Goal: Task Accomplishment & Management: Use online tool/utility

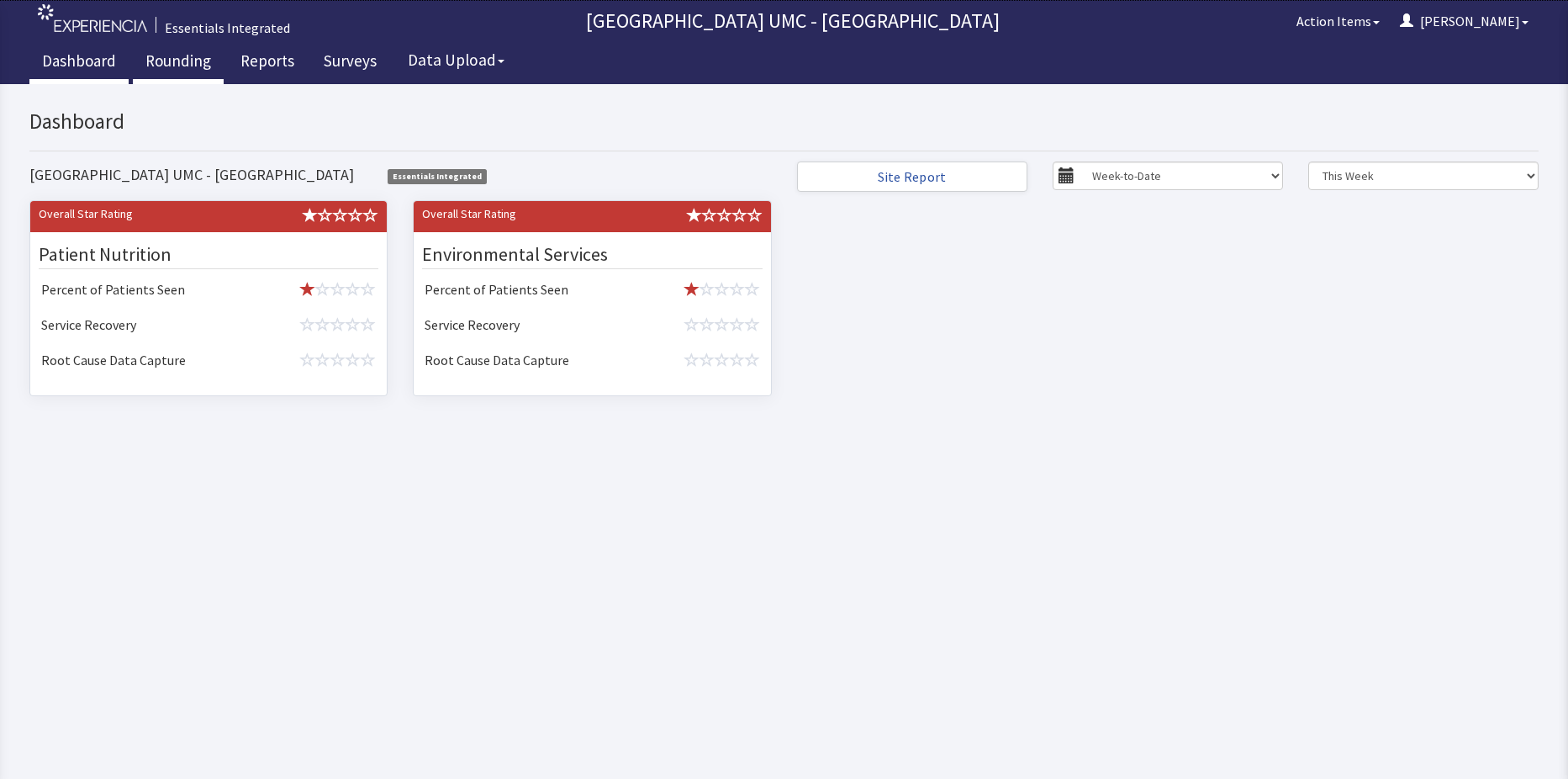
click at [187, 50] on link "Rounding" at bounding box center [178, 63] width 91 height 42
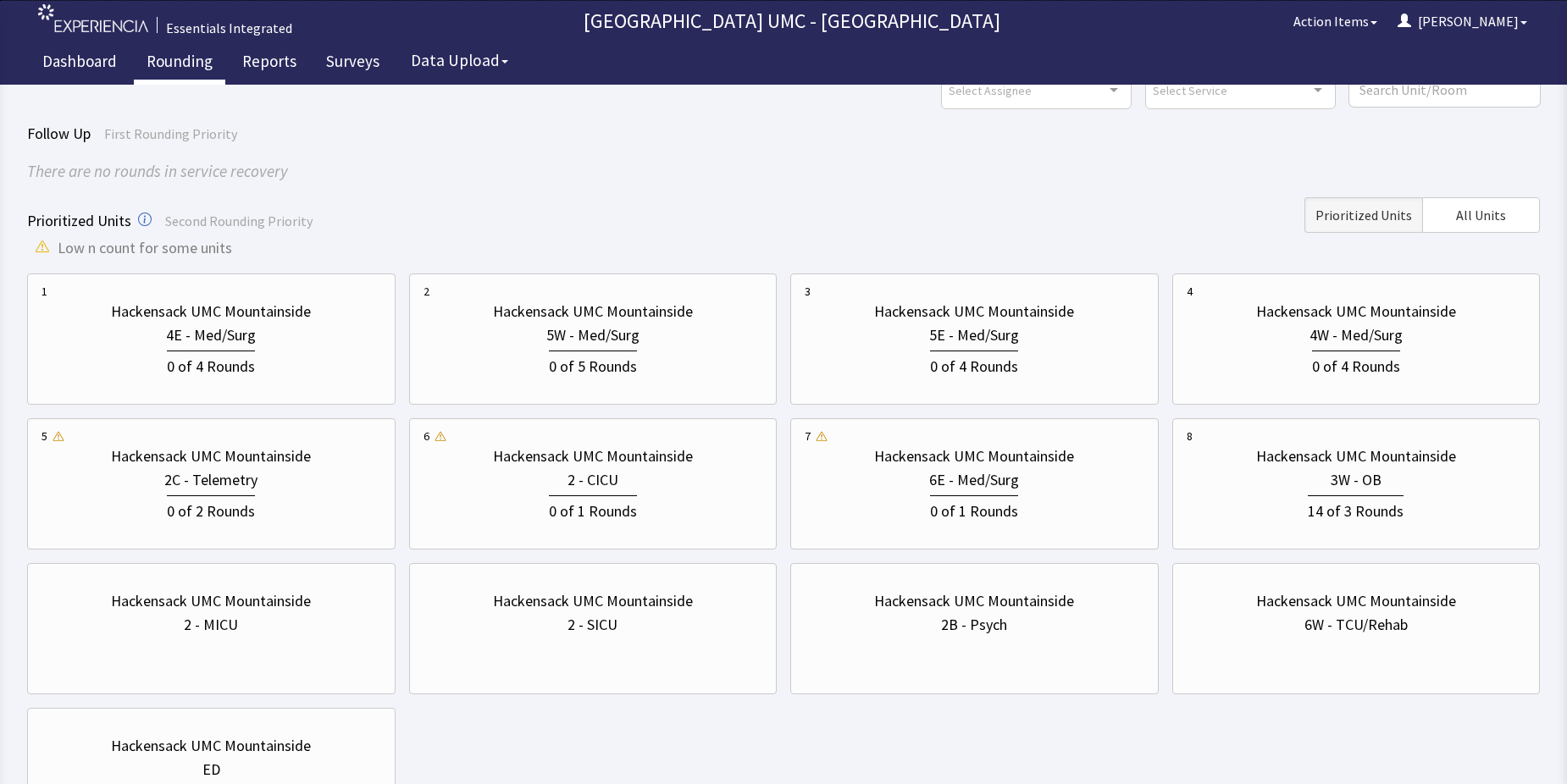
scroll to position [170, 0]
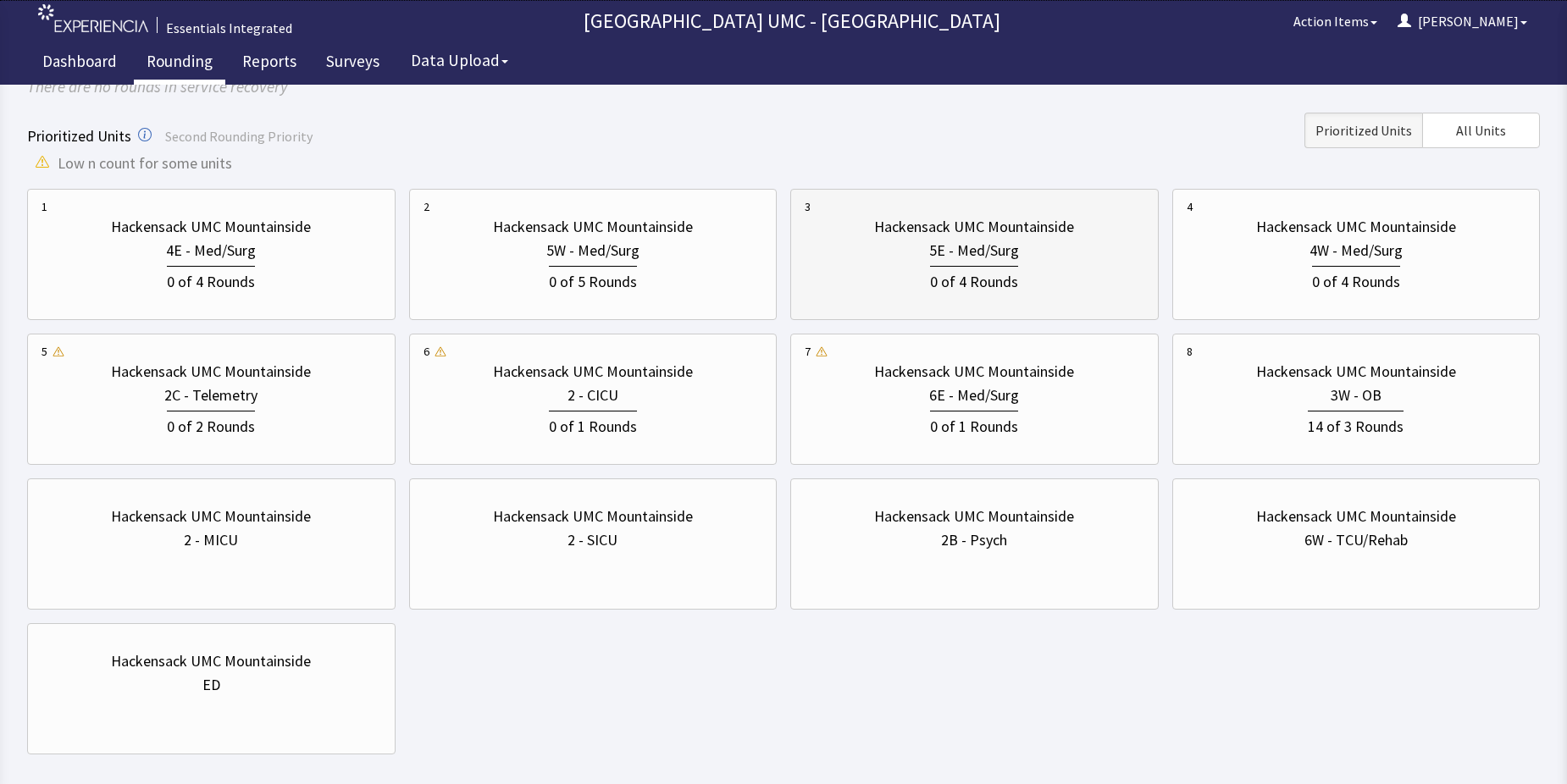
click at [955, 254] on div "5E - Med/Surg" at bounding box center [974, 250] width 90 height 24
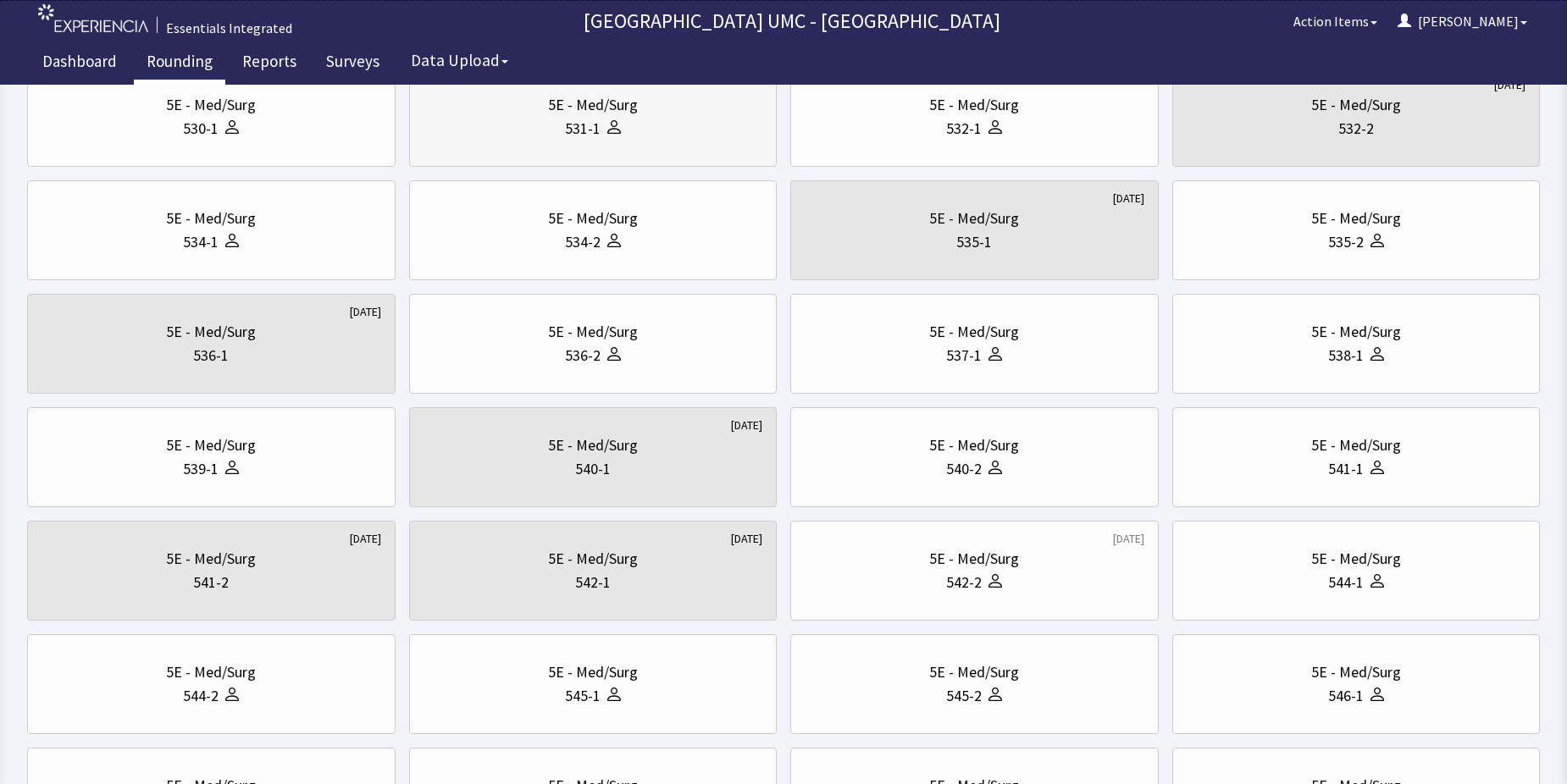
scroll to position [424, 0]
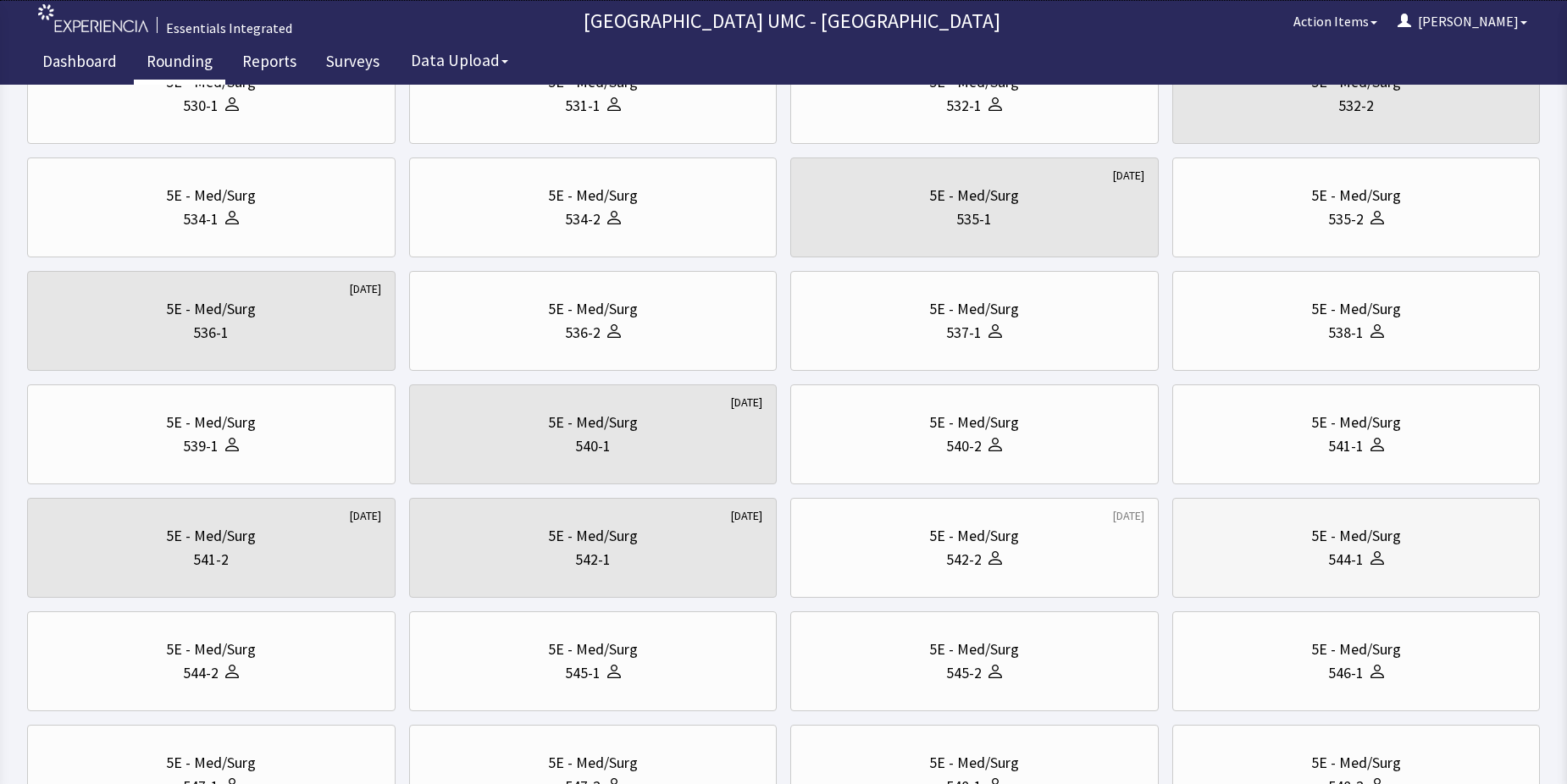
click at [1309, 563] on div "544-1" at bounding box center [1356, 560] width 340 height 24
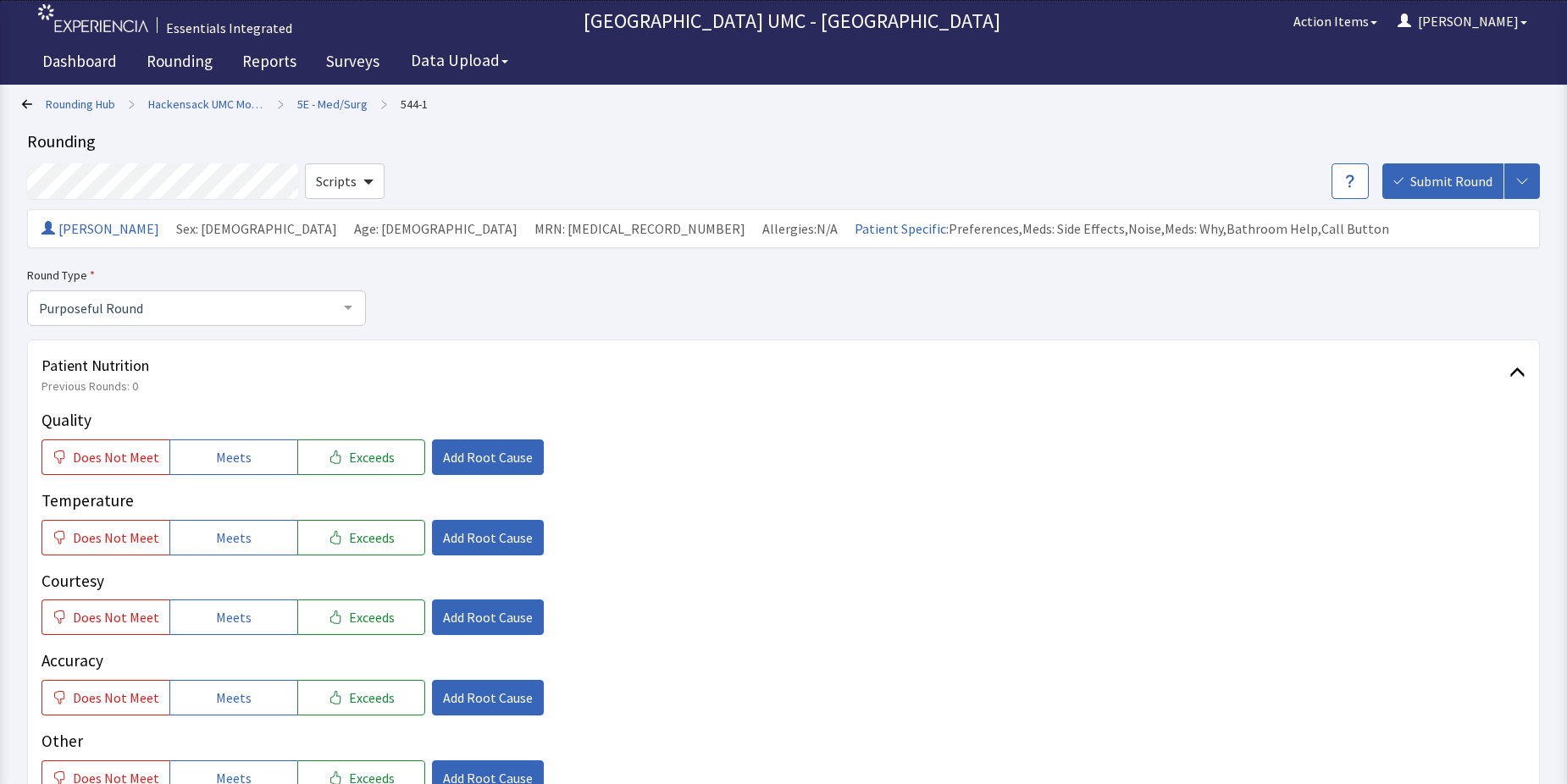
scroll to position [84, 0]
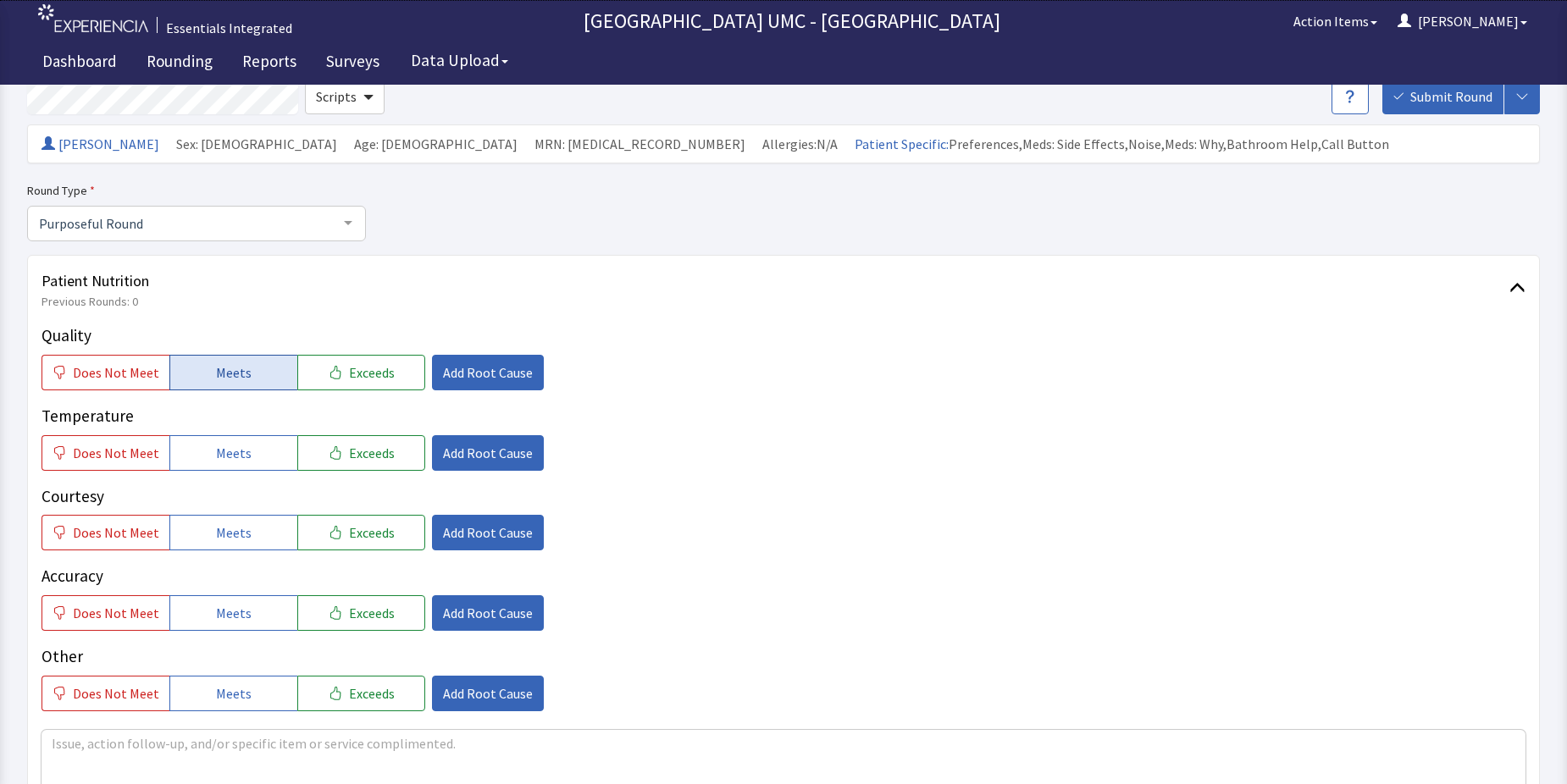
click at [229, 380] on span "Meets" at bounding box center [233, 372] width 35 height 20
click at [217, 464] on button "Meets" at bounding box center [233, 453] width 128 height 35
click at [223, 534] on span "Meets" at bounding box center [233, 533] width 35 height 20
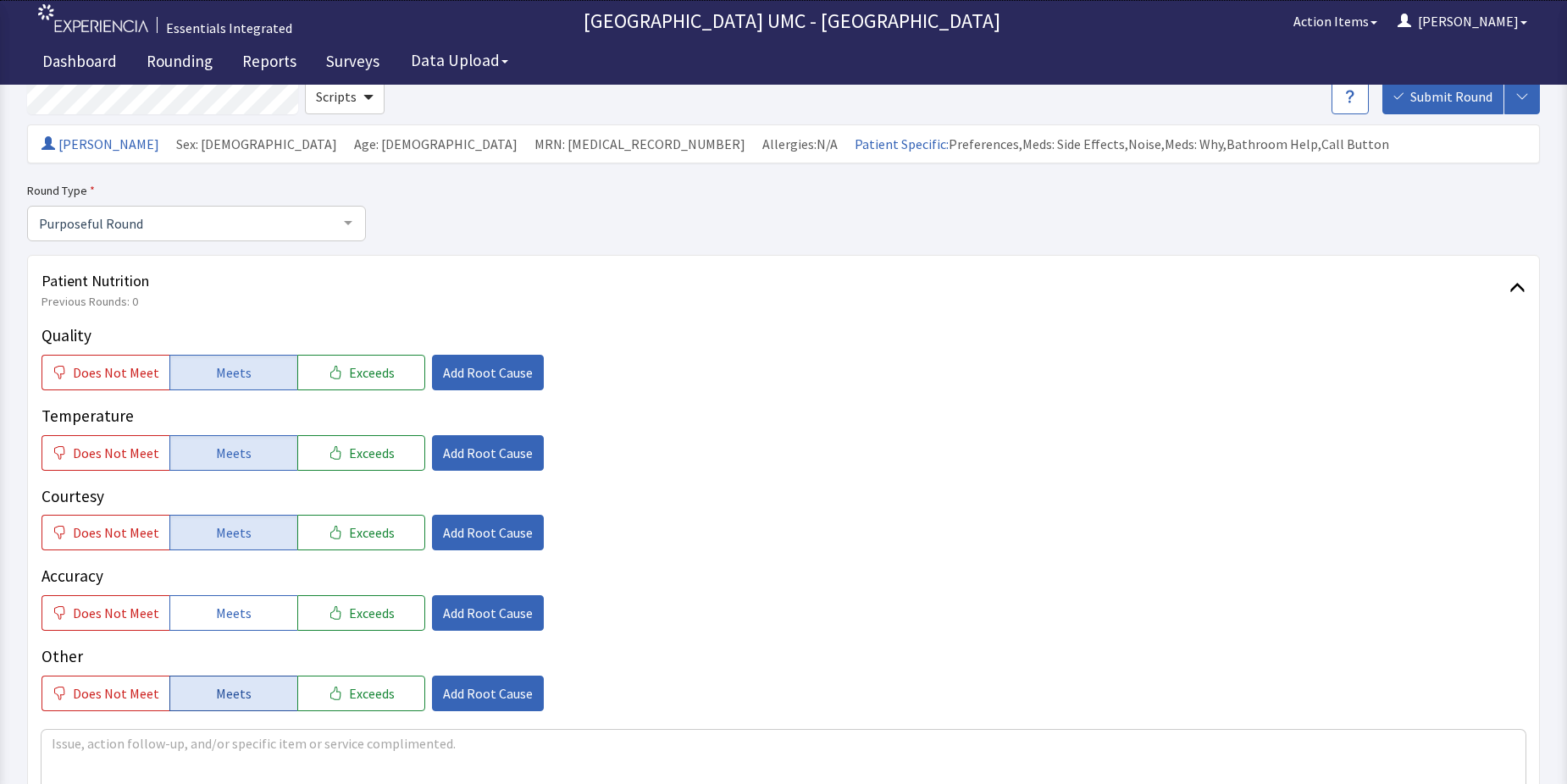
drag, startPoint x: 220, startPoint y: 617, endPoint x: 240, endPoint y: 686, distance: 71.8
click at [219, 617] on span "Meets" at bounding box center [233, 612] width 35 height 20
click at [232, 697] on span "Meets" at bounding box center [233, 693] width 35 height 20
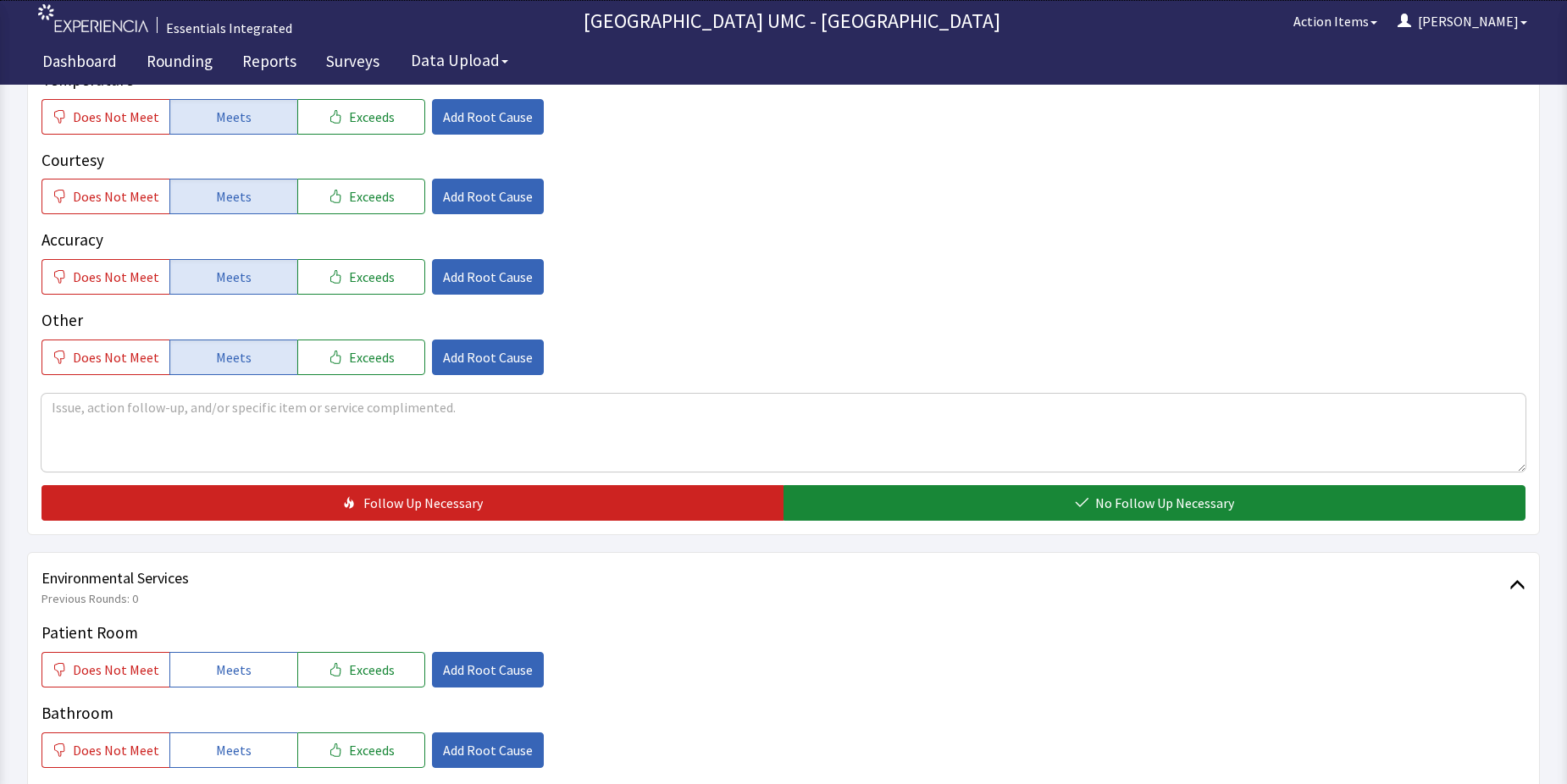
scroll to position [424, 0]
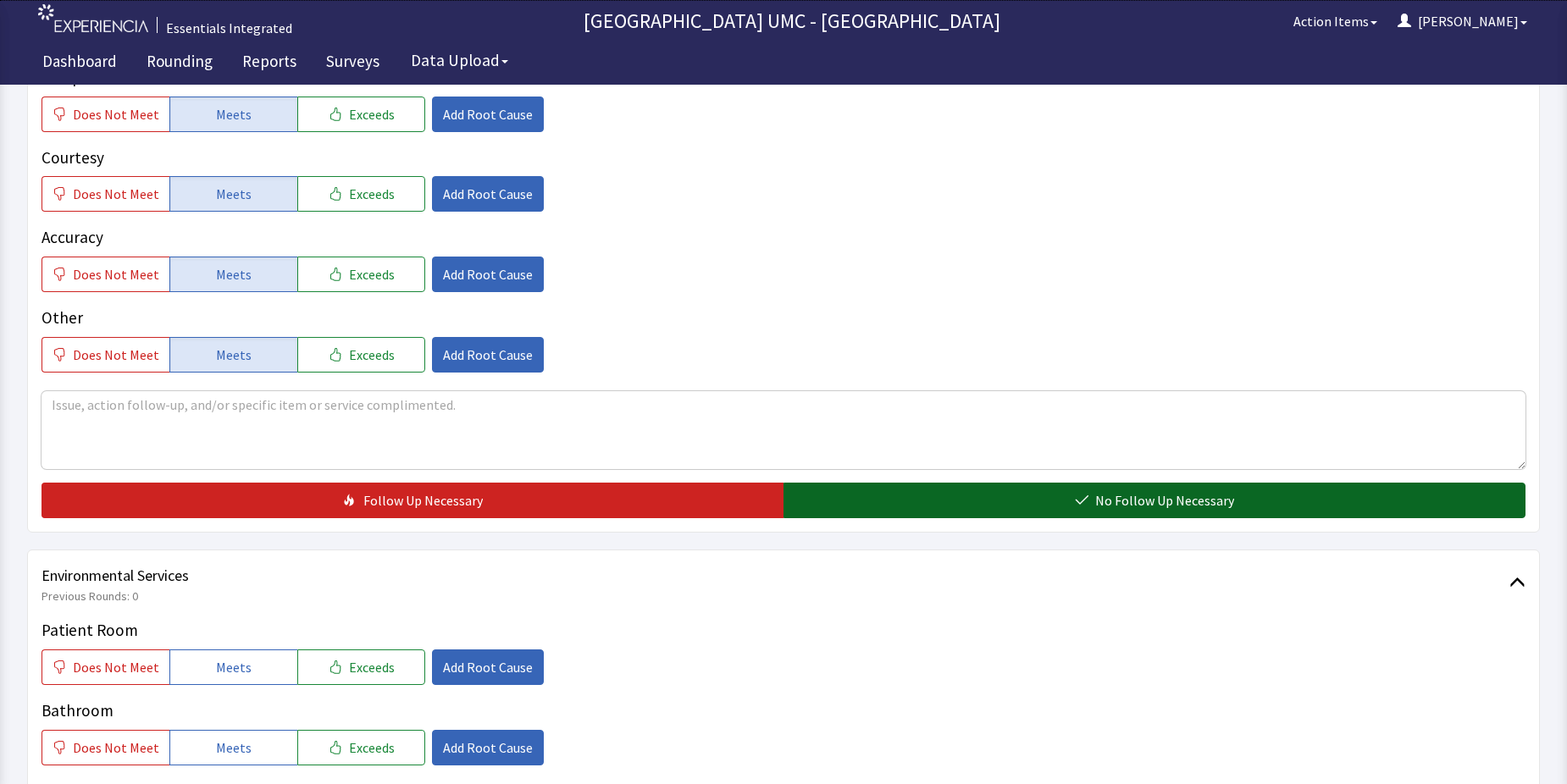
click at [949, 492] on button "No Follow Up Necessary" at bounding box center [1154, 500] width 742 height 35
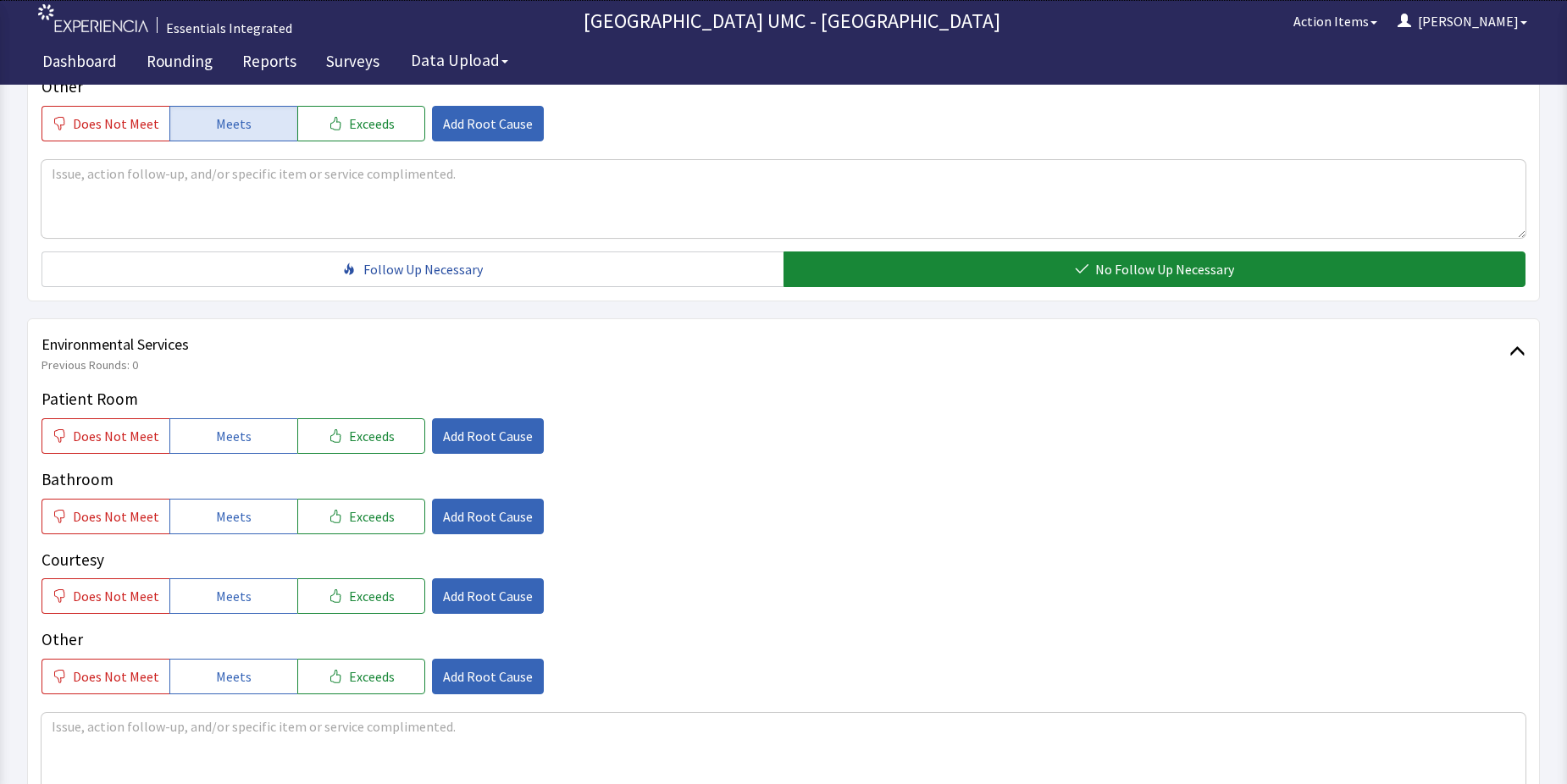
scroll to position [762, 0]
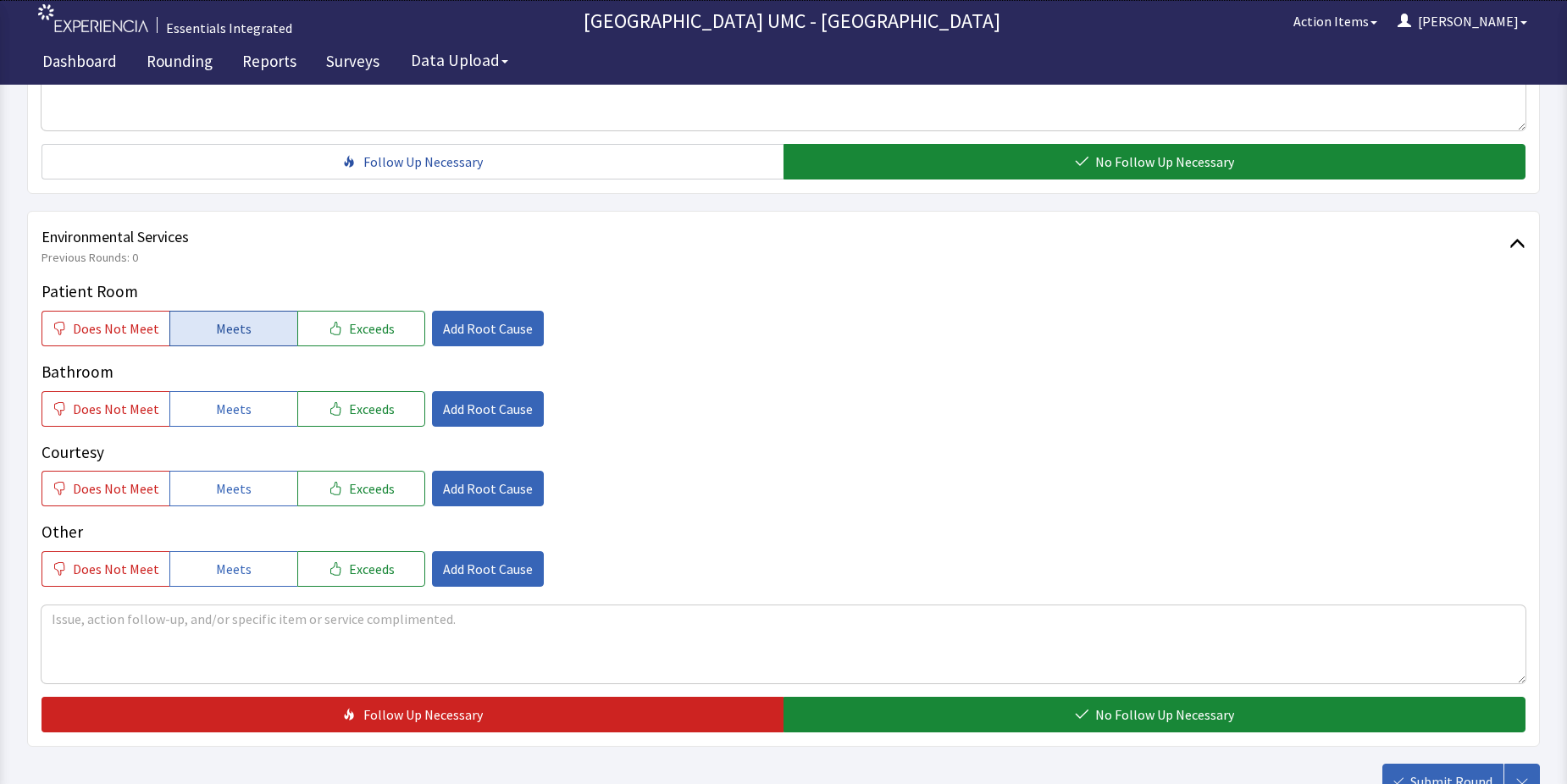
click at [232, 329] on span "Meets" at bounding box center [233, 328] width 35 height 20
drag, startPoint x: 240, startPoint y: 404, endPoint x: 260, endPoint y: 486, distance: 84.4
click at [240, 418] on span "Meets" at bounding box center [233, 408] width 35 height 20
drag, startPoint x: 253, startPoint y: 499, endPoint x: 260, endPoint y: 525, distance: 26.9
click at [253, 501] on button "Meets" at bounding box center [233, 488] width 128 height 35
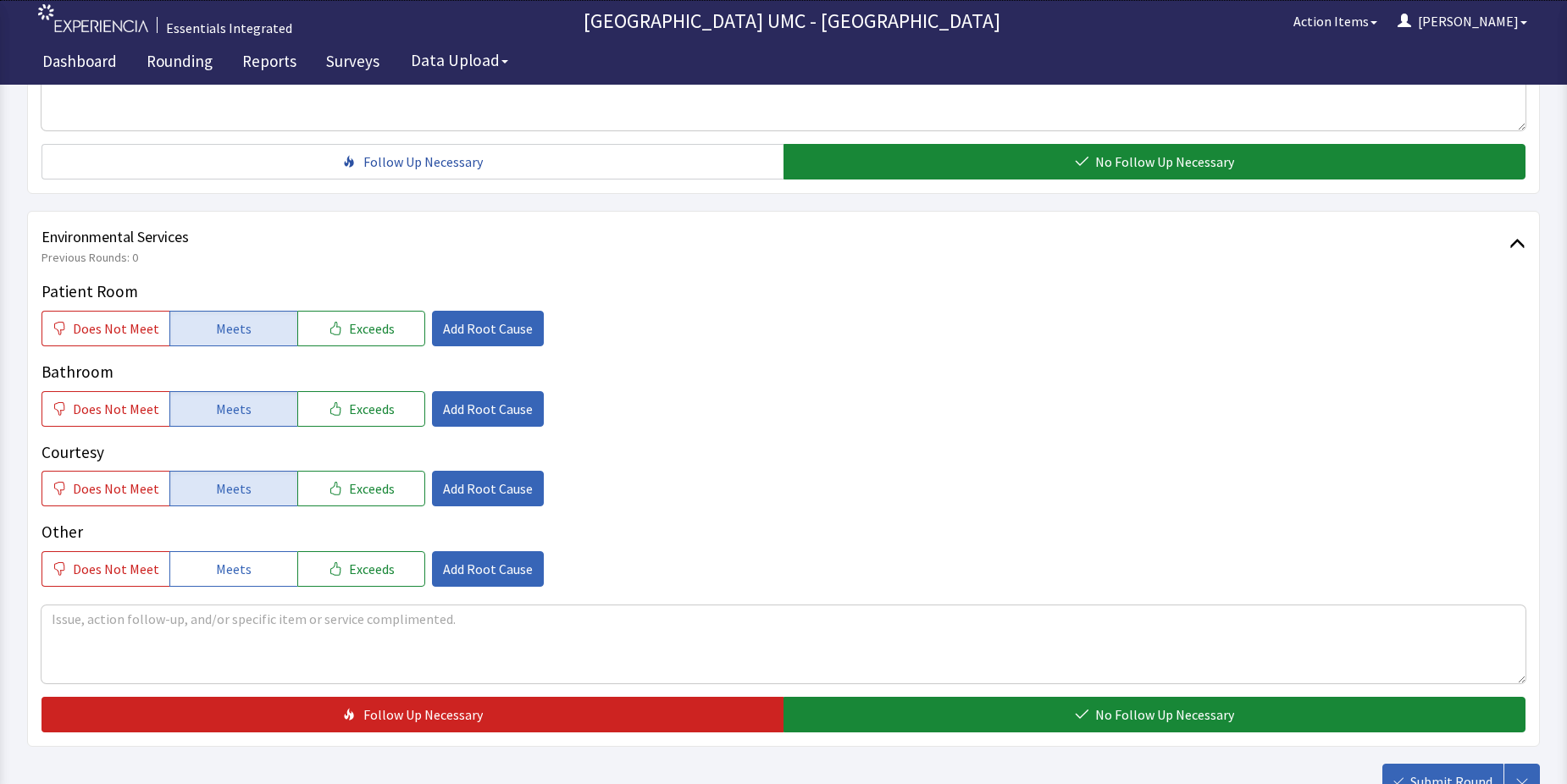
drag, startPoint x: 252, startPoint y: 585, endPoint x: 468, endPoint y: 606, distance: 217.0
click at [271, 593] on div "Patient Room Does Not Meet Meets Exceeds Add Root Cause Bathroom Does Not Meet …" at bounding box center [784, 505] width 1484 height 453
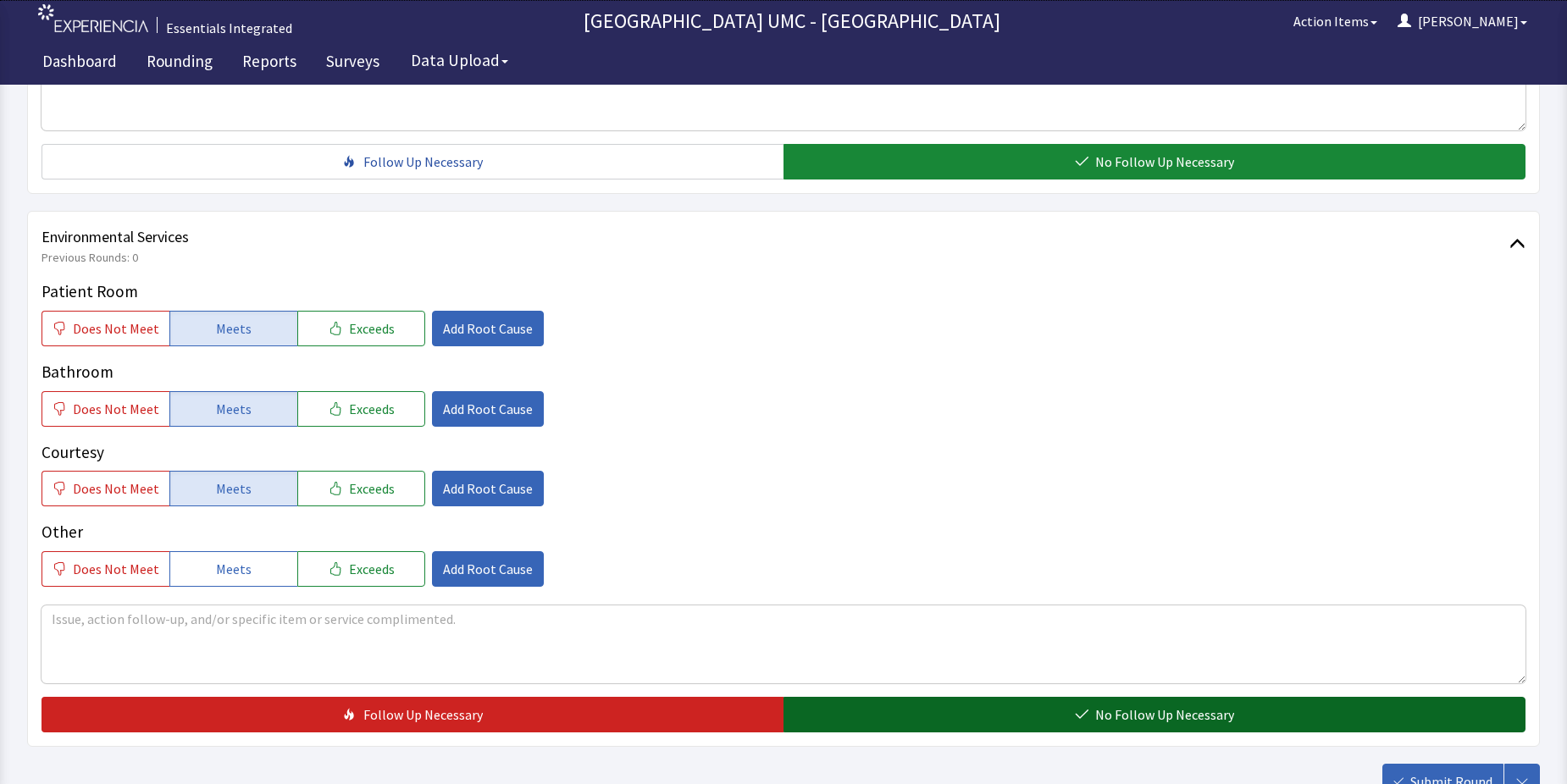
click at [994, 713] on button "No Follow Up Necessary" at bounding box center [1154, 714] width 742 height 35
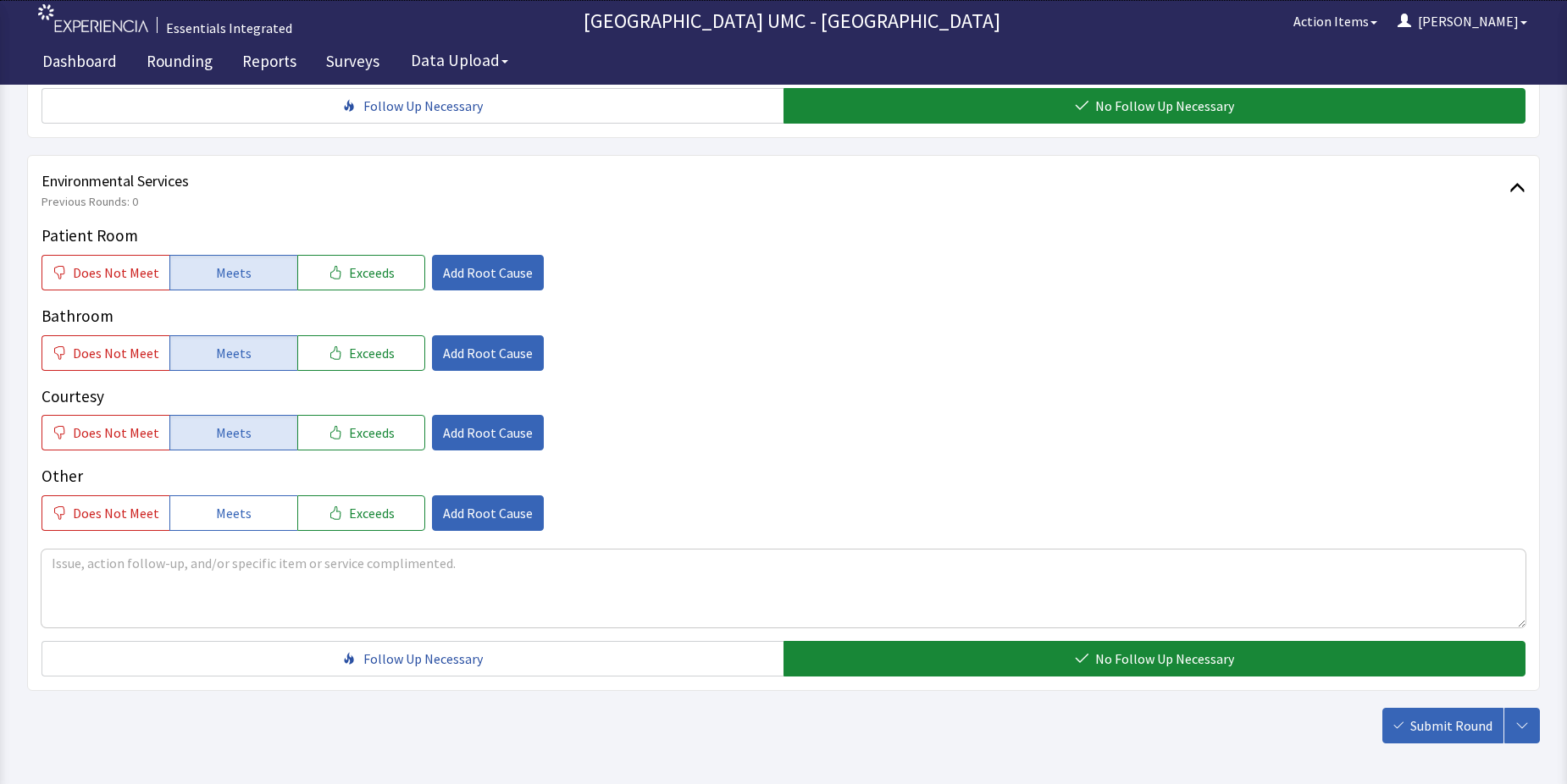
scroll to position [889, 0]
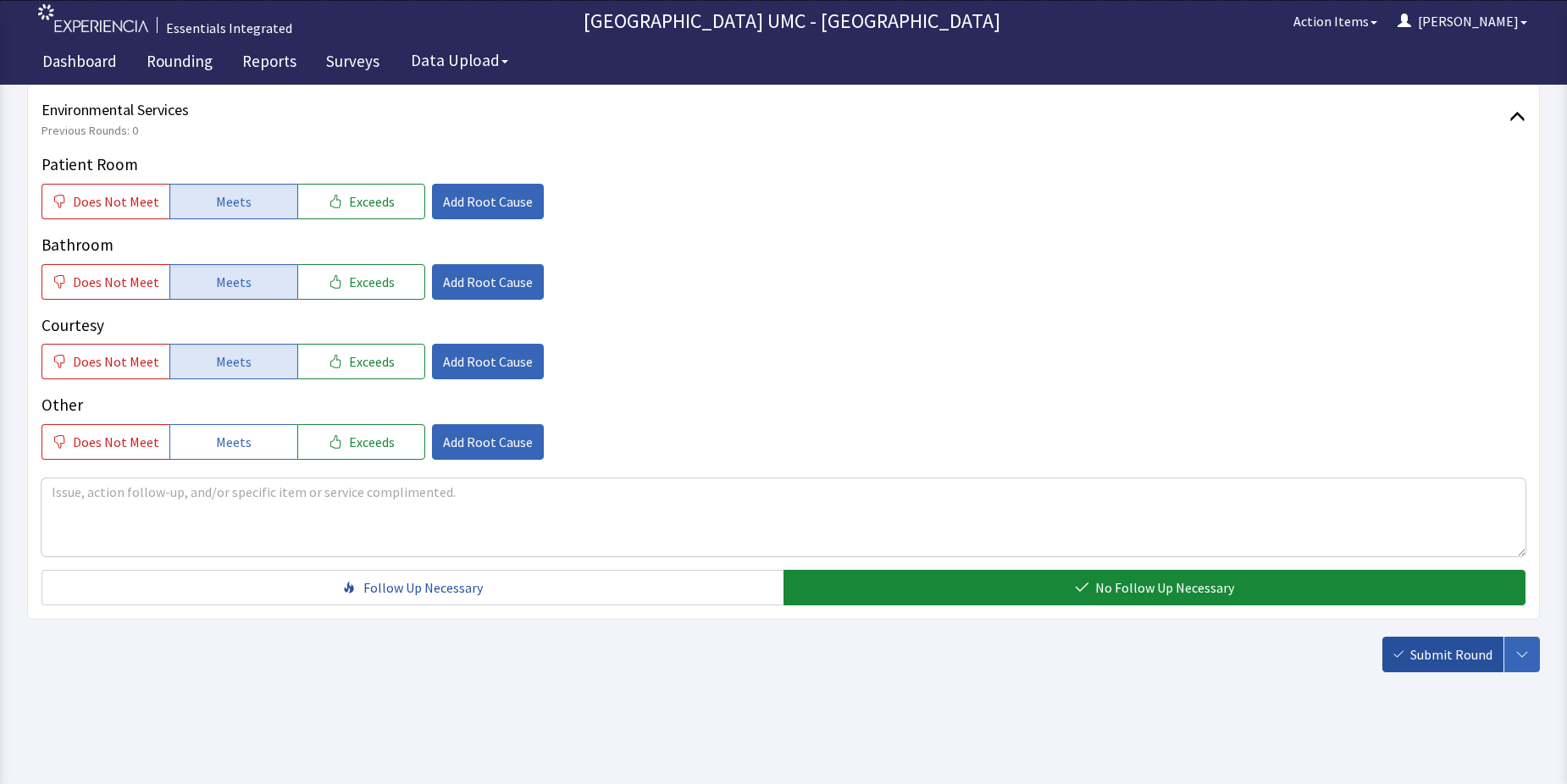
click at [1439, 649] on span "Submit Round" at bounding box center [1451, 654] width 83 height 20
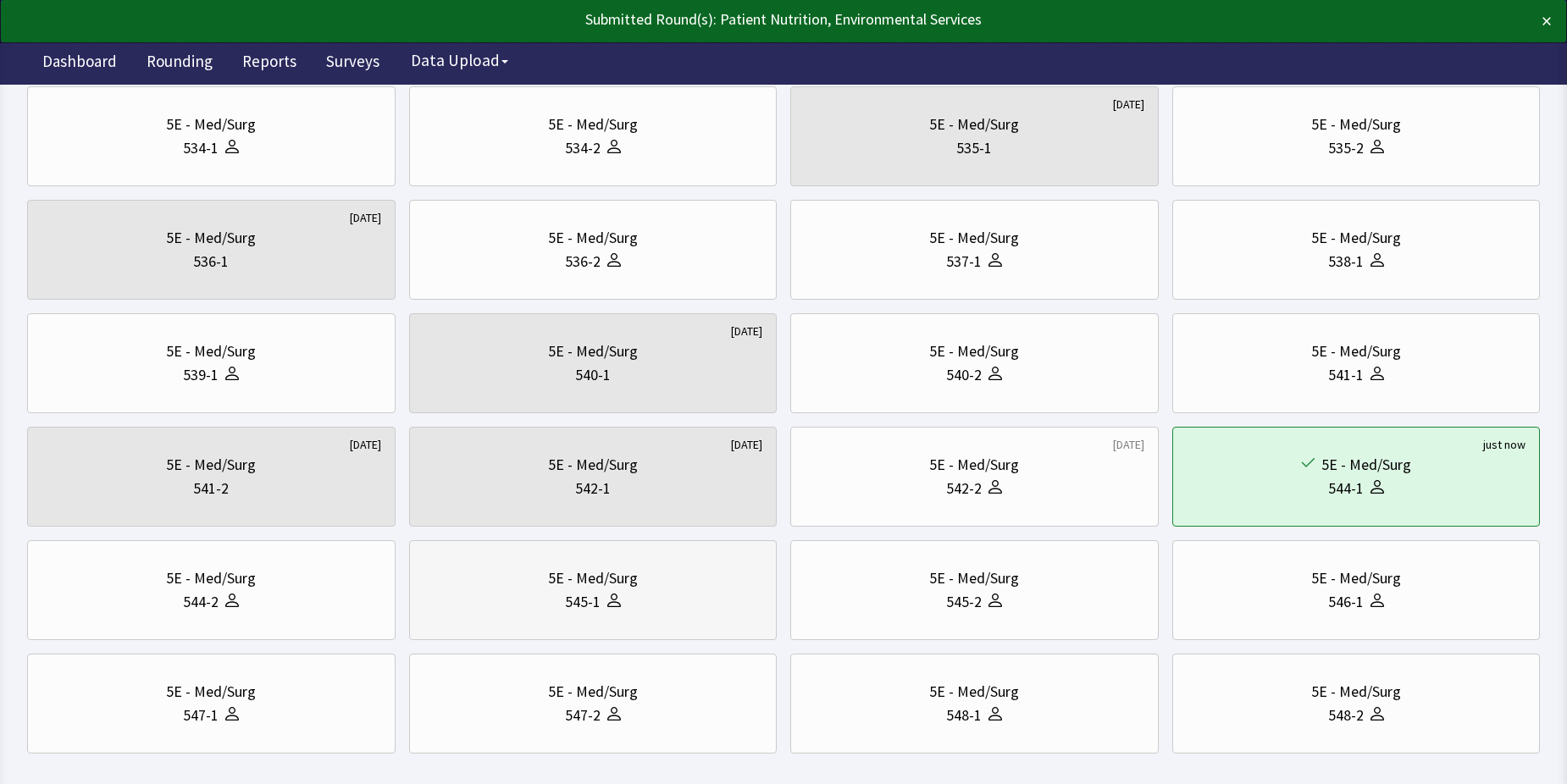
scroll to position [508, 0]
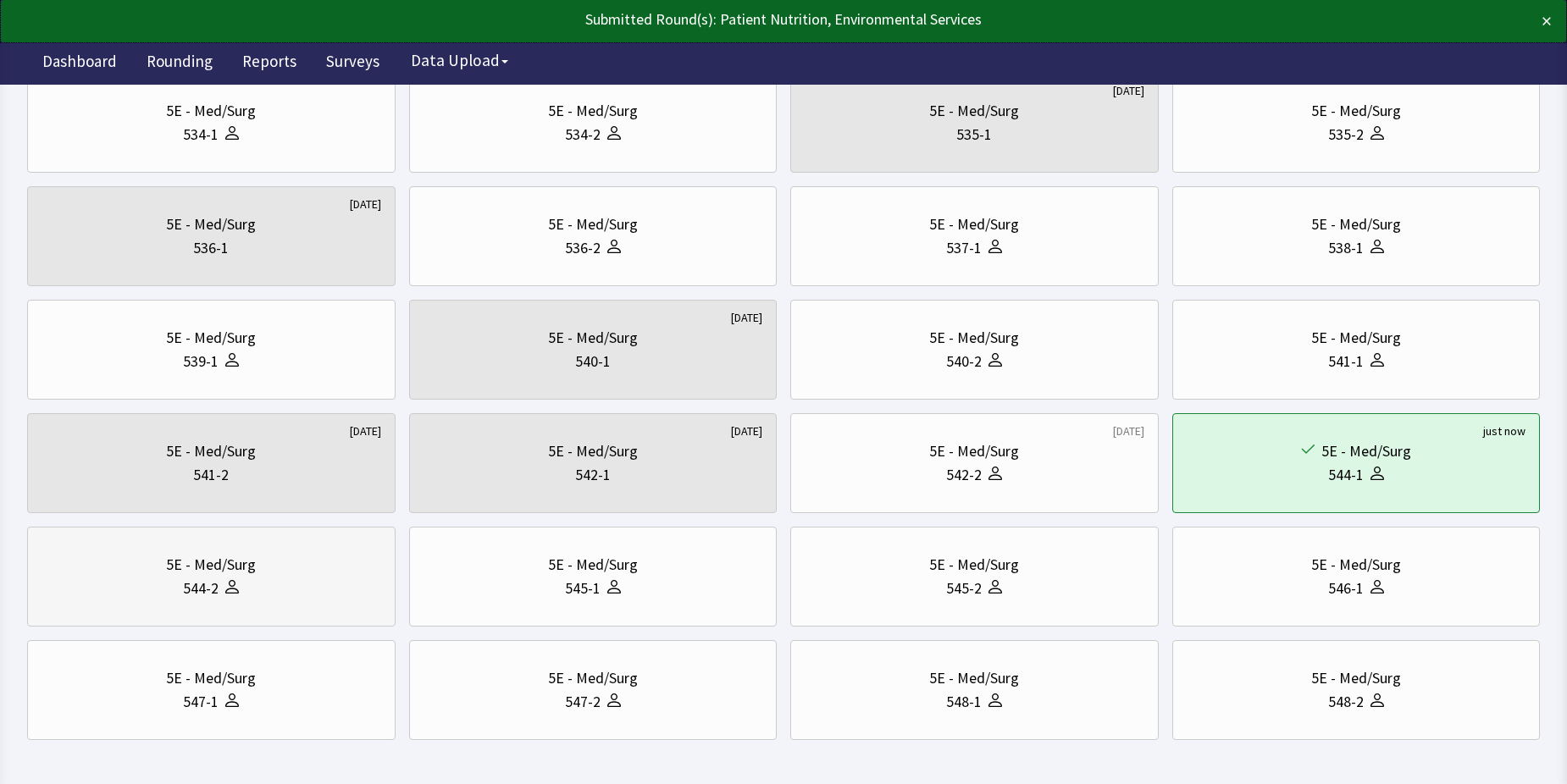
click at [276, 590] on div "544-2" at bounding box center [212, 588] width 340 height 24
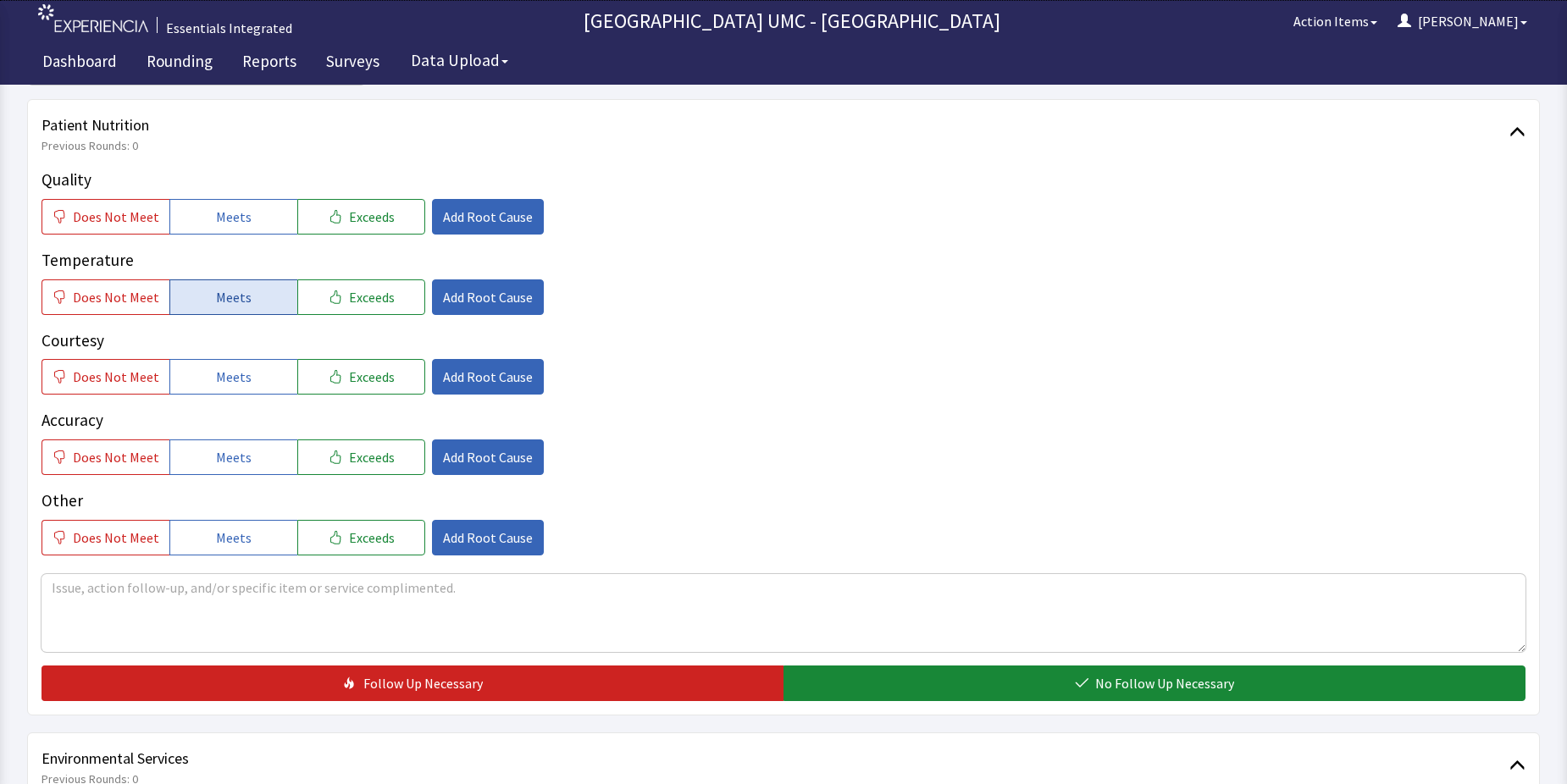
scroll to position [254, 0]
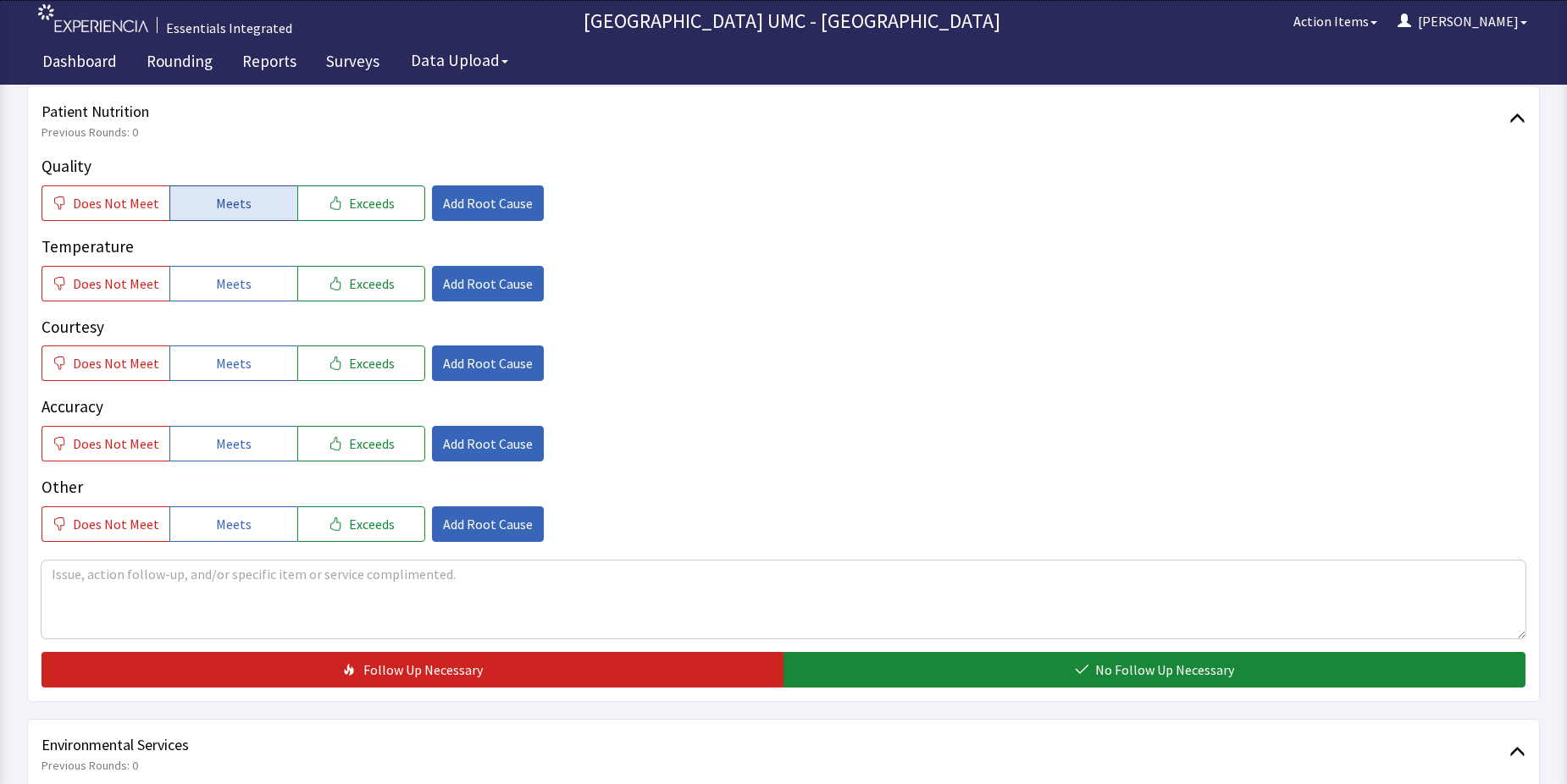
click at [233, 204] on span "Meets" at bounding box center [233, 203] width 35 height 20
drag, startPoint x: 232, startPoint y: 277, endPoint x: 245, endPoint y: 358, distance: 82.0
click at [232, 285] on span "Meets" at bounding box center [233, 283] width 35 height 20
drag, startPoint x: 239, startPoint y: 361, endPoint x: 239, endPoint y: 386, distance: 25.0
click at [239, 367] on span "Meets" at bounding box center [233, 363] width 35 height 20
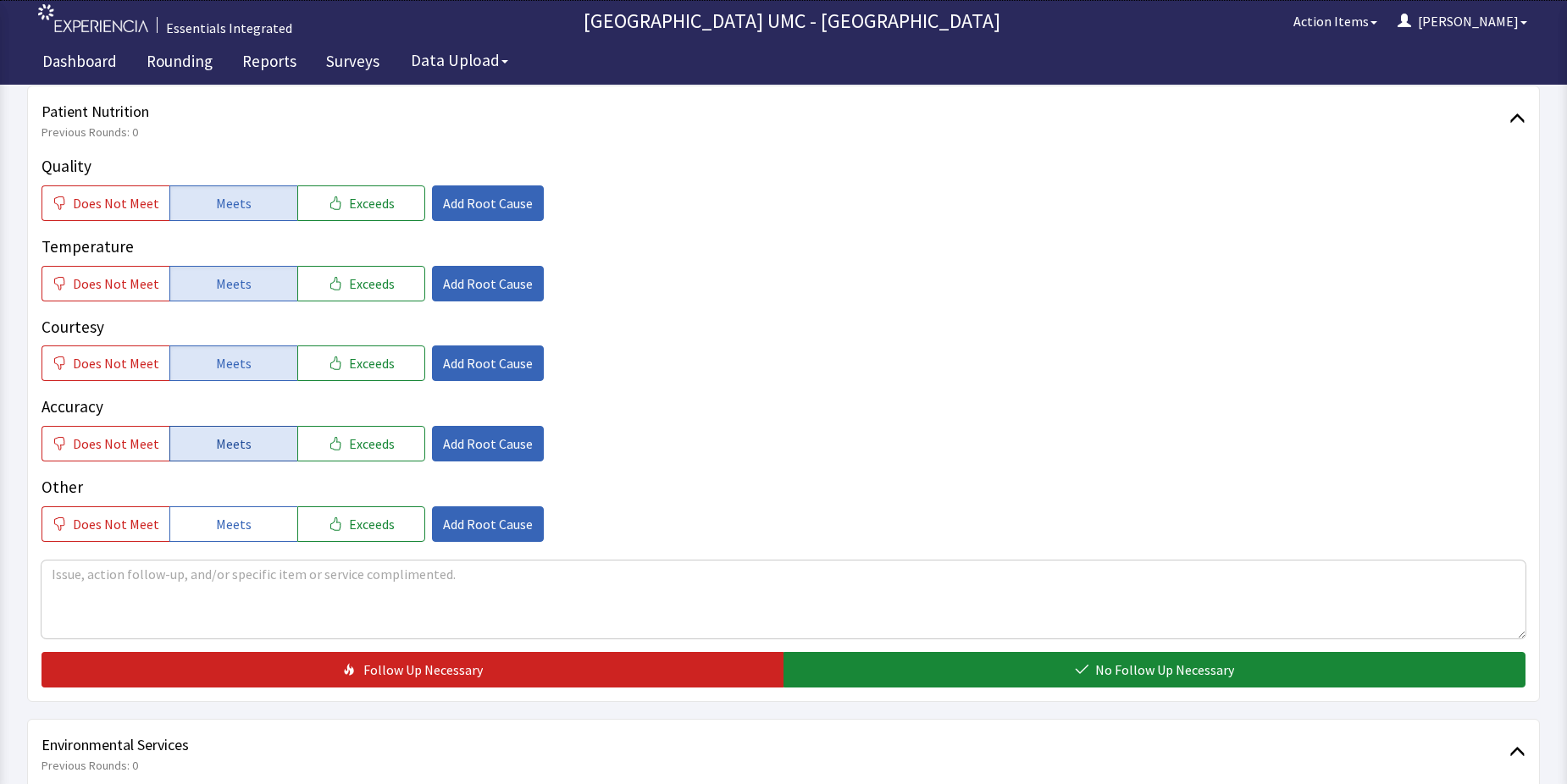
click at [235, 451] on span "Meets" at bounding box center [233, 444] width 35 height 20
drag, startPoint x: 235, startPoint y: 523, endPoint x: 567, endPoint y: 645, distance: 353.7
click at [235, 527] on span "Meets" at bounding box center [233, 524] width 35 height 20
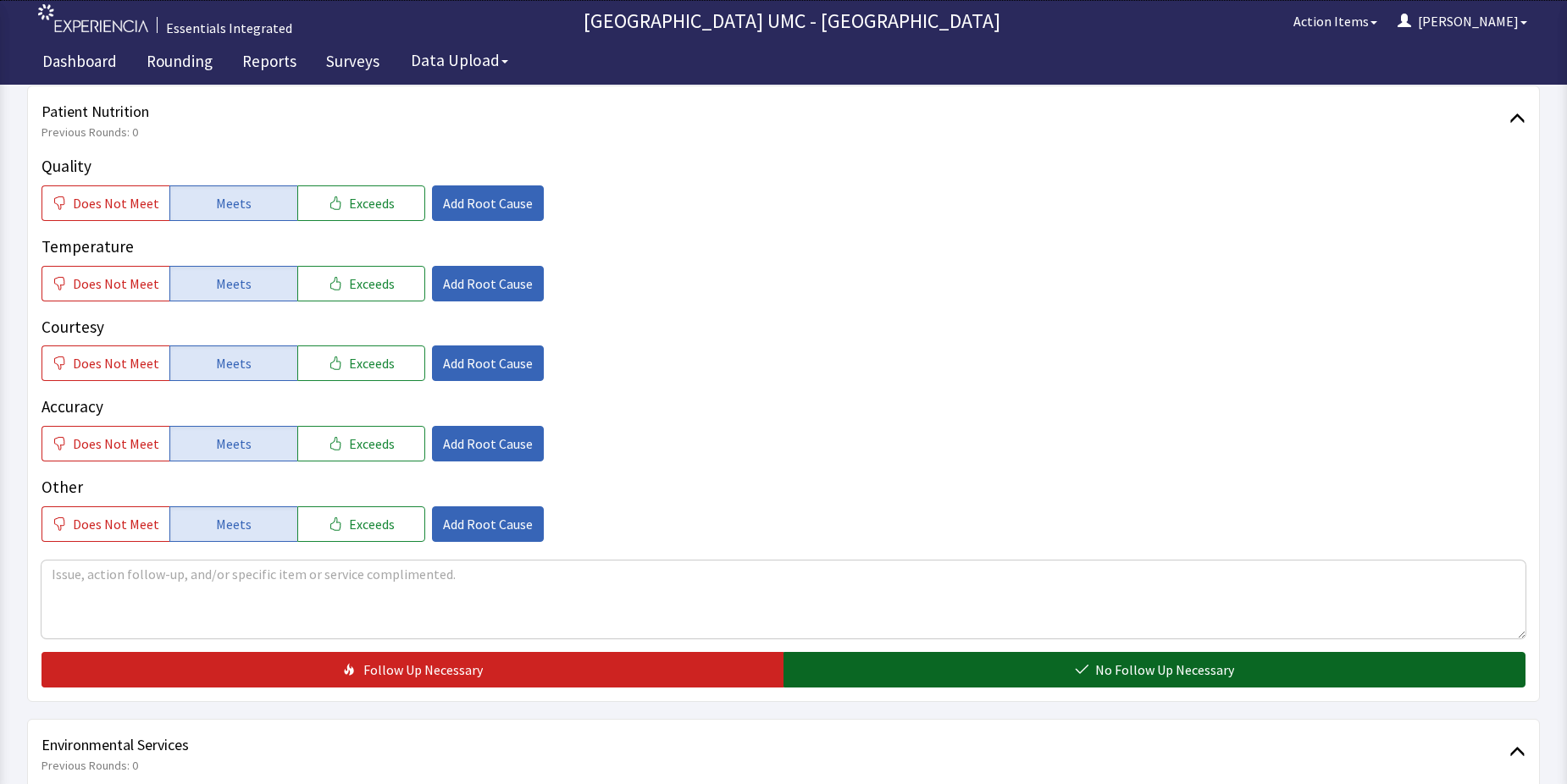
click at [1032, 665] on button "No Follow Up Necessary" at bounding box center [1154, 669] width 742 height 35
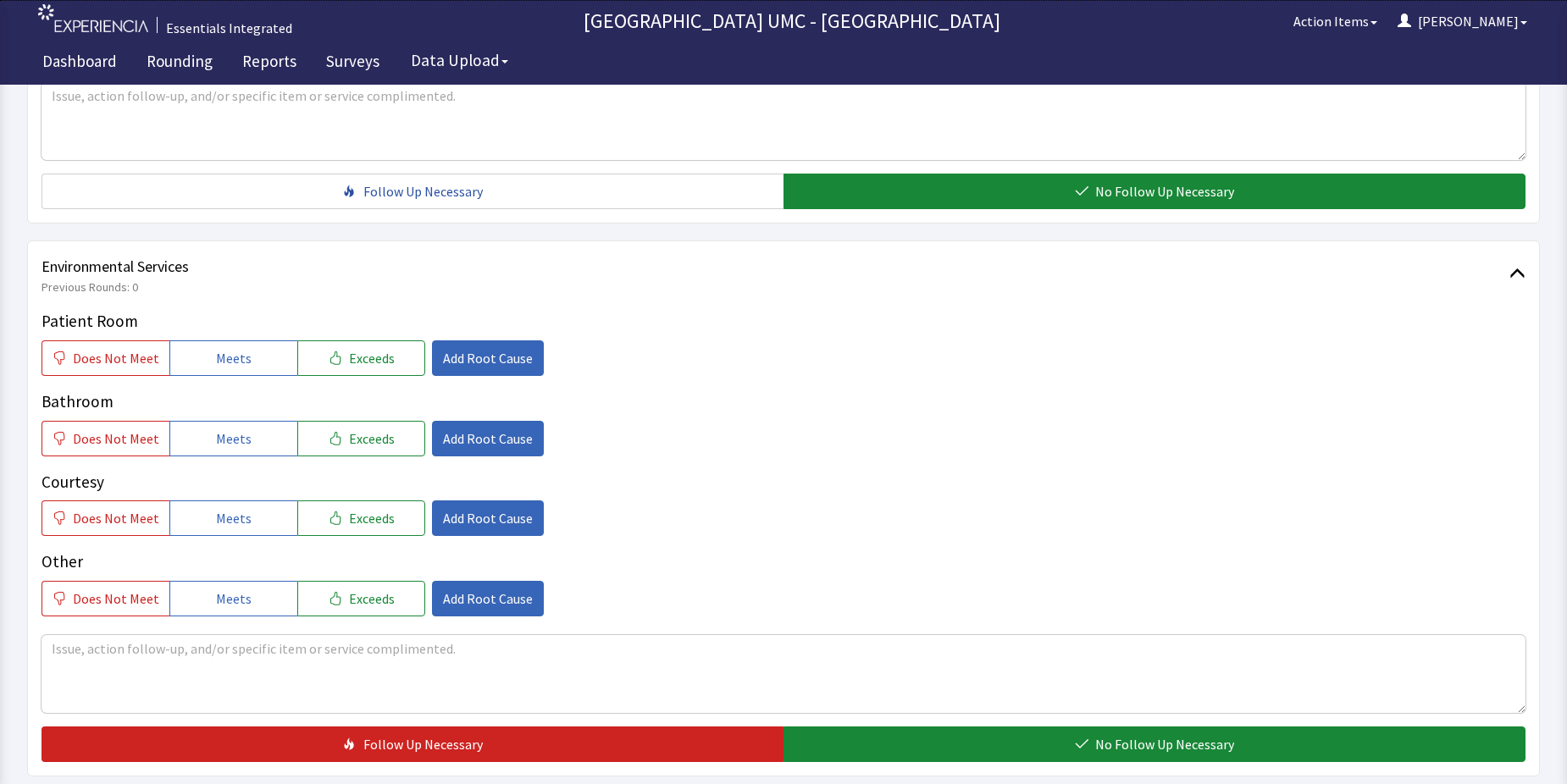
scroll to position [762, 0]
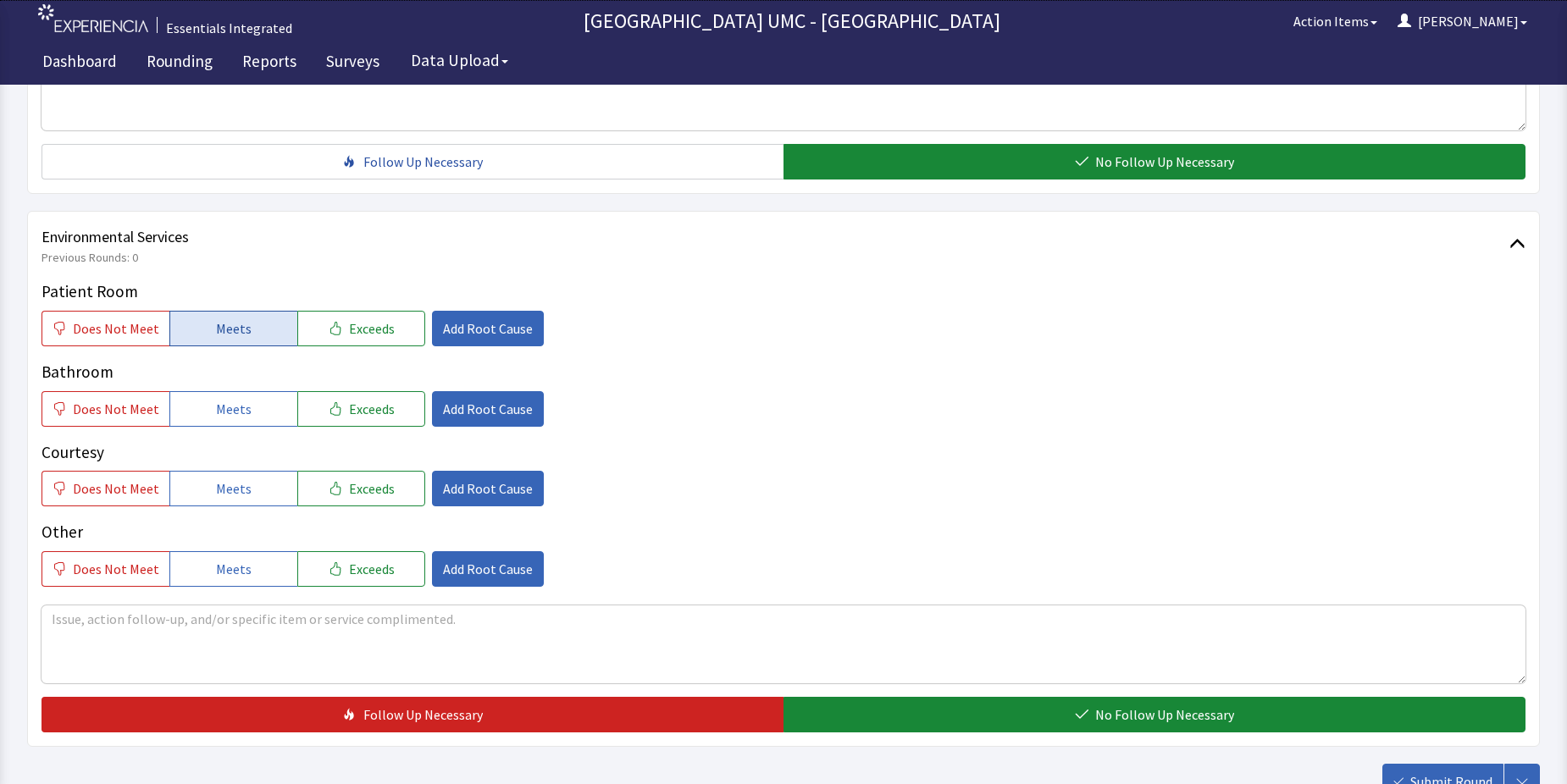
click at [234, 332] on span "Meets" at bounding box center [233, 328] width 35 height 20
drag, startPoint x: 228, startPoint y: 405, endPoint x: 245, endPoint y: 497, distance: 93.6
click at [228, 418] on span "Meets" at bounding box center [233, 408] width 35 height 20
click at [234, 487] on span "Meets" at bounding box center [233, 488] width 35 height 20
drag, startPoint x: 228, startPoint y: 567, endPoint x: 592, endPoint y: 664, distance: 376.7
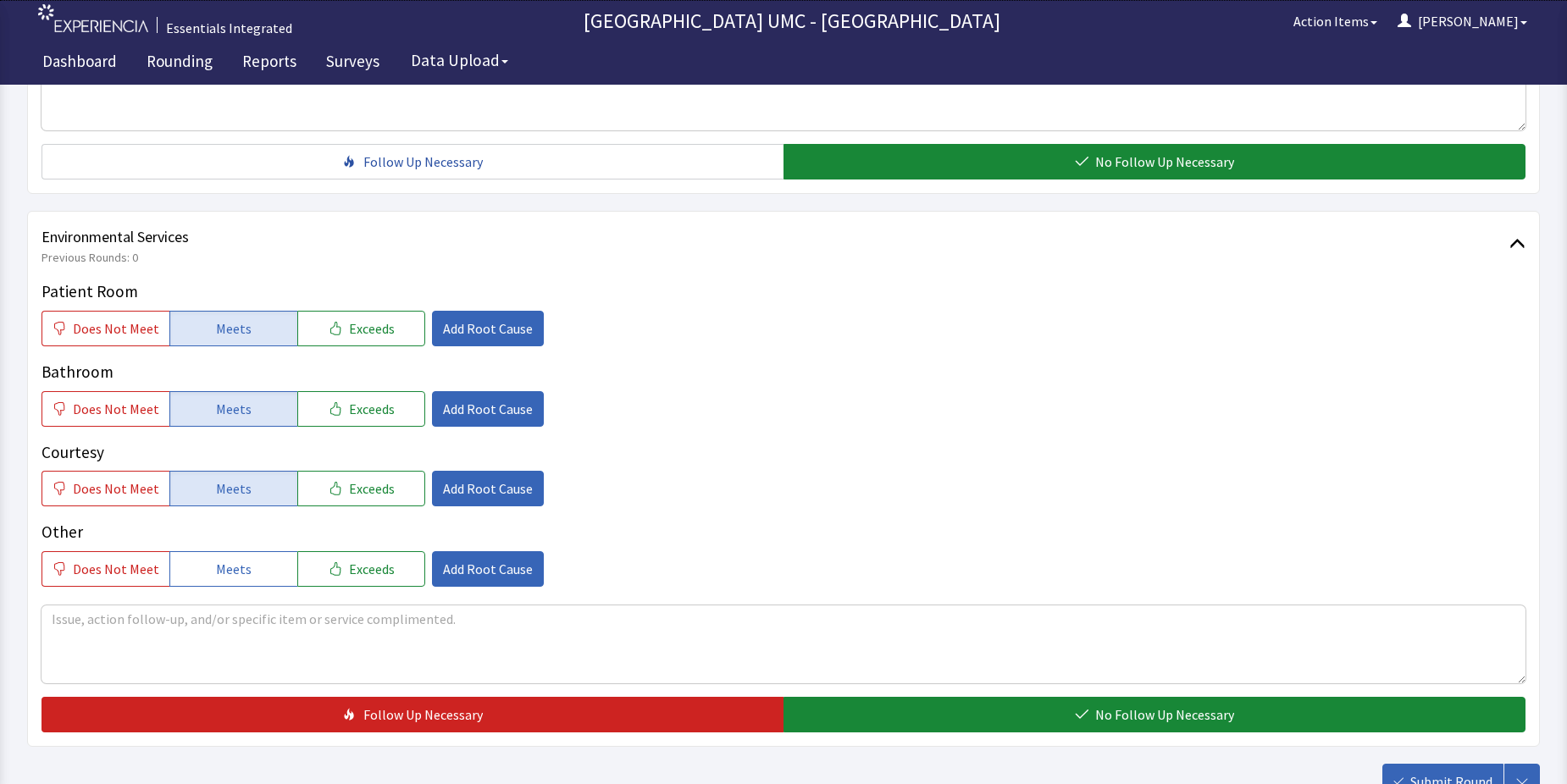
click at [228, 572] on span "Meets" at bounding box center [233, 569] width 35 height 20
drag, startPoint x: 926, startPoint y: 720, endPoint x: 1089, endPoint y: 745, distance: 164.9
click at [928, 720] on button "No Follow Up Necessary" at bounding box center [1154, 714] width 742 height 35
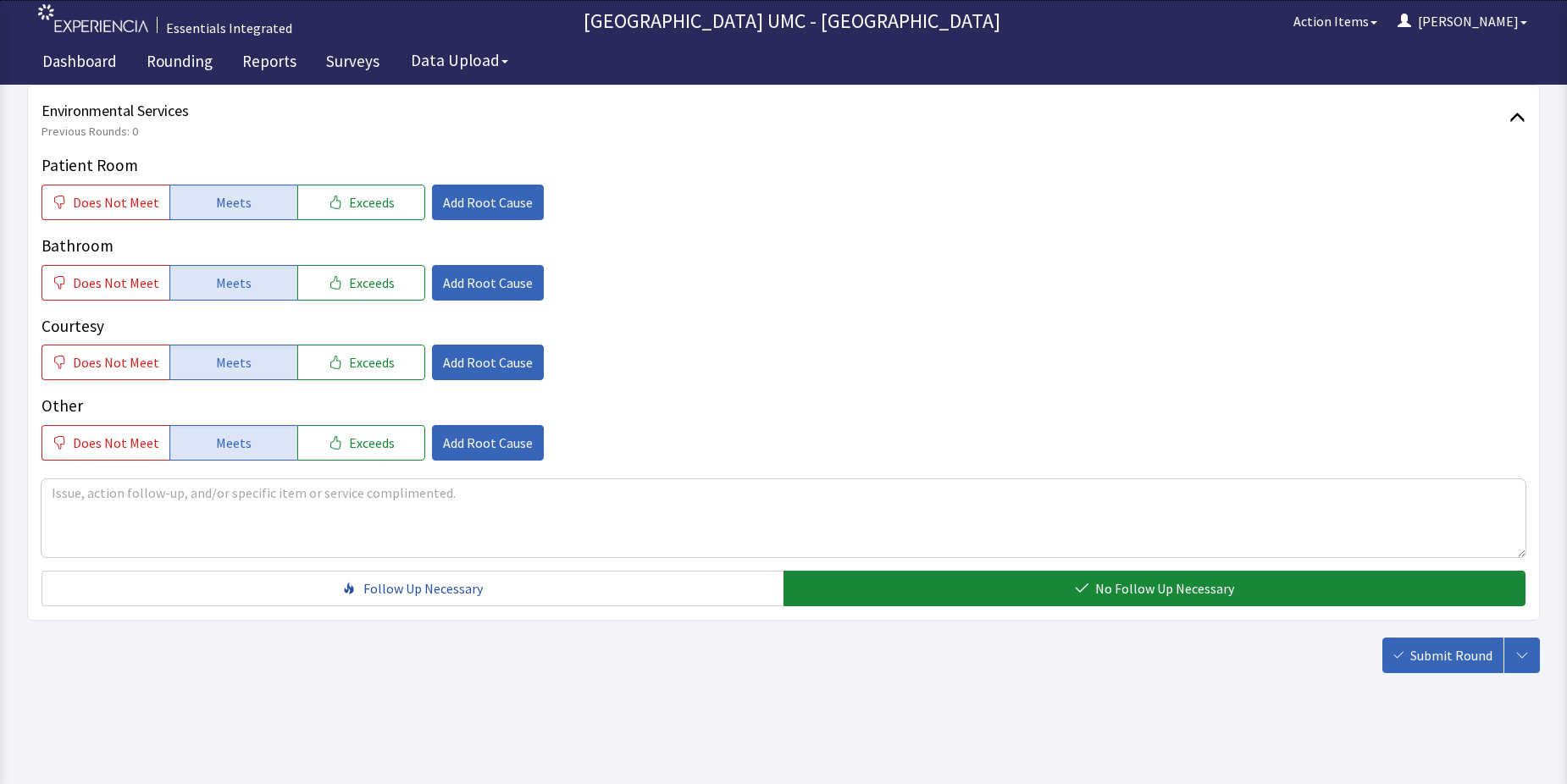
scroll to position [889, 0]
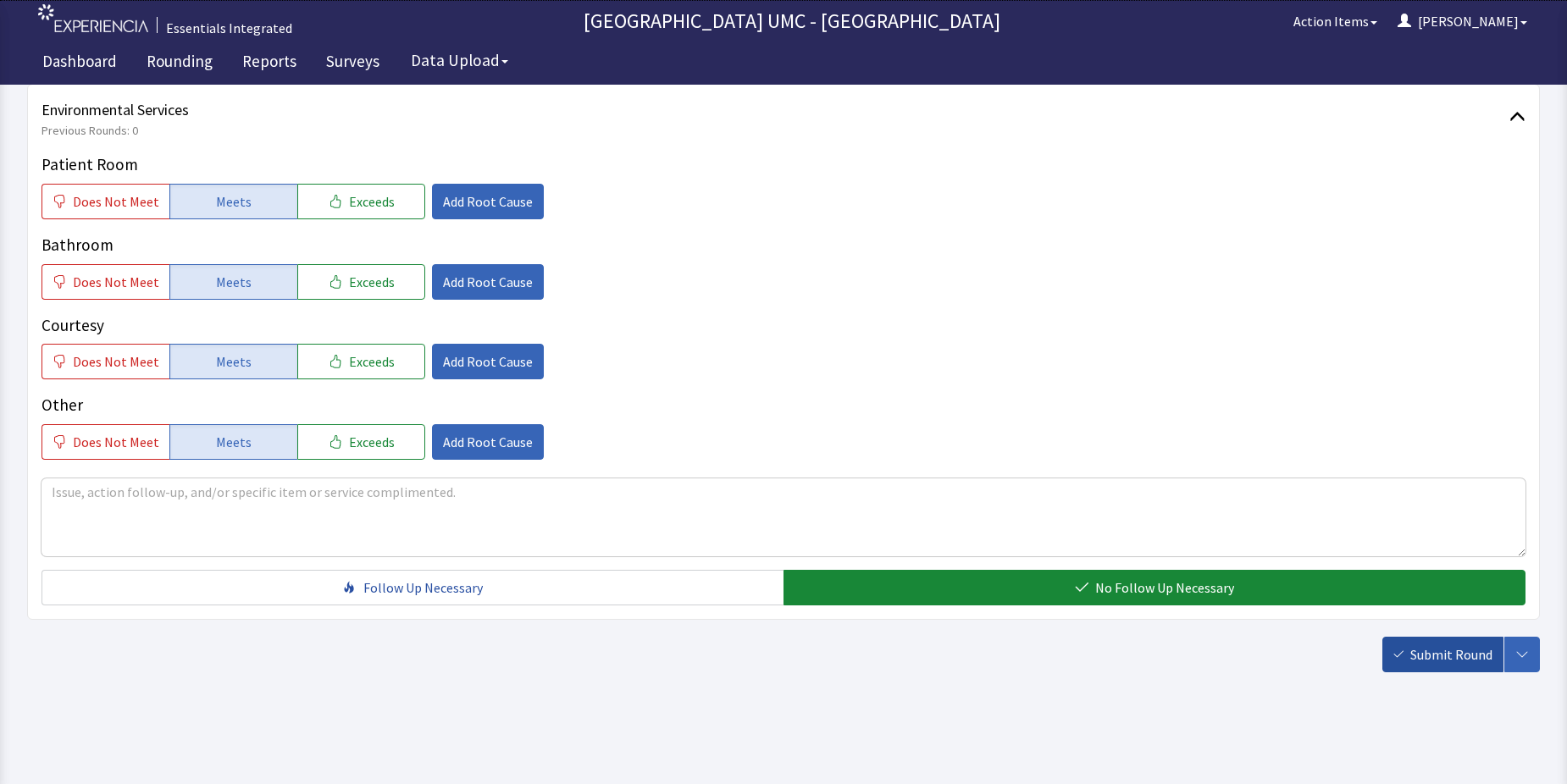
click at [1448, 656] on span "Submit Round" at bounding box center [1451, 654] width 83 height 20
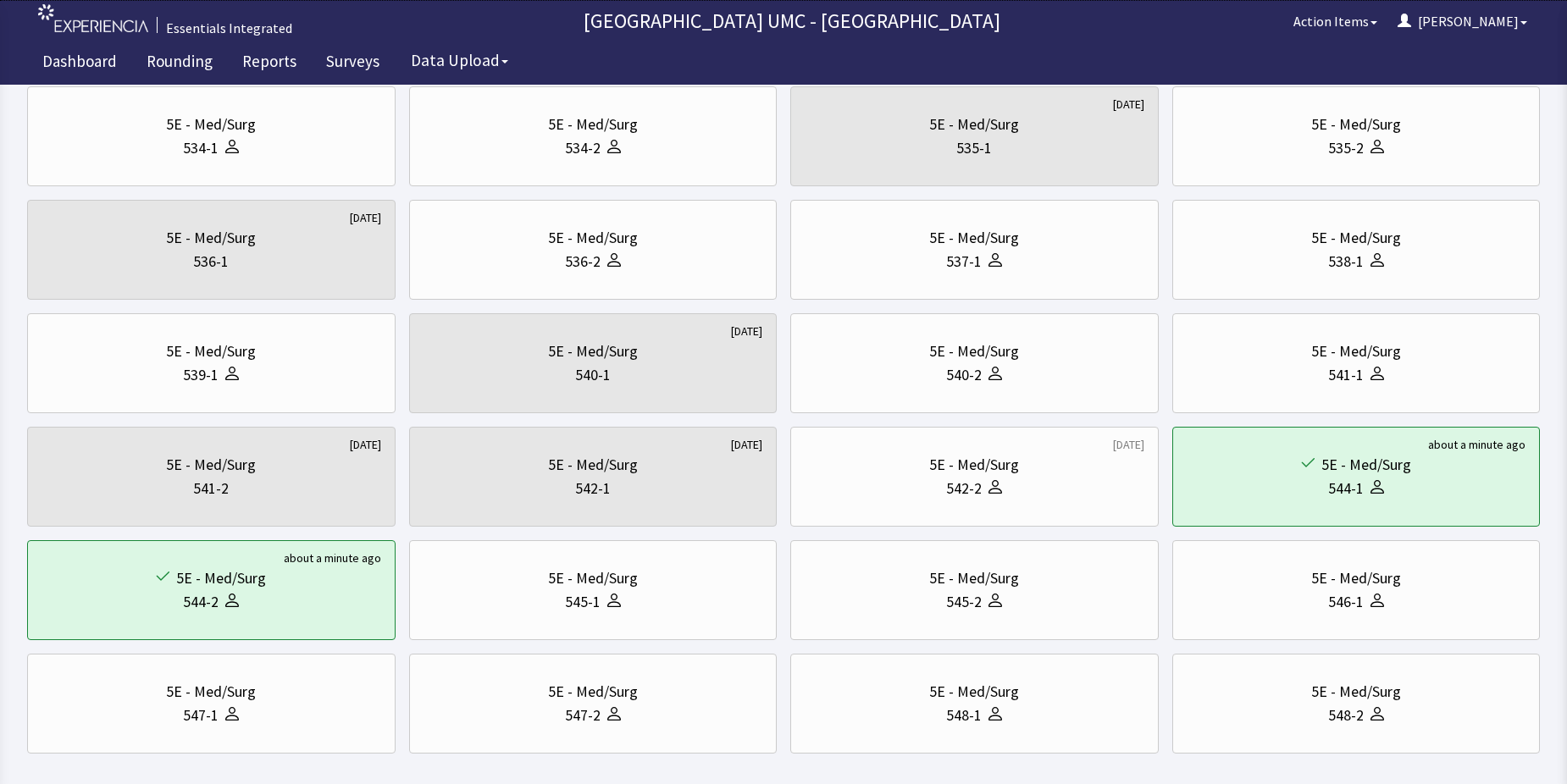
scroll to position [508, 0]
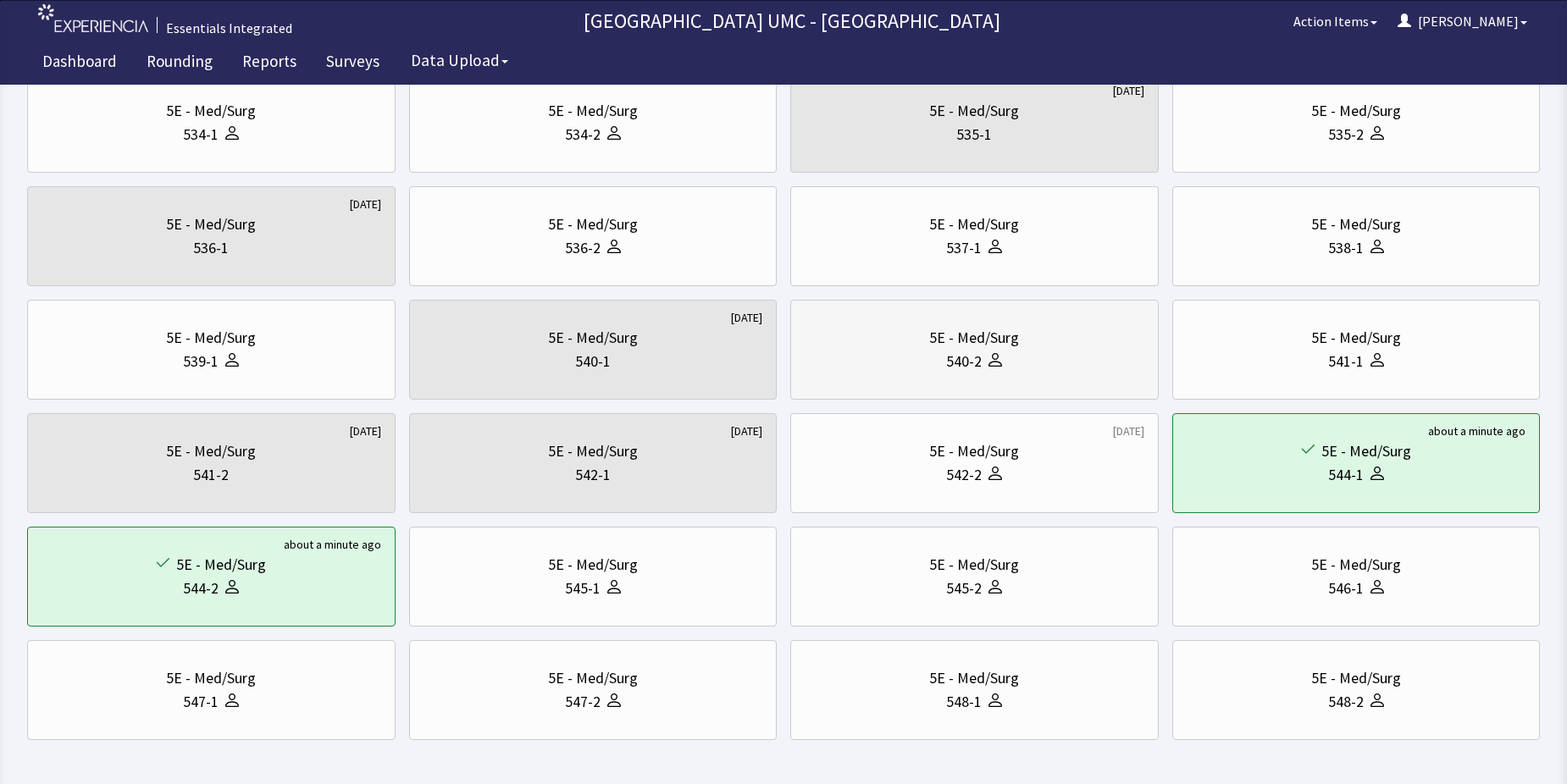
click at [950, 350] on div "540-2" at bounding box center [963, 361] width 35 height 24
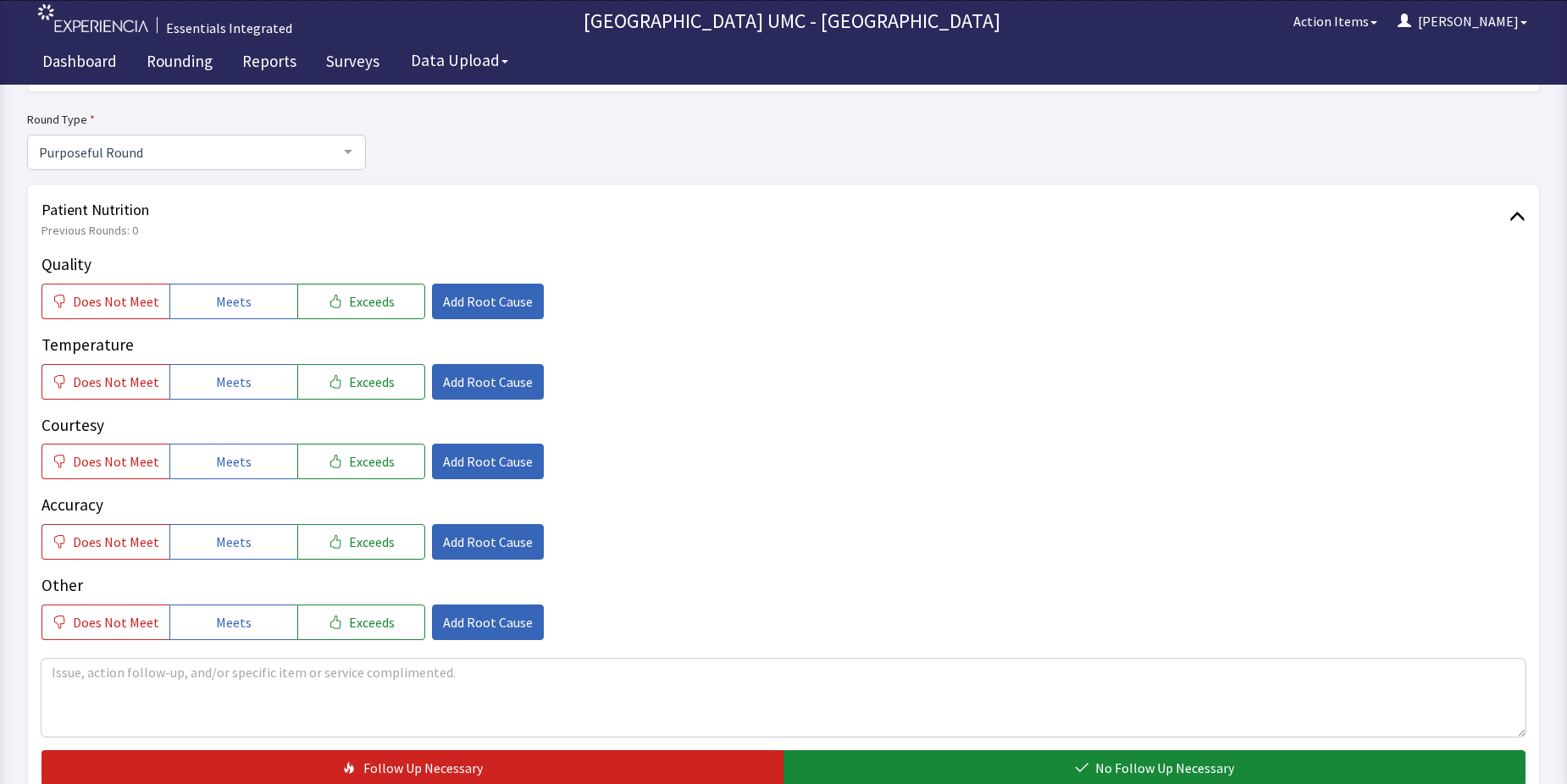
scroll to position [254, 0]
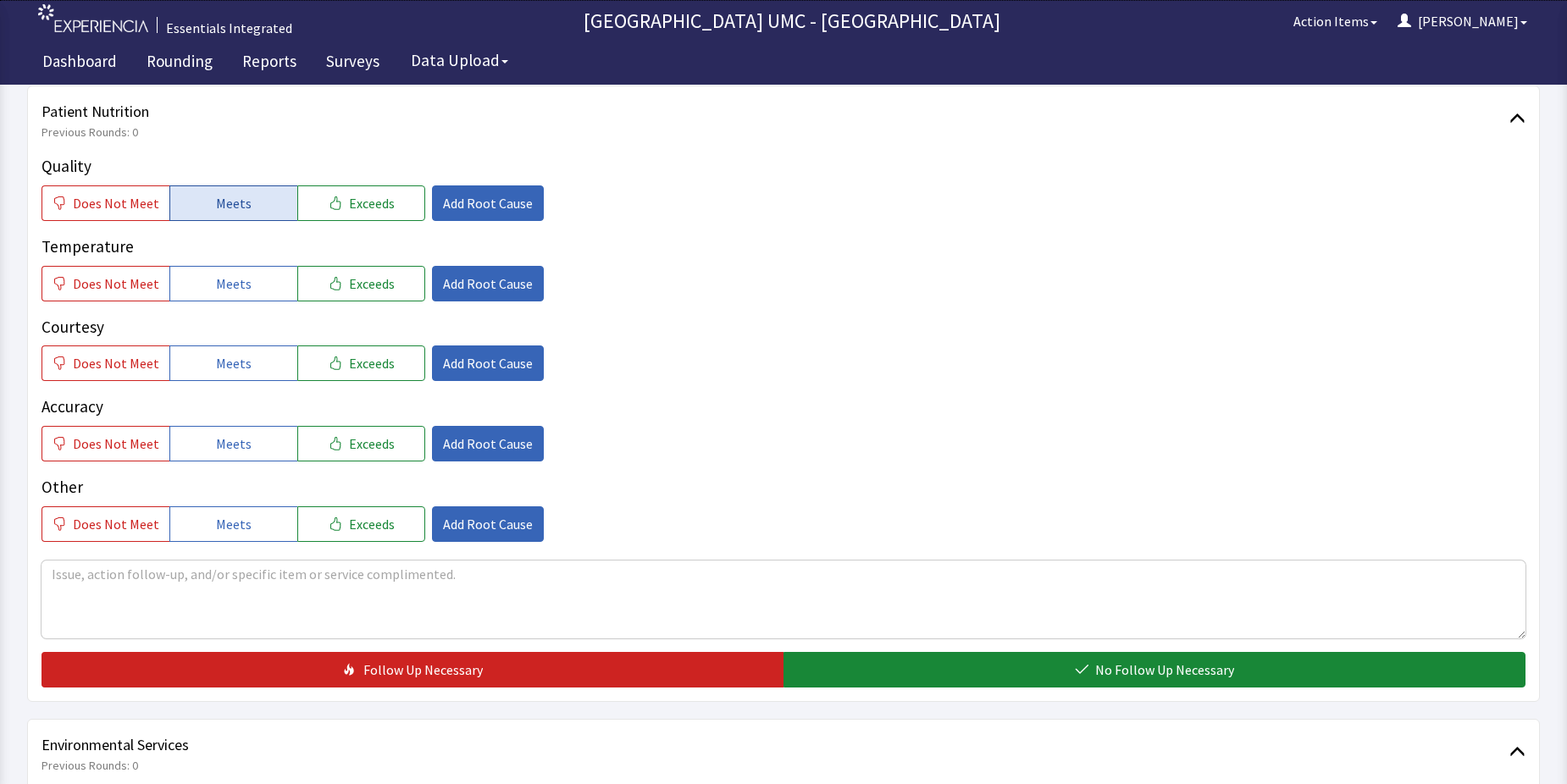
click at [255, 208] on button "Meets" at bounding box center [233, 202] width 128 height 35
click at [235, 279] on span "Meets" at bounding box center [233, 283] width 35 height 20
click at [239, 363] on span "Meets" at bounding box center [233, 363] width 35 height 20
drag, startPoint x: 227, startPoint y: 451, endPoint x: 234, endPoint y: 495, distance: 44.6
click at [225, 466] on div "Quality Does Not Meet Meets Exceeds Add Root Cause Temperature Does Not Meet Me…" at bounding box center [784, 348] width 1484 height 387
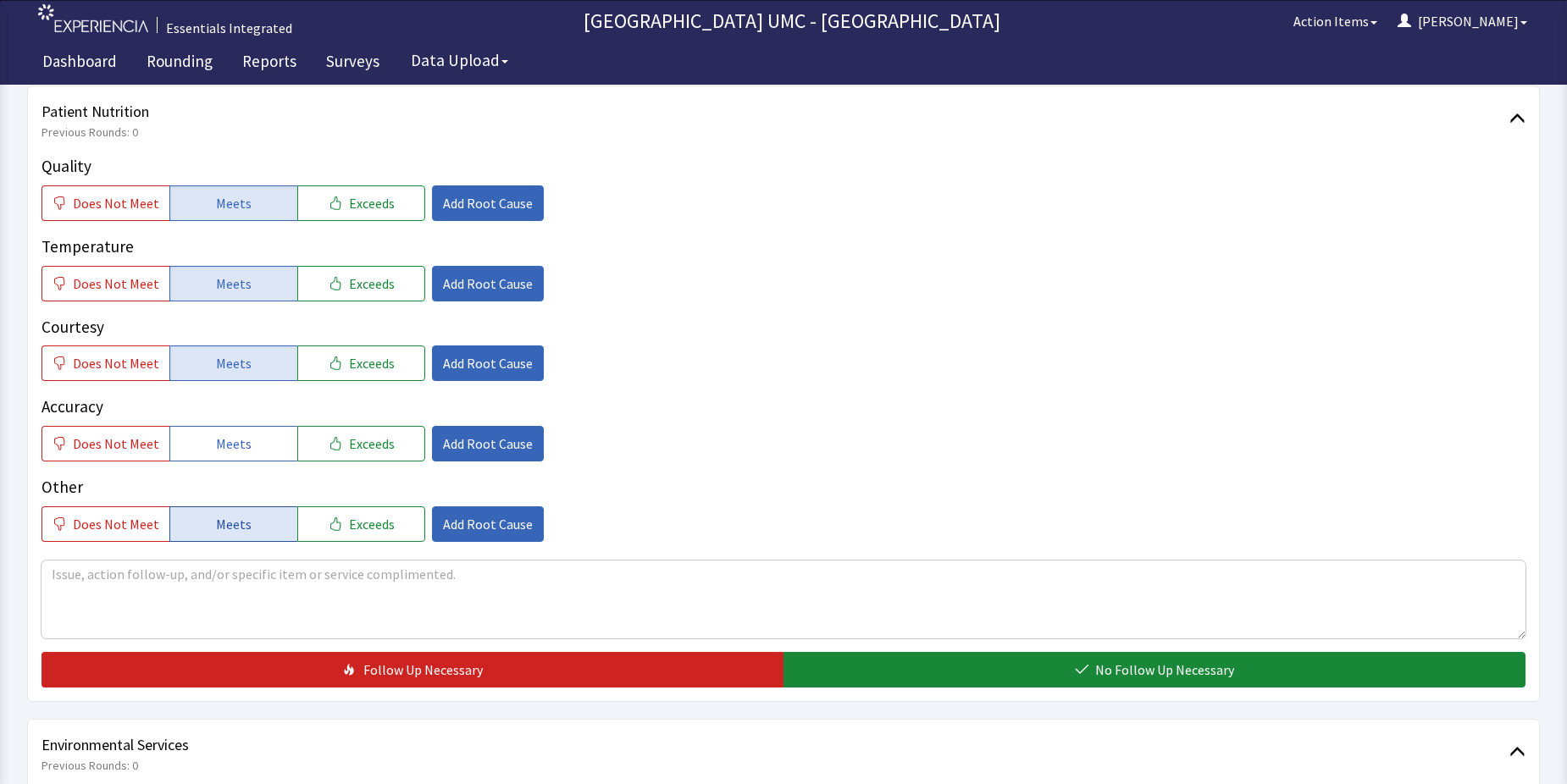
click at [247, 533] on button "Meets" at bounding box center [233, 524] width 128 height 35
drag, startPoint x: 248, startPoint y: 447, endPoint x: 327, endPoint y: 499, distance: 94.6
click at [248, 448] on button "Meets" at bounding box center [233, 443] width 128 height 35
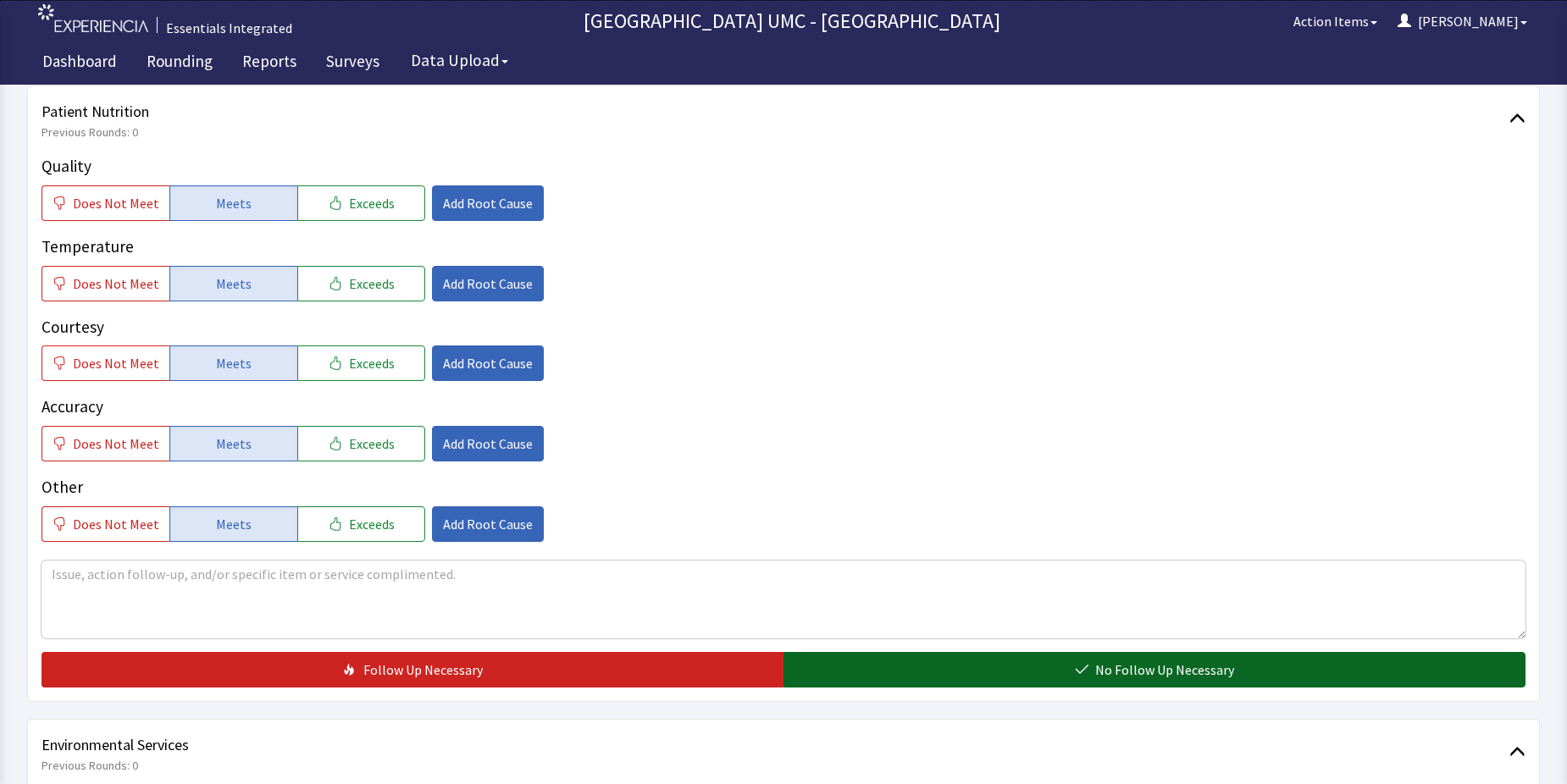
click at [1137, 670] on span "No Follow Up Necessary" at bounding box center [1164, 670] width 139 height 20
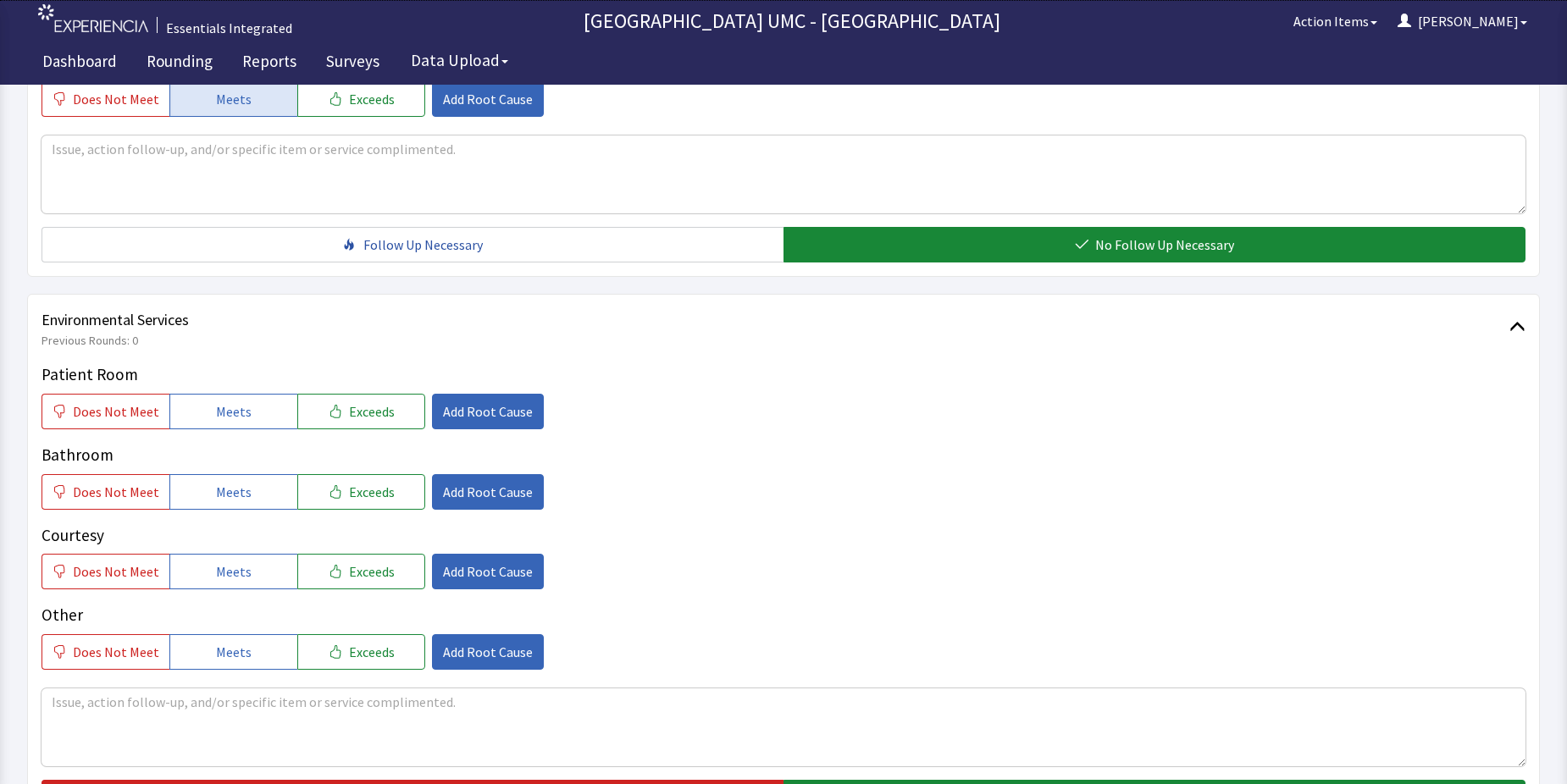
scroll to position [762, 0]
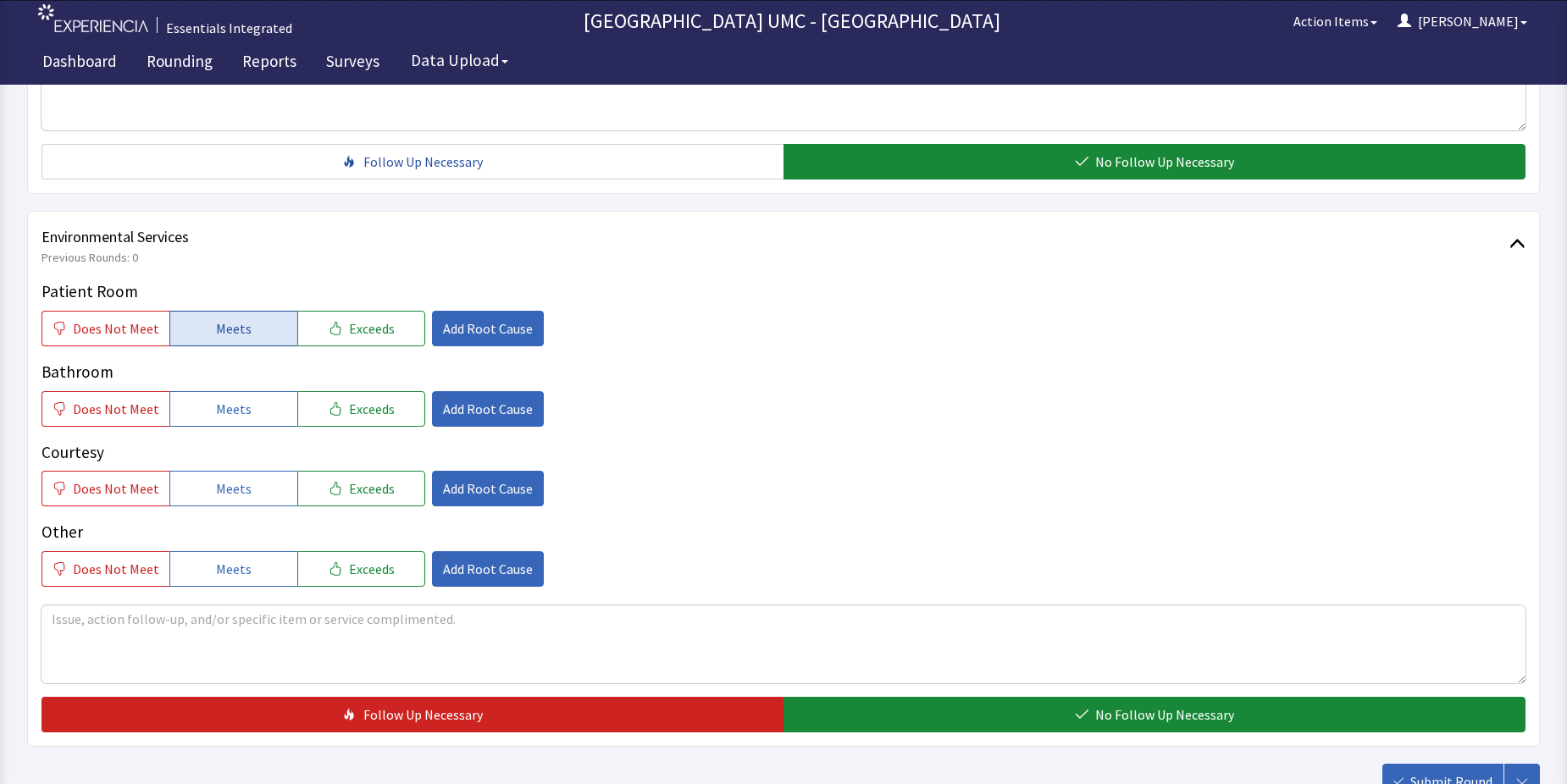
click at [245, 329] on button "Meets" at bounding box center [233, 328] width 128 height 35
drag, startPoint x: 238, startPoint y: 409, endPoint x: 234, endPoint y: 423, distance: 14.6
click at [236, 416] on span "Meets" at bounding box center [233, 408] width 35 height 20
drag, startPoint x: 232, startPoint y: 479, endPoint x: 228, endPoint y: 534, distance: 55.1
click at [230, 491] on span "Meets" at bounding box center [233, 488] width 35 height 20
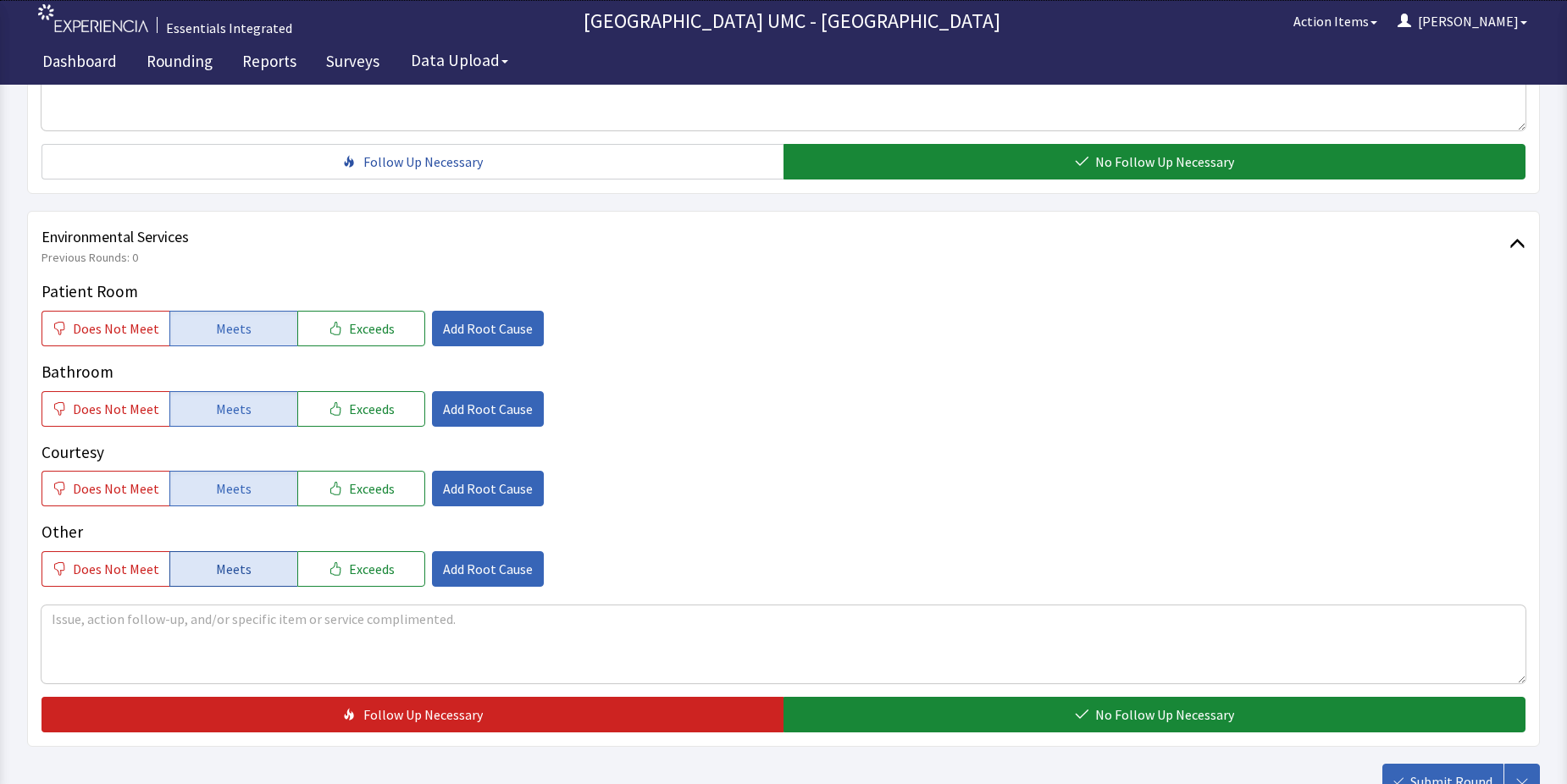
drag, startPoint x: 227, startPoint y: 561, endPoint x: 904, endPoint y: 732, distance: 698.3
click at [230, 564] on span "Meets" at bounding box center [233, 569] width 35 height 20
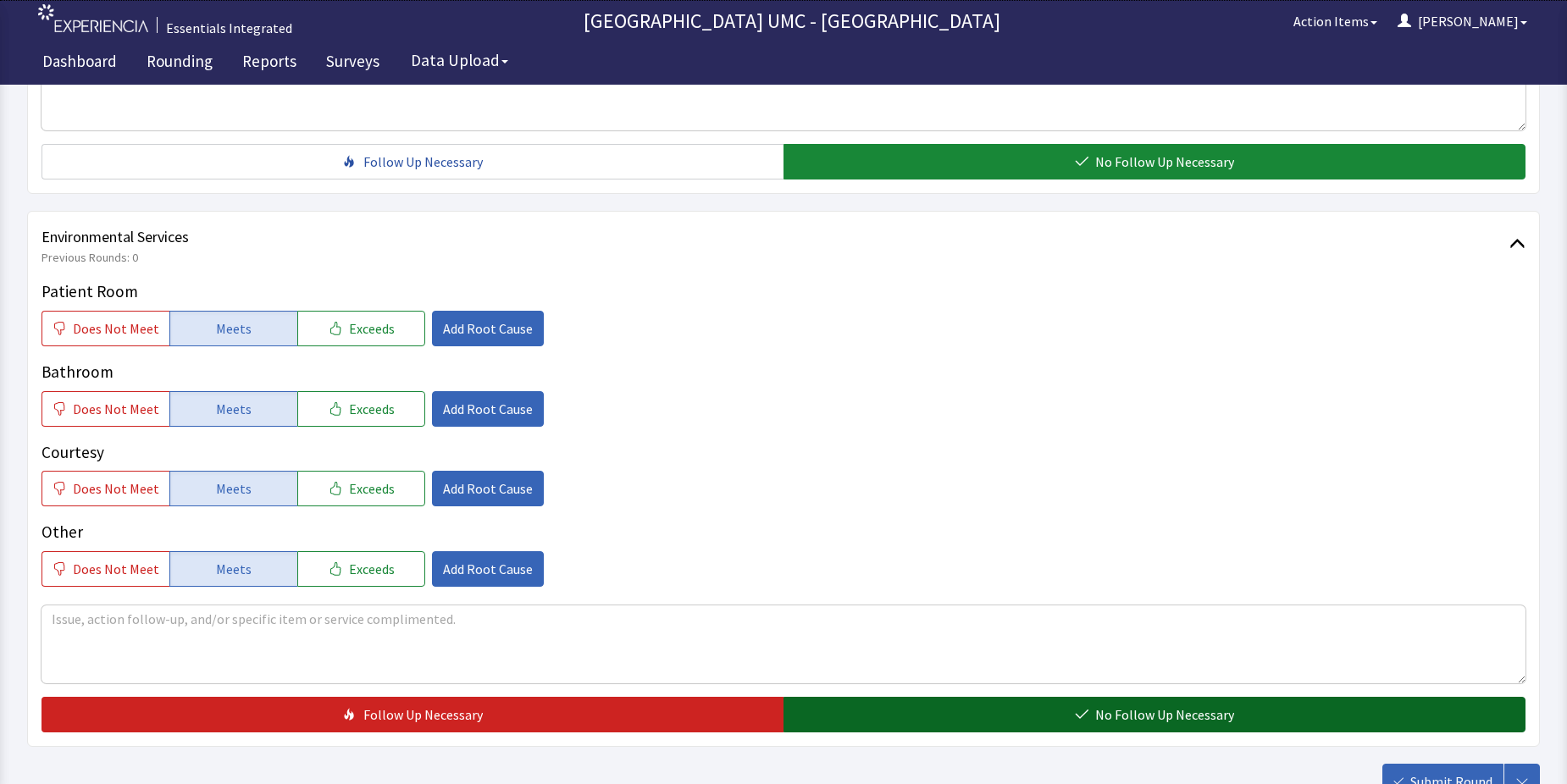
click at [1048, 714] on button "No Follow Up Necessary" at bounding box center [1154, 714] width 742 height 35
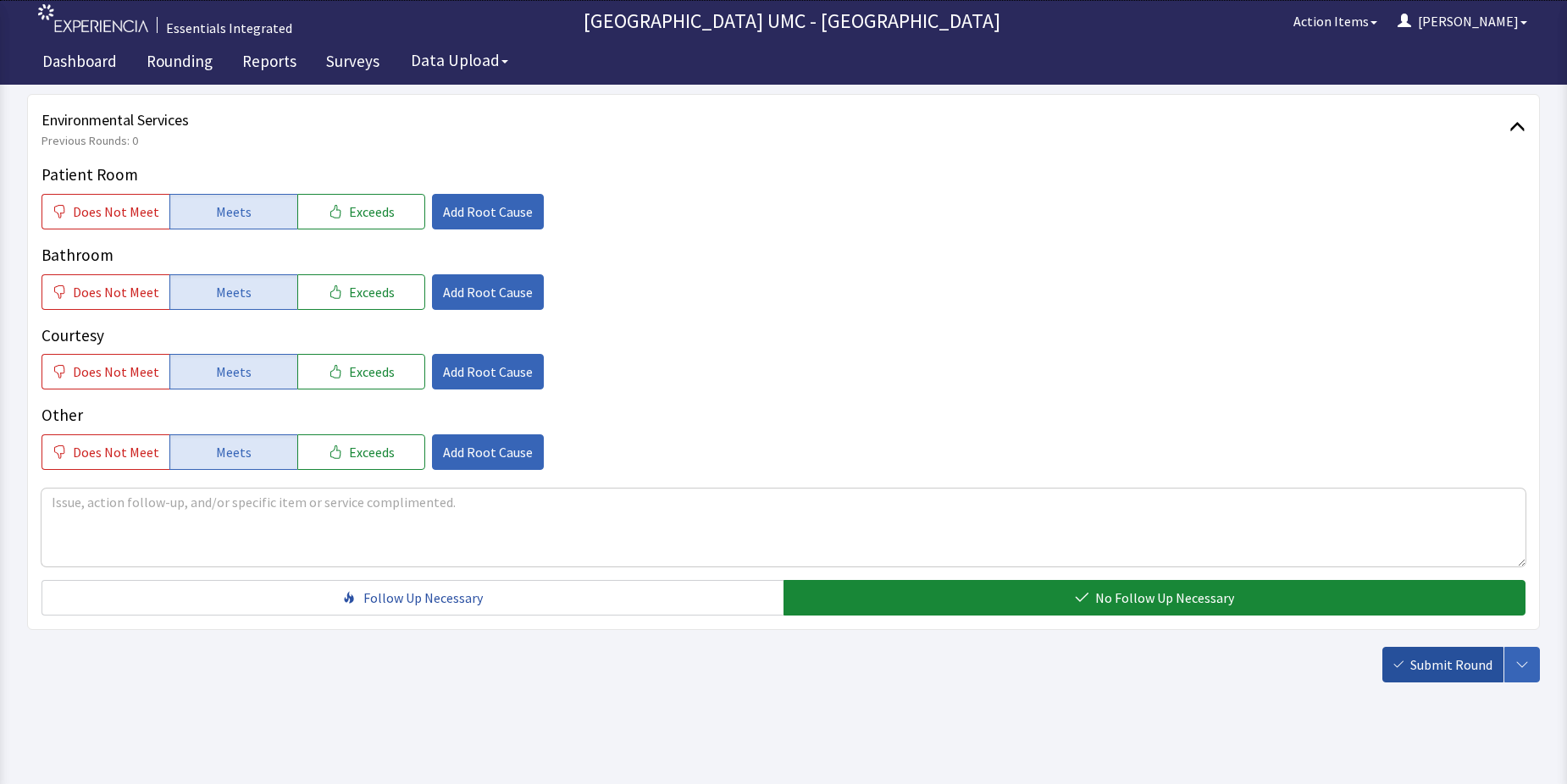
scroll to position [889, 0]
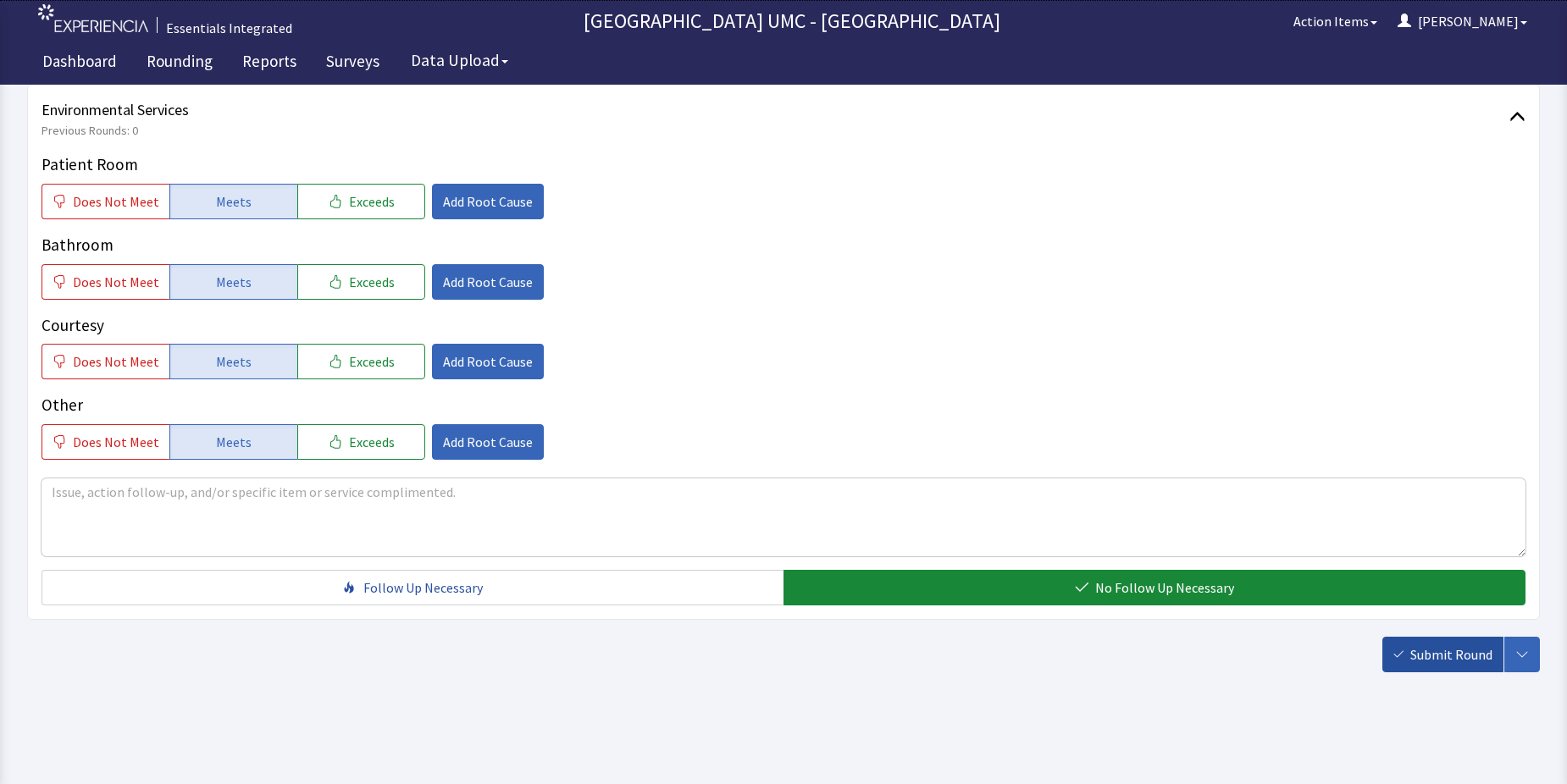
click at [1440, 654] on span "Submit Round" at bounding box center [1451, 654] width 83 height 20
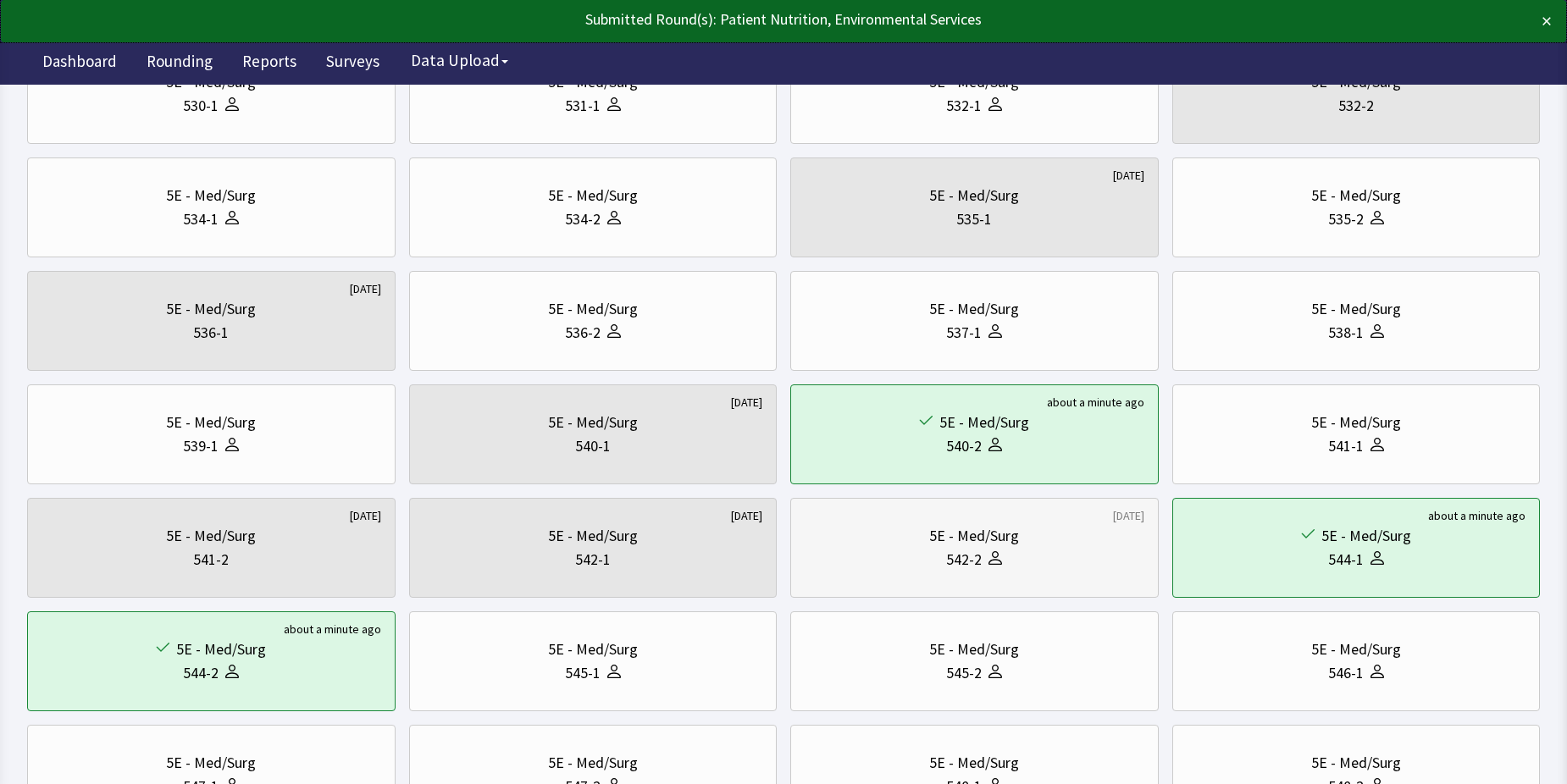
scroll to position [508, 0]
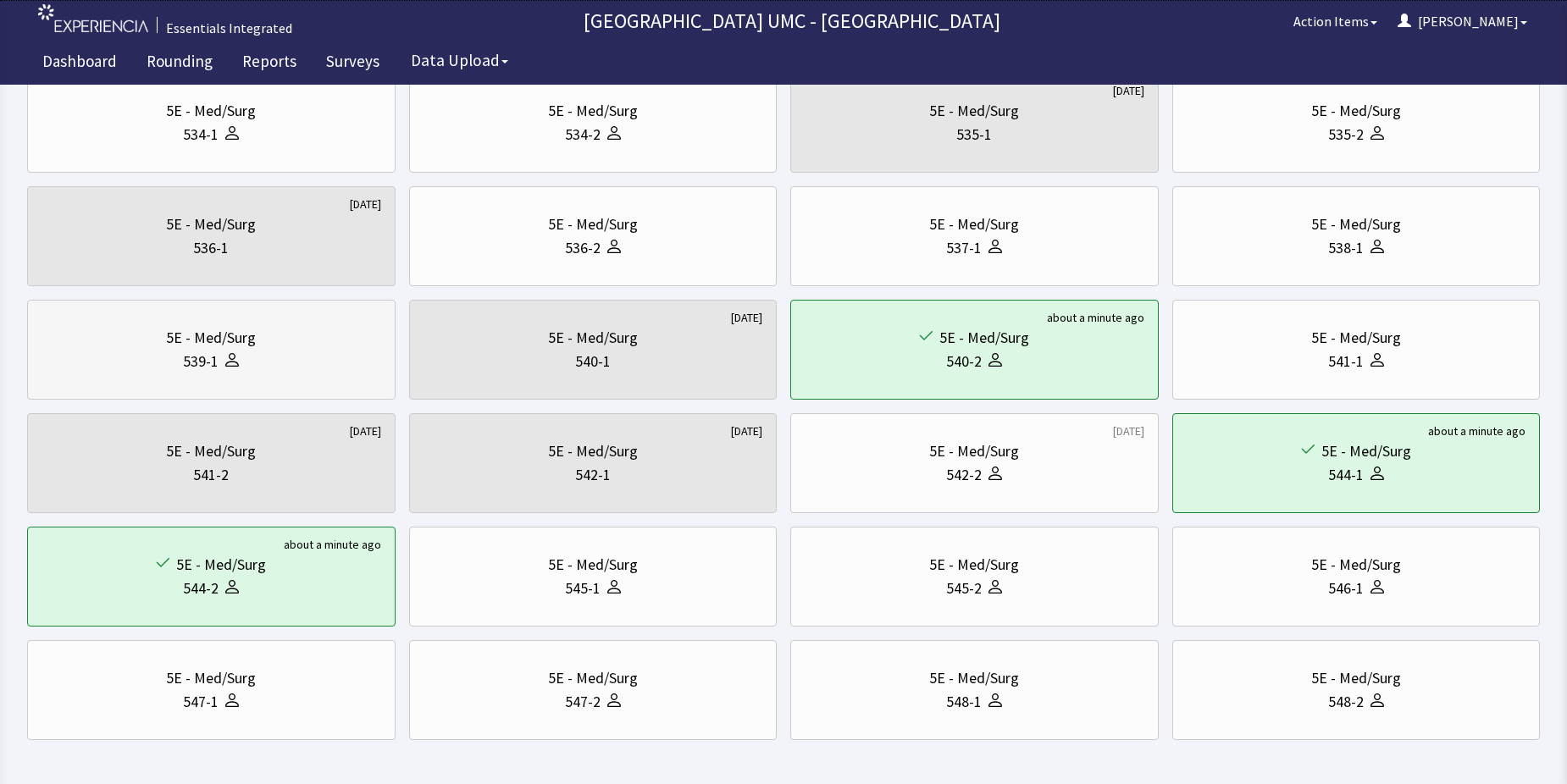
click at [223, 350] on div at bounding box center [229, 361] width 20 height 24
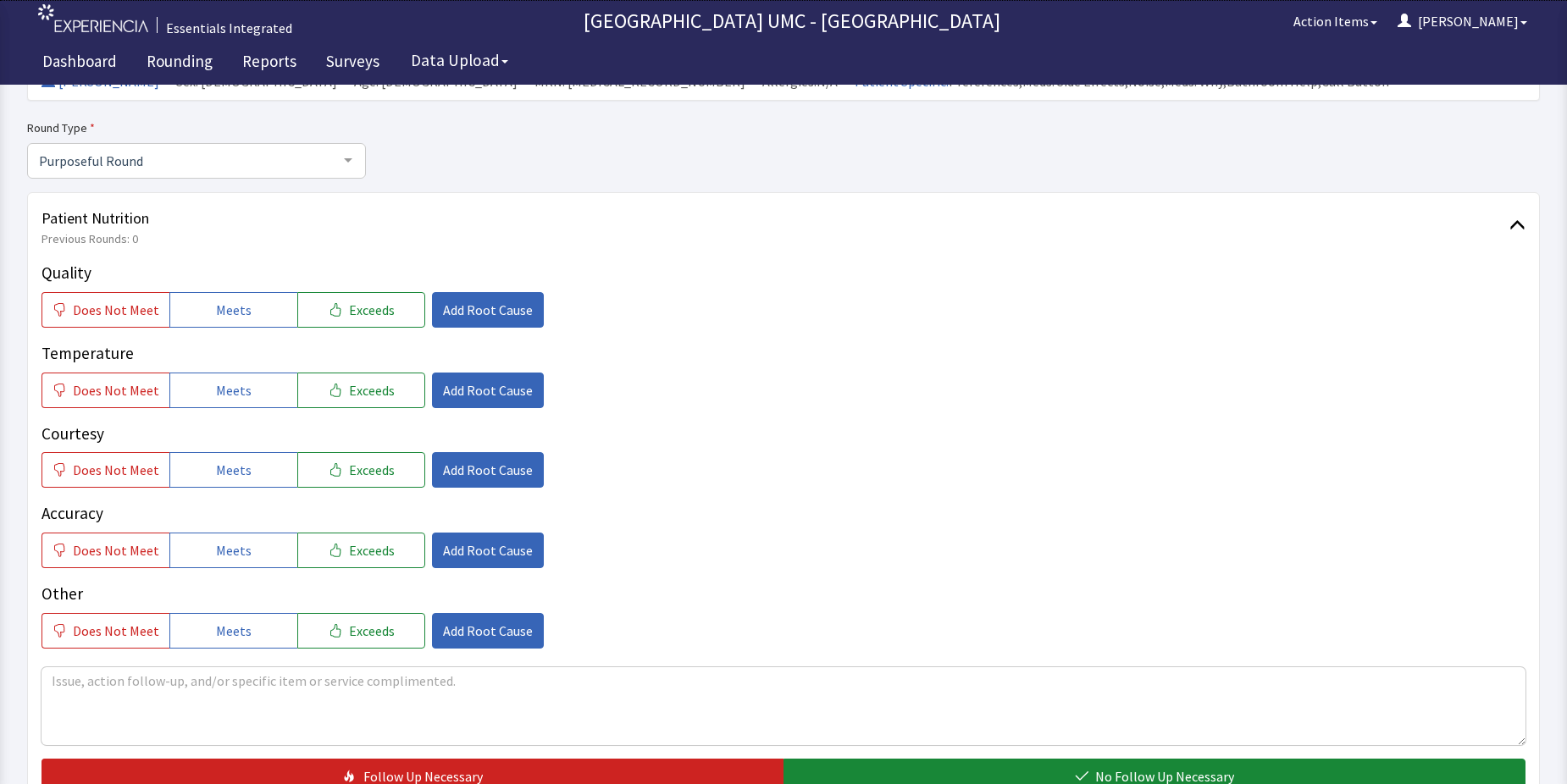
scroll to position [254, 0]
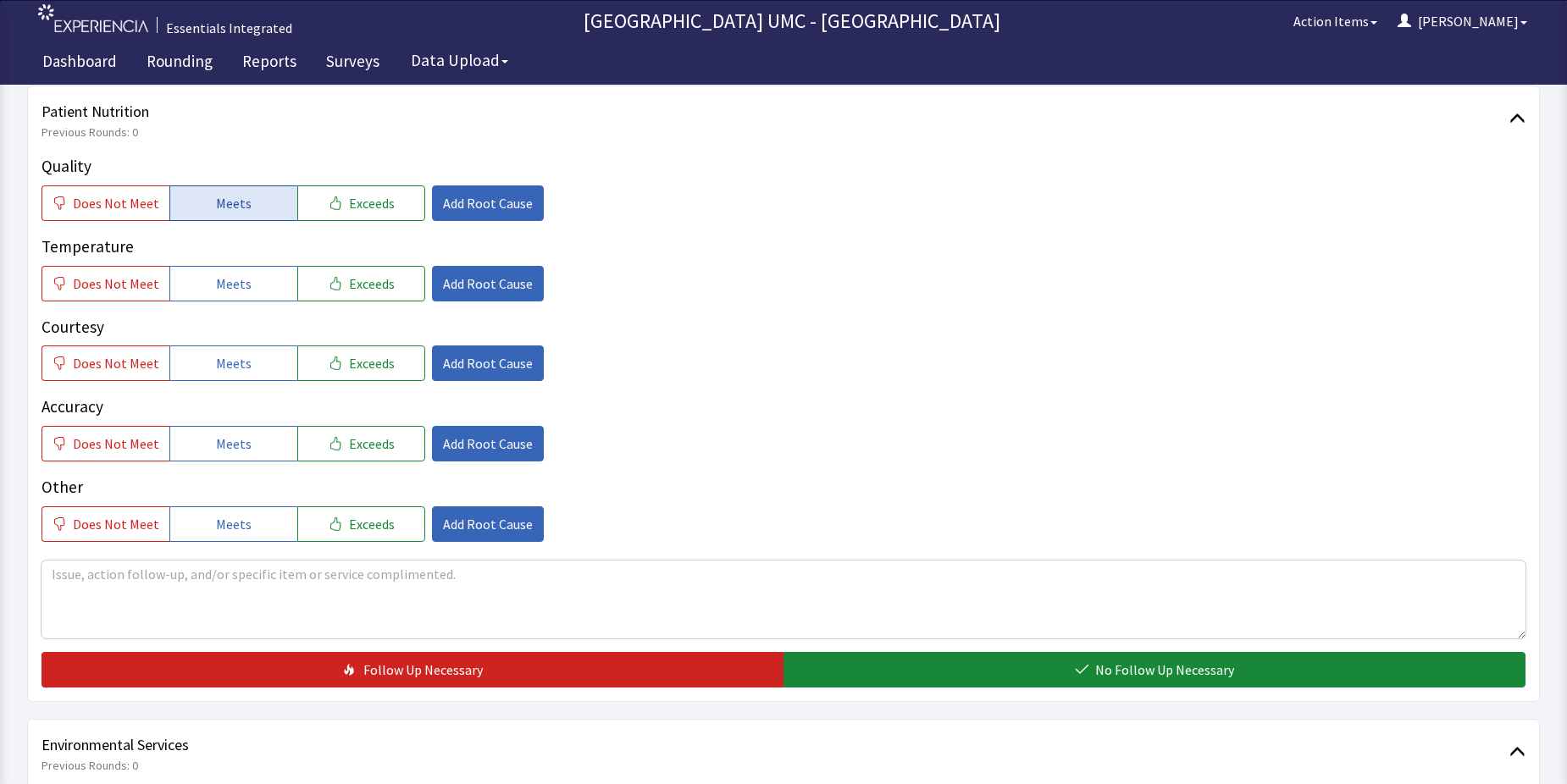
click at [231, 208] on span "Meets" at bounding box center [233, 203] width 35 height 20
drag, startPoint x: 228, startPoint y: 282, endPoint x: 227, endPoint y: 339, distance: 57.0
click at [228, 283] on span "Meets" at bounding box center [233, 283] width 35 height 20
click at [220, 361] on span "Meets" at bounding box center [233, 363] width 35 height 20
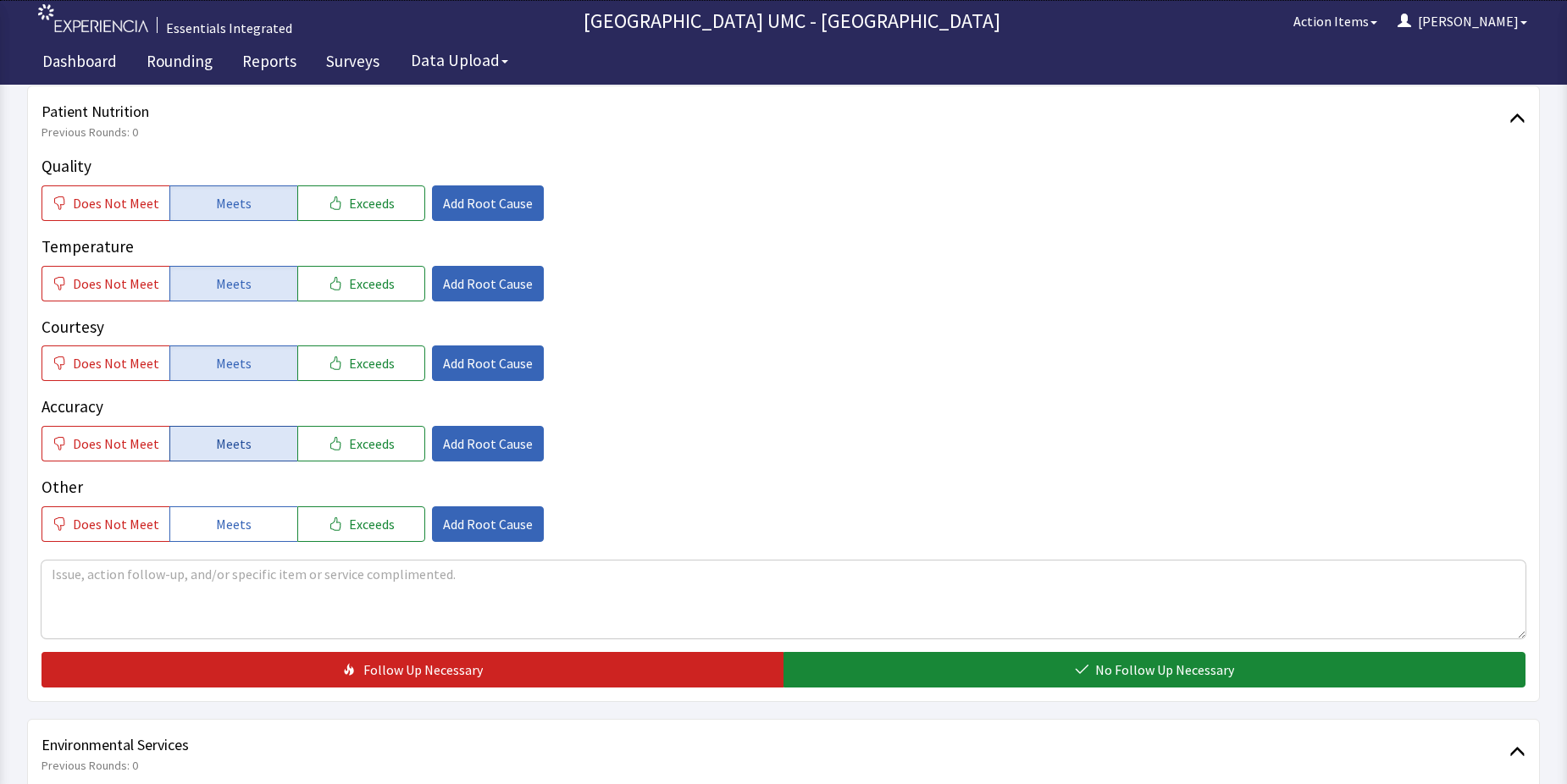
click at [222, 445] on span "Meets" at bounding box center [233, 444] width 35 height 20
drag, startPoint x: 234, startPoint y: 520, endPoint x: 864, endPoint y: 701, distance: 655.5
click at [234, 523] on span "Meets" at bounding box center [233, 524] width 35 height 20
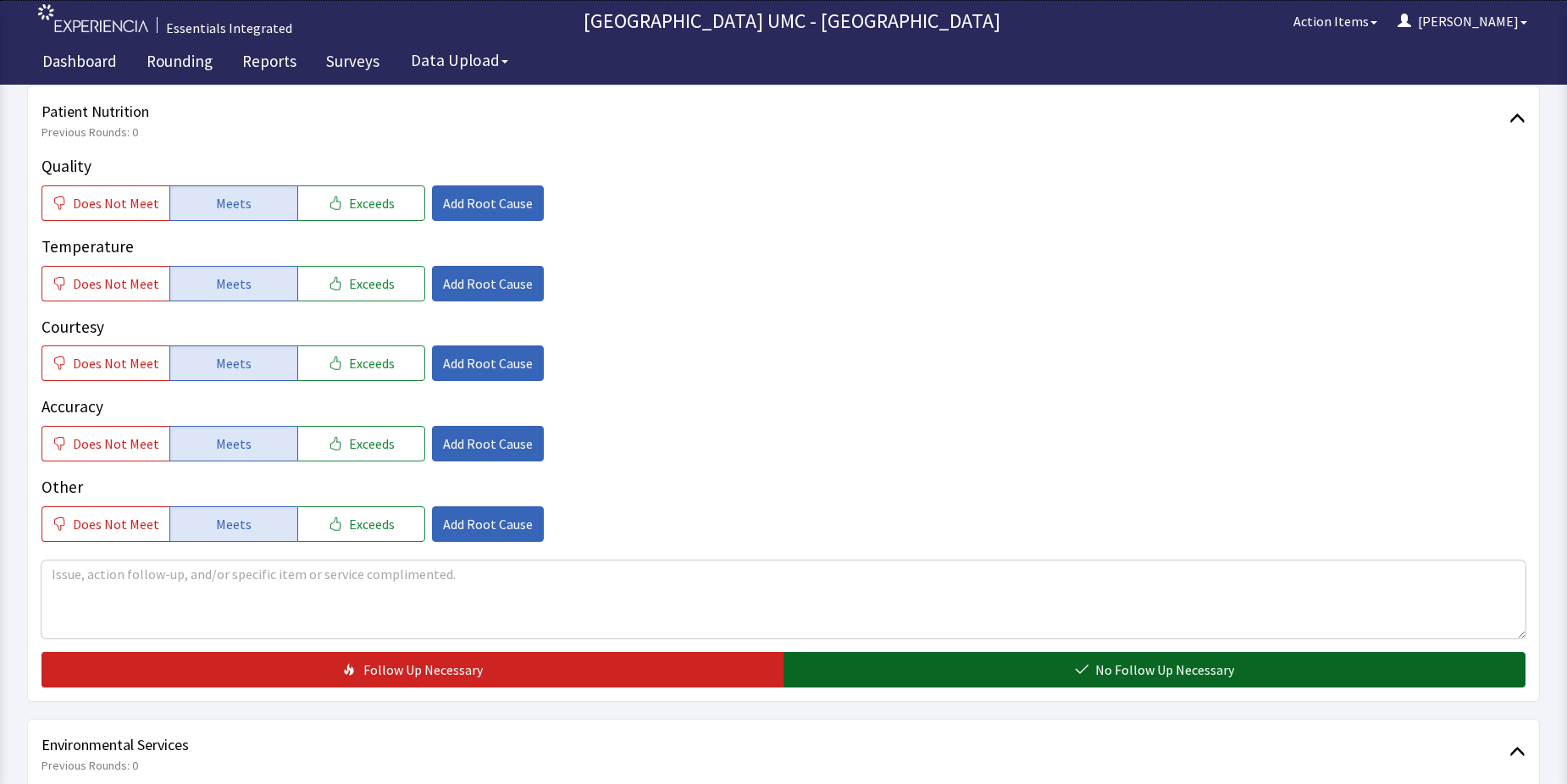
click at [1022, 667] on button "No Follow Up Necessary" at bounding box center [1154, 669] width 742 height 35
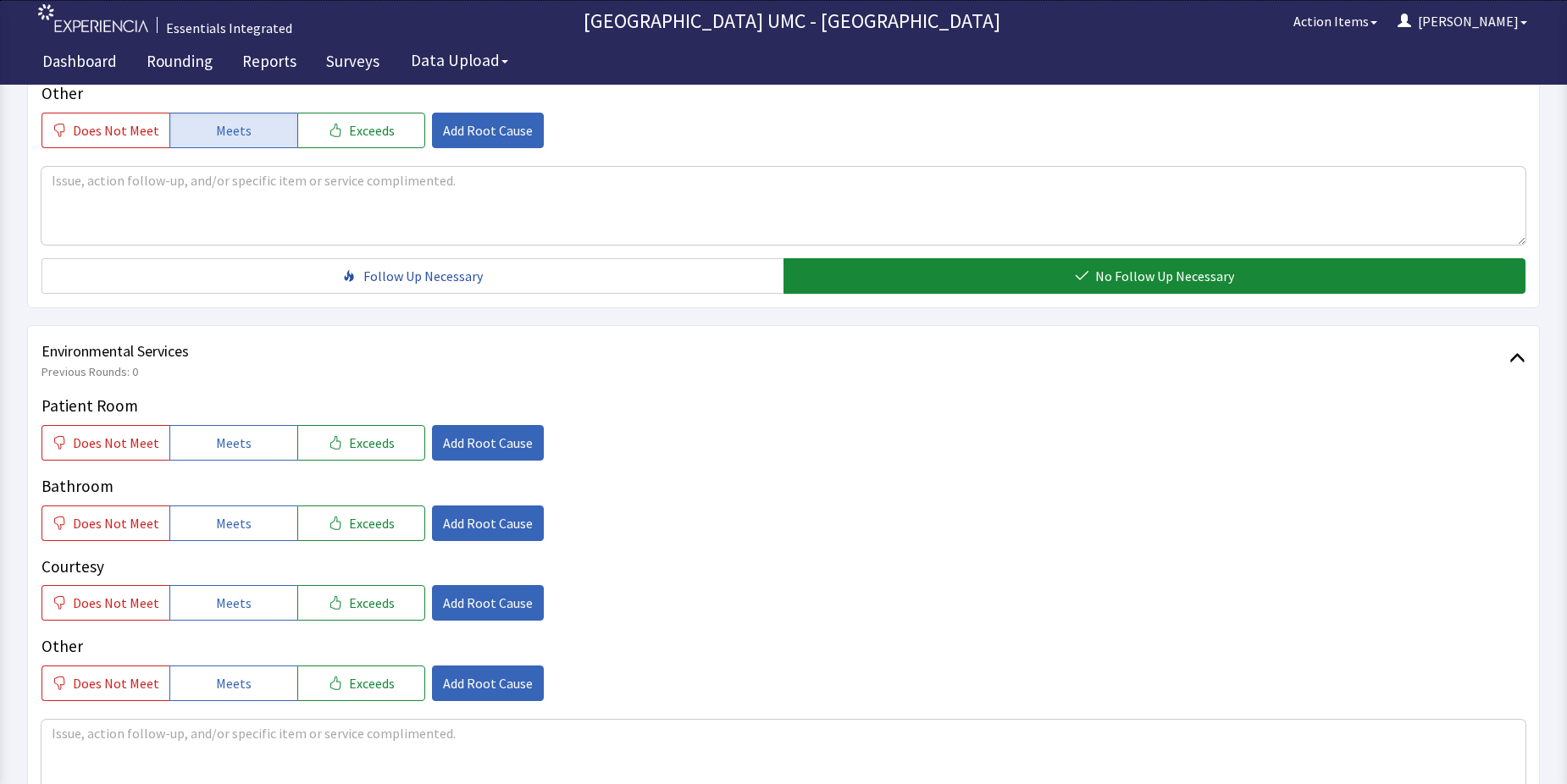
scroll to position [677, 0]
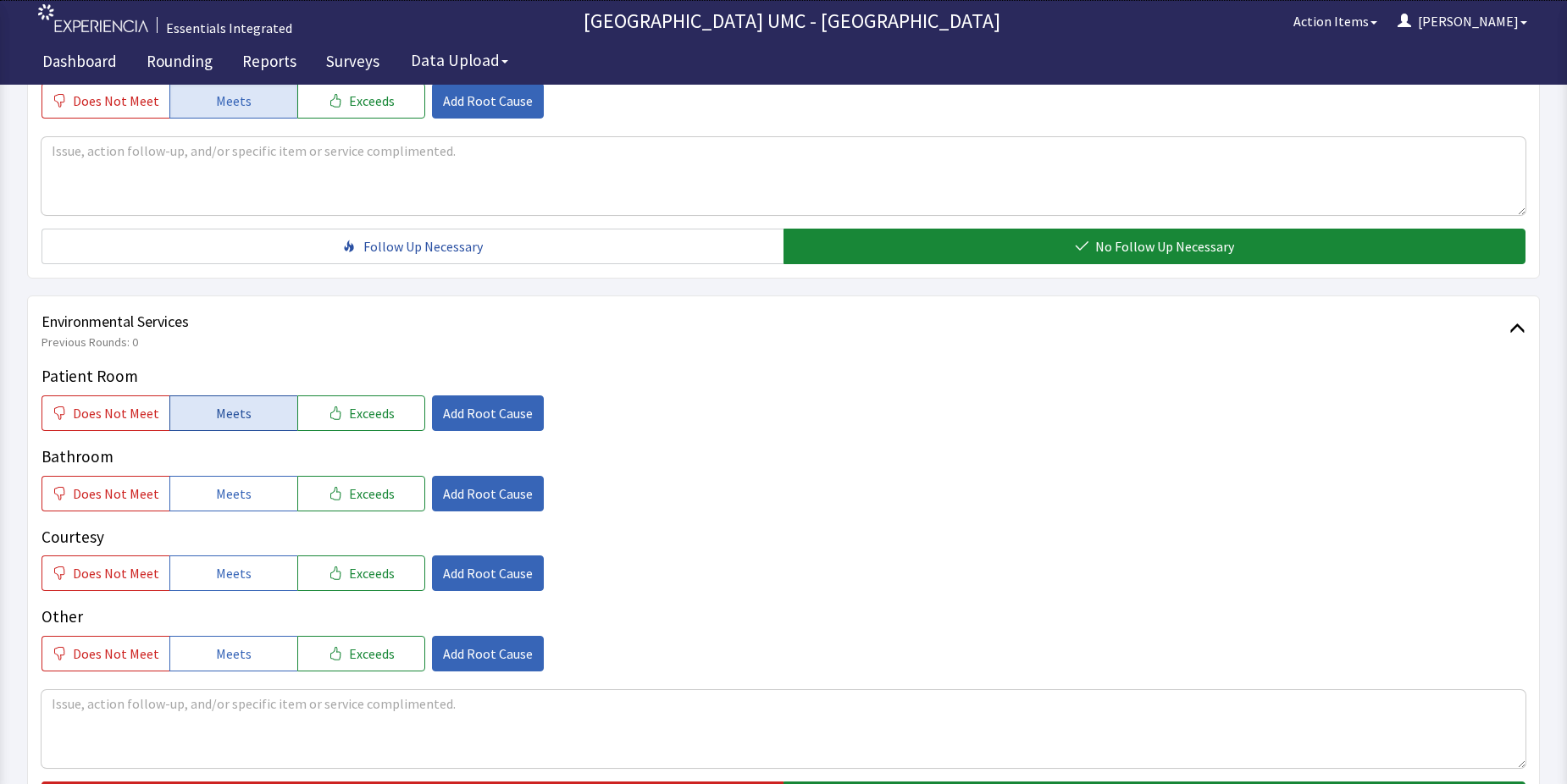
click at [246, 423] on button "Meets" at bounding box center [233, 413] width 128 height 35
click at [247, 508] on button "Meets" at bounding box center [233, 493] width 128 height 35
click at [253, 583] on button "Meets" at bounding box center [233, 573] width 128 height 35
click at [234, 642] on button "Meets" at bounding box center [233, 653] width 128 height 35
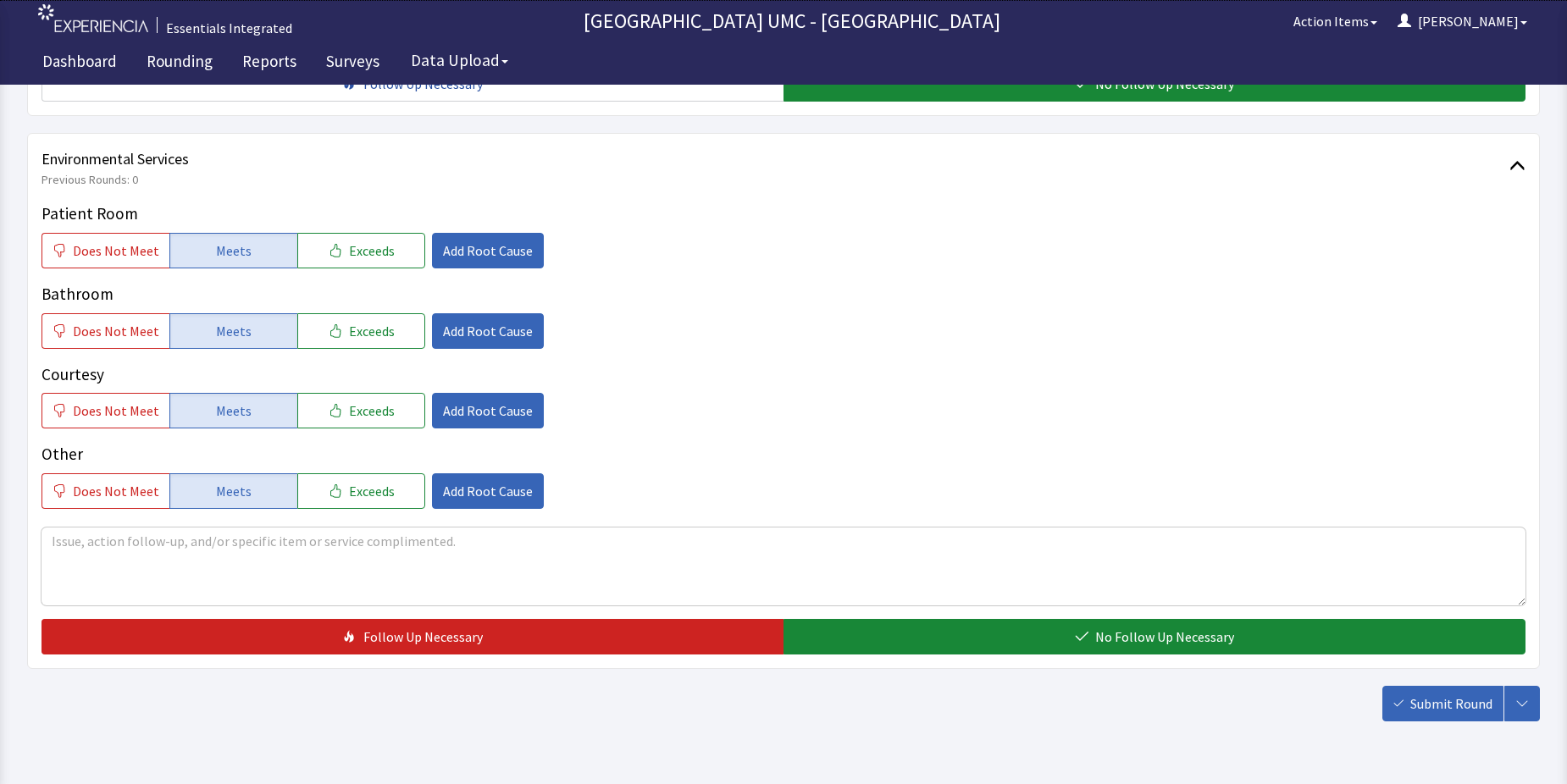
scroll to position [847, 0]
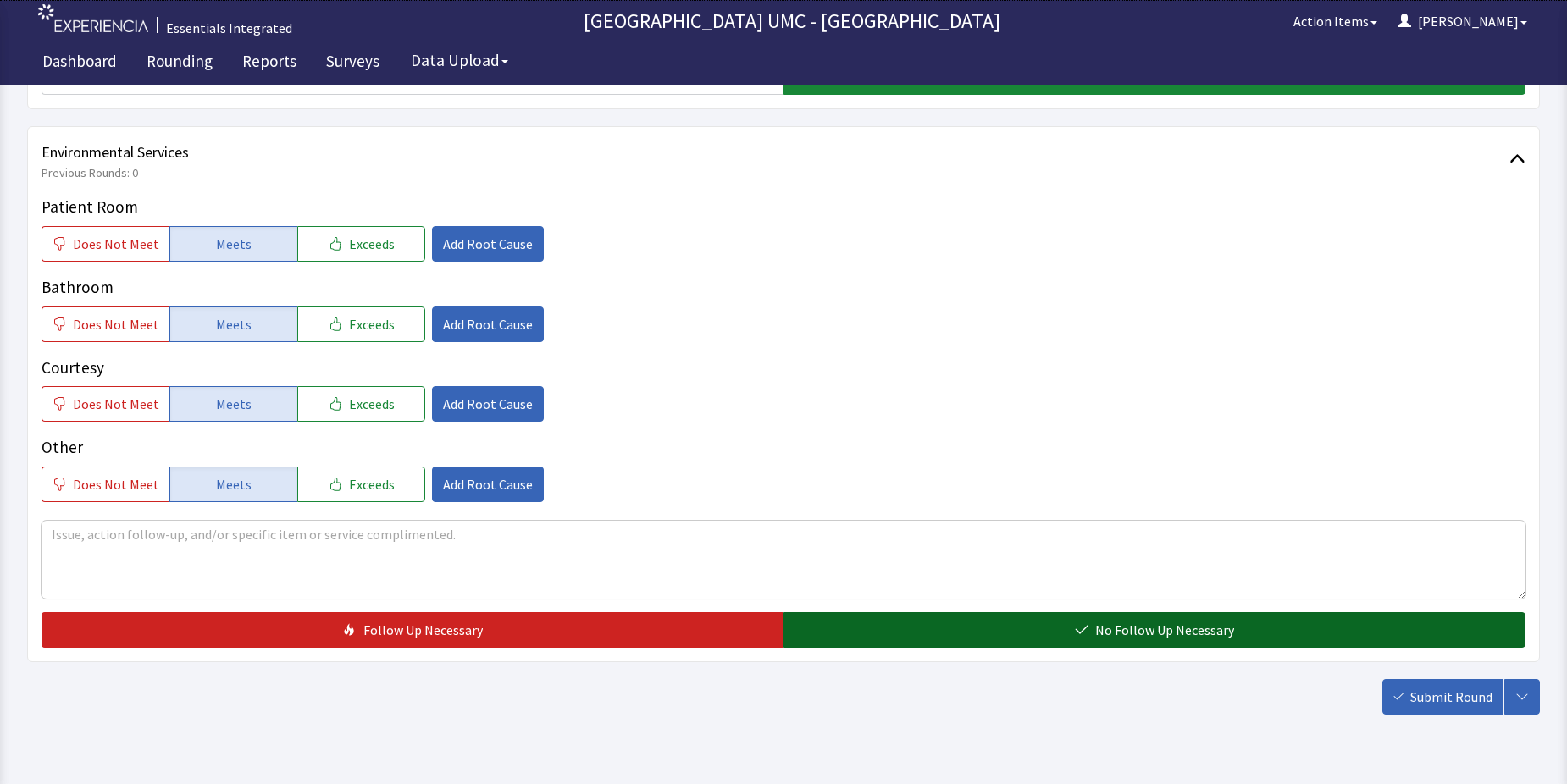
click at [1174, 631] on span "No Follow Up Necessary" at bounding box center [1164, 630] width 139 height 20
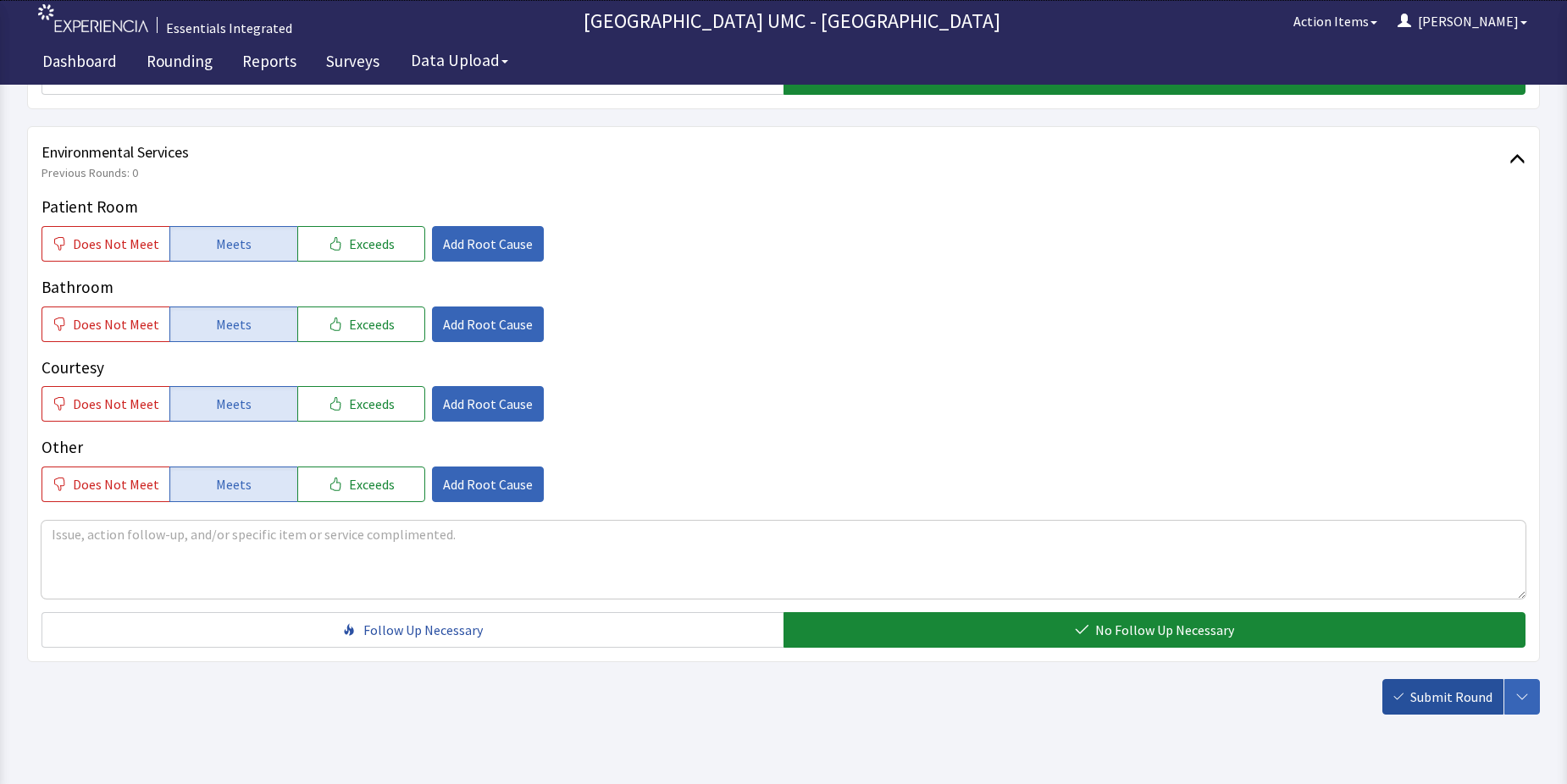
click at [1441, 700] on span "Submit Round" at bounding box center [1451, 697] width 83 height 20
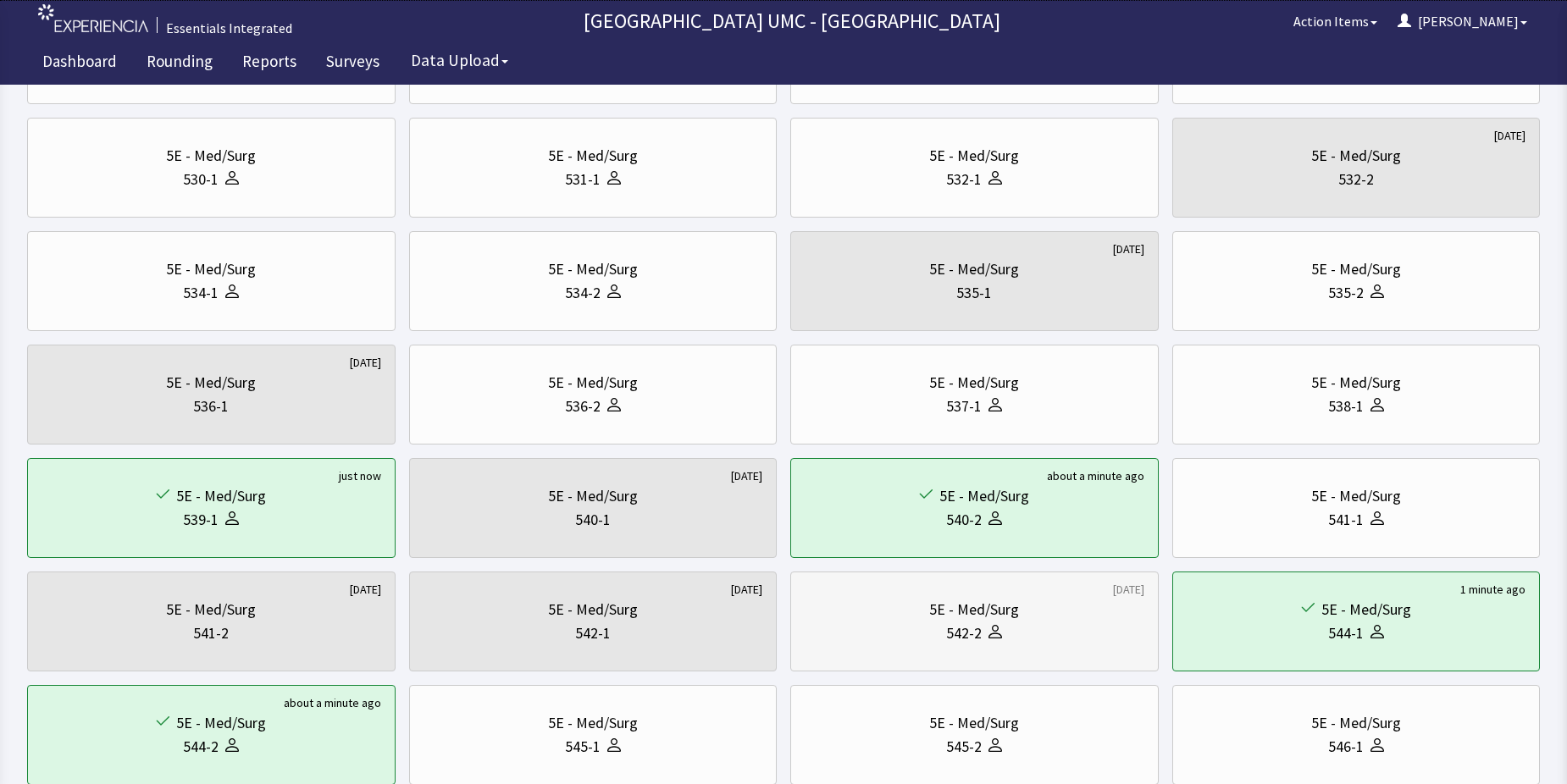
scroll to position [322, 0]
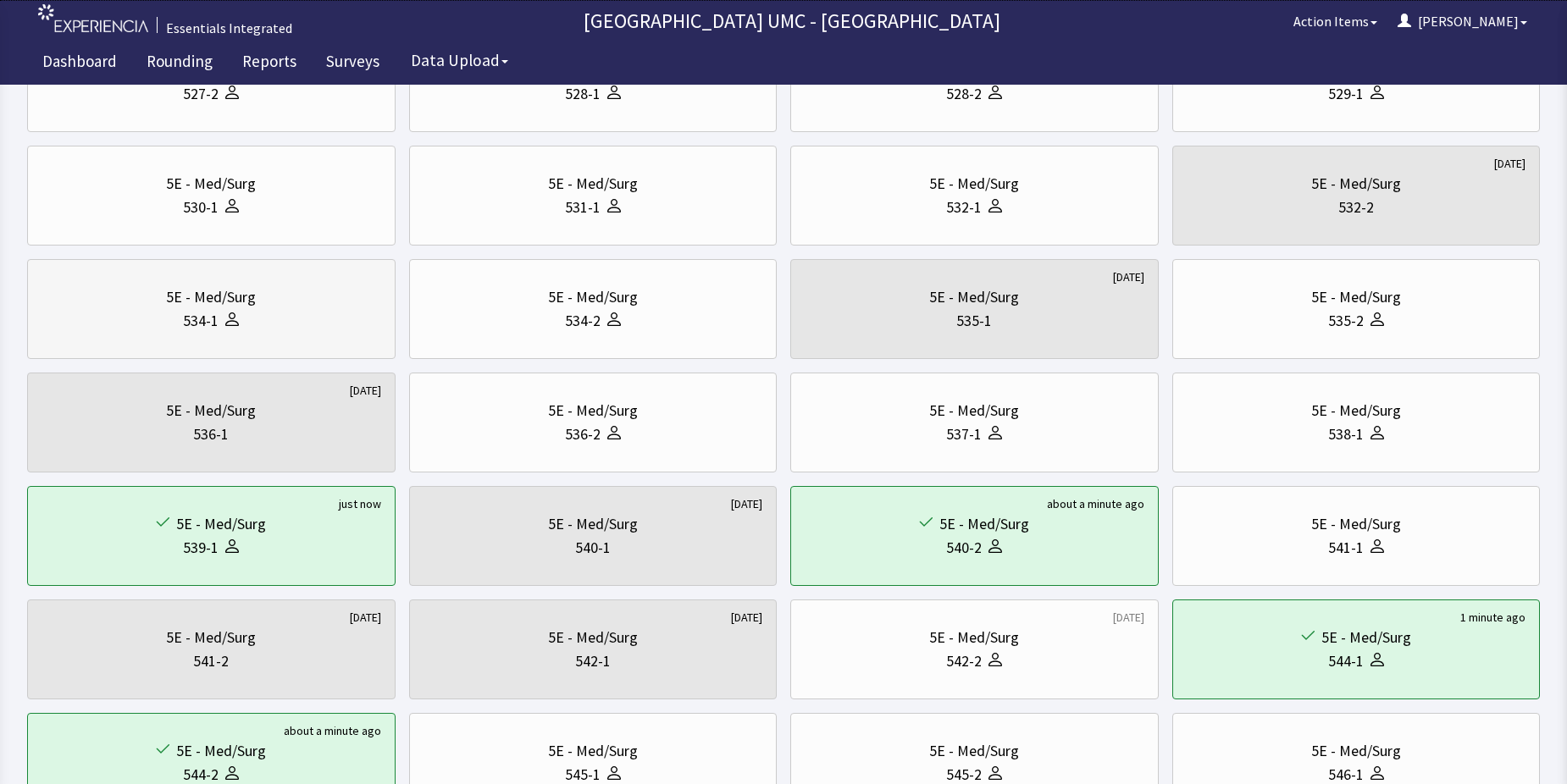
click at [262, 309] on div "5E - Med/Surg" at bounding box center [212, 297] width 340 height 24
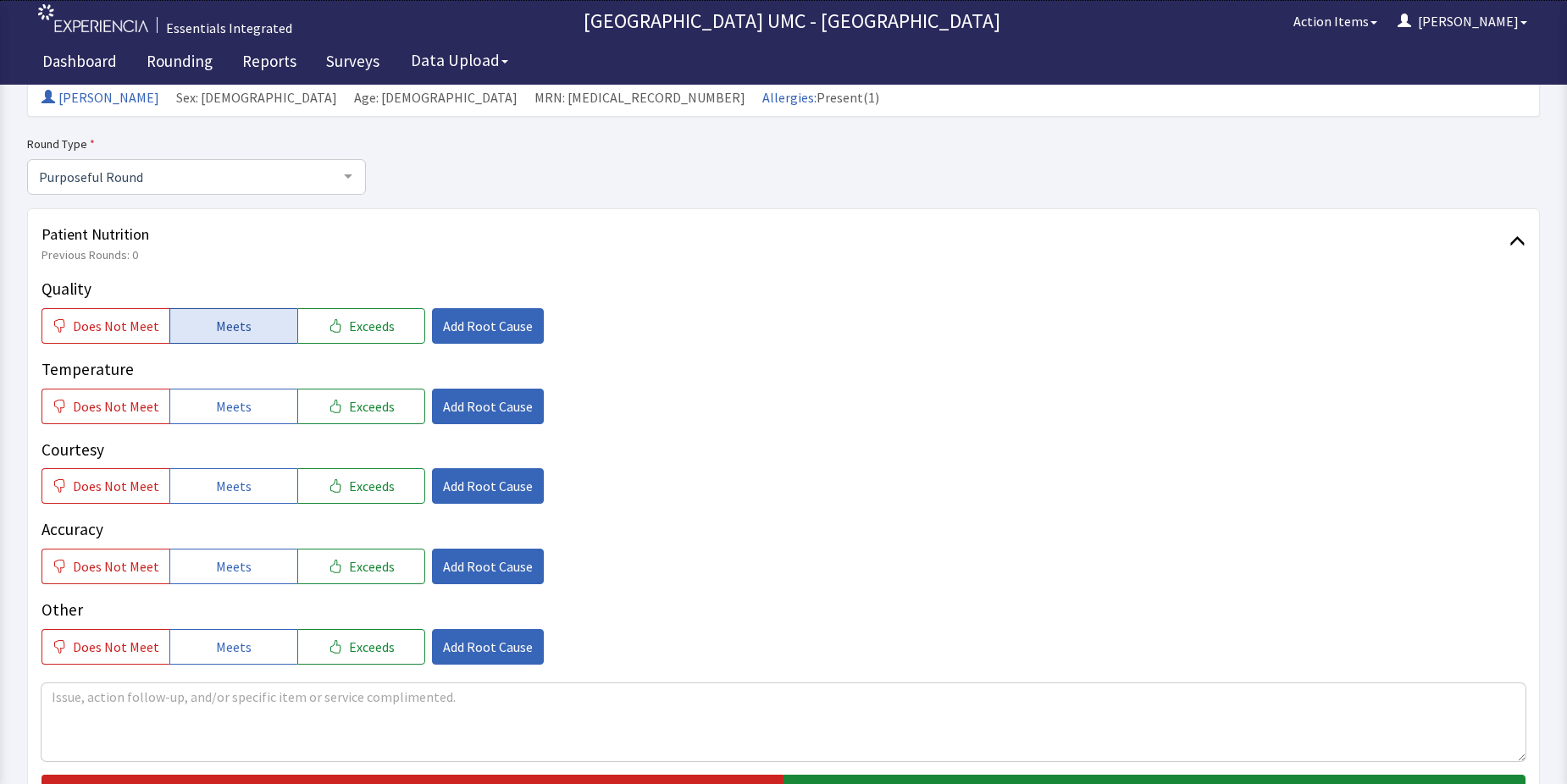
scroll to position [170, 0]
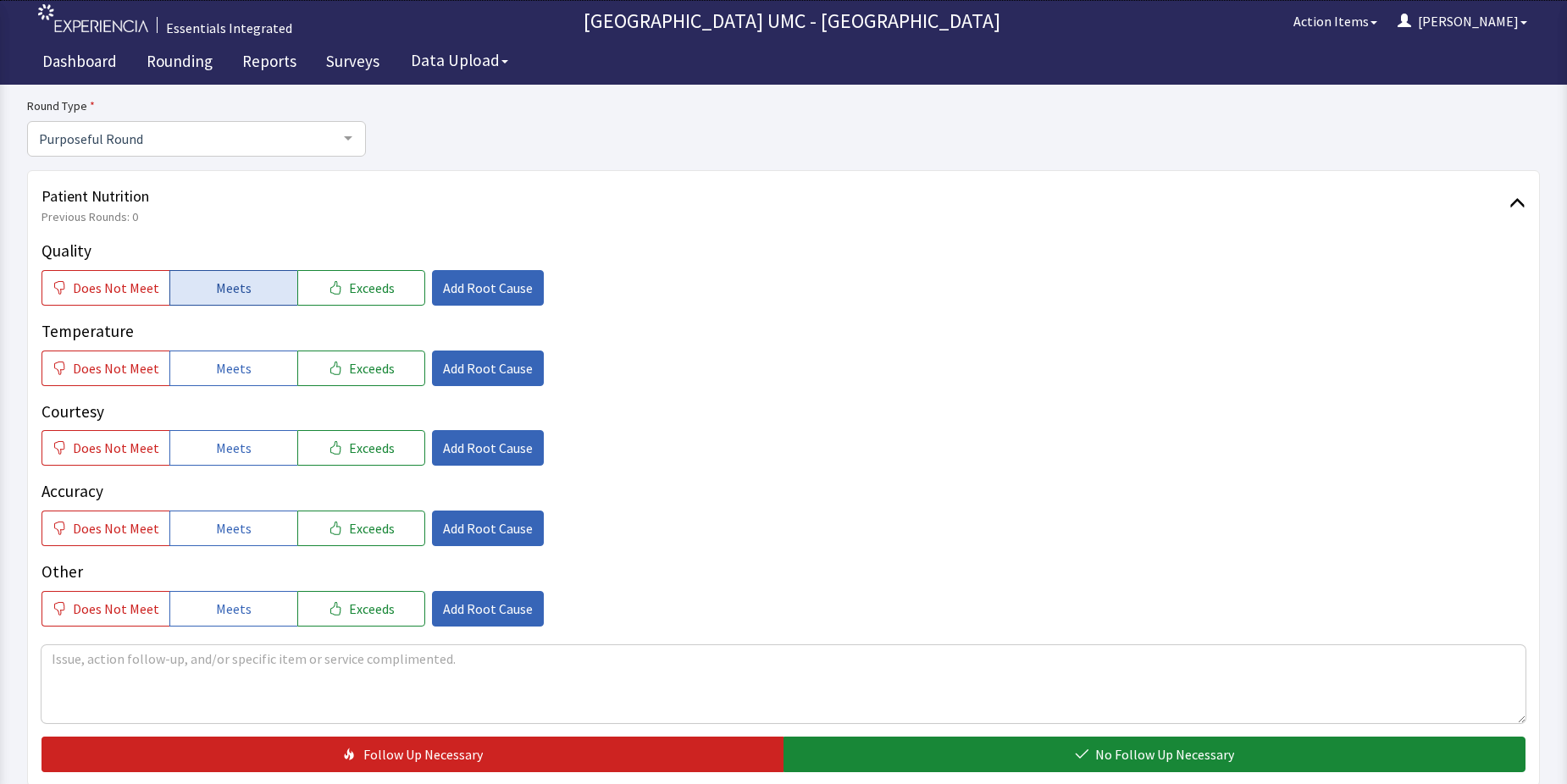
click at [216, 279] on span "Meets" at bounding box center [233, 288] width 35 height 20
drag, startPoint x: 229, startPoint y: 365, endPoint x: 241, endPoint y: 429, distance: 65.1
click at [229, 369] on span "Meets" at bounding box center [233, 368] width 35 height 20
click at [241, 465] on button "Meets" at bounding box center [233, 447] width 128 height 35
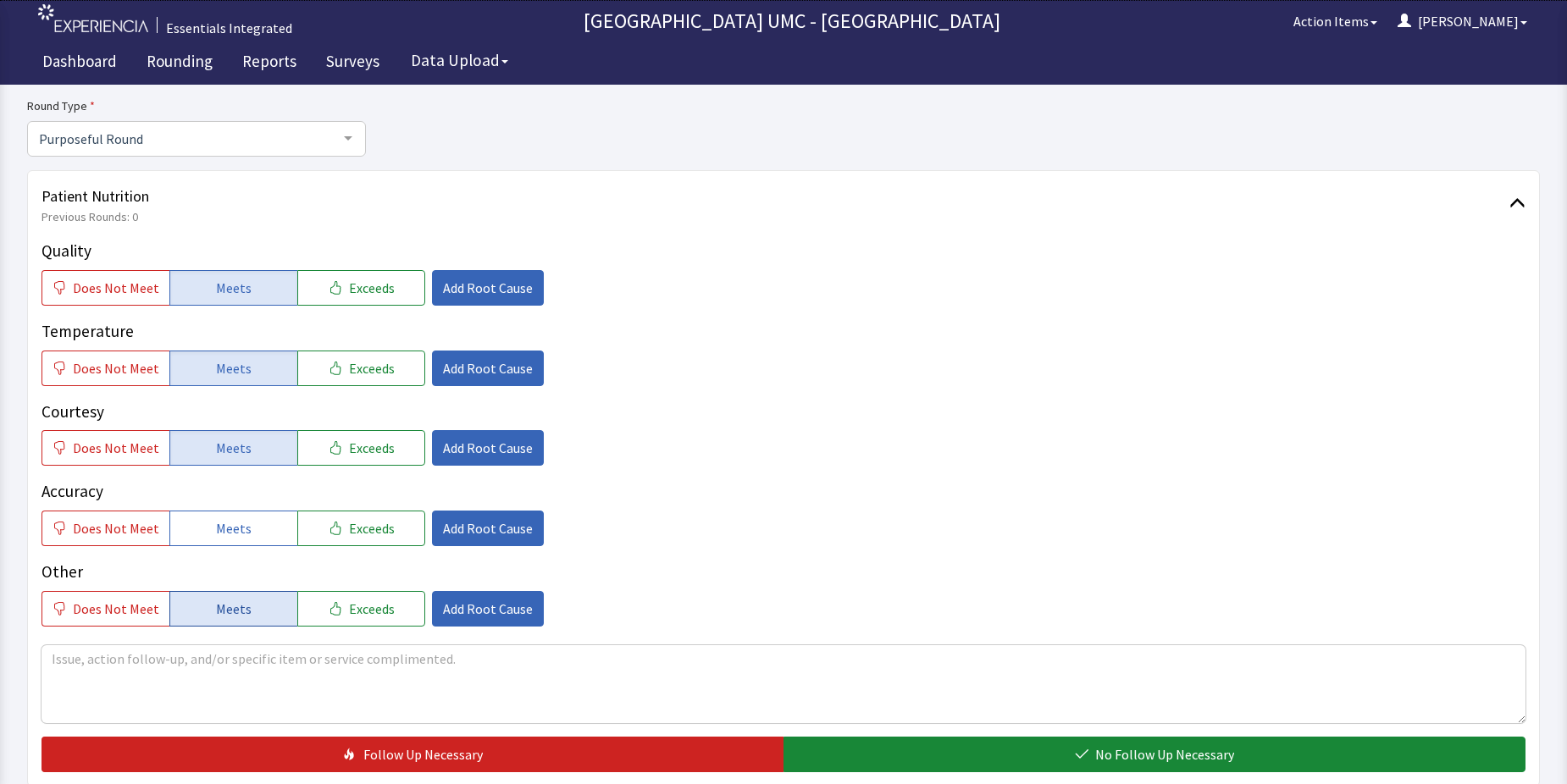
drag, startPoint x: 244, startPoint y: 526, endPoint x: 243, endPoint y: 601, distance: 75.0
click at [243, 532] on button "Meets" at bounding box center [233, 528] width 128 height 35
click at [243, 601] on span "Meets" at bounding box center [233, 609] width 35 height 20
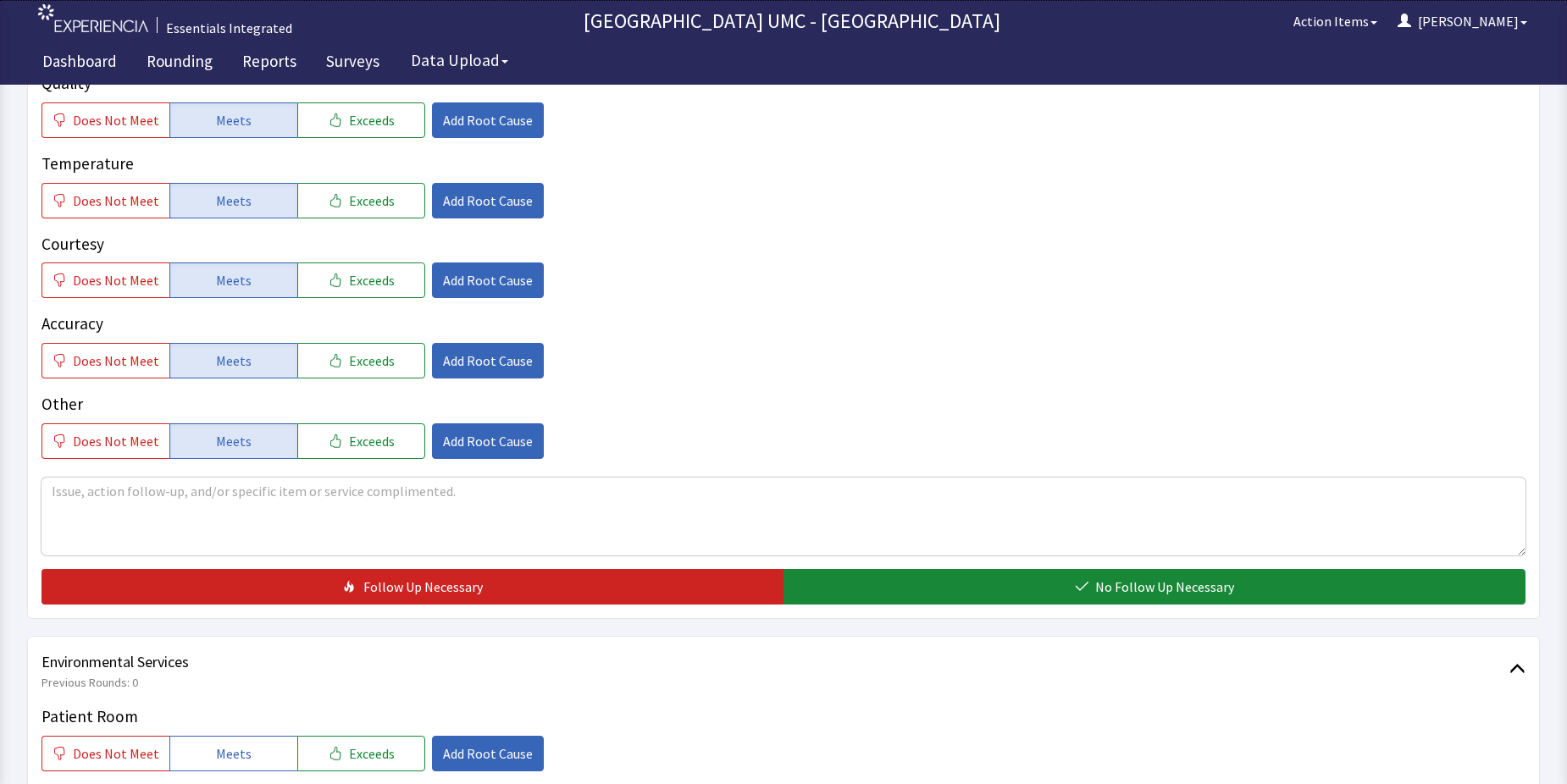
scroll to position [338, 0]
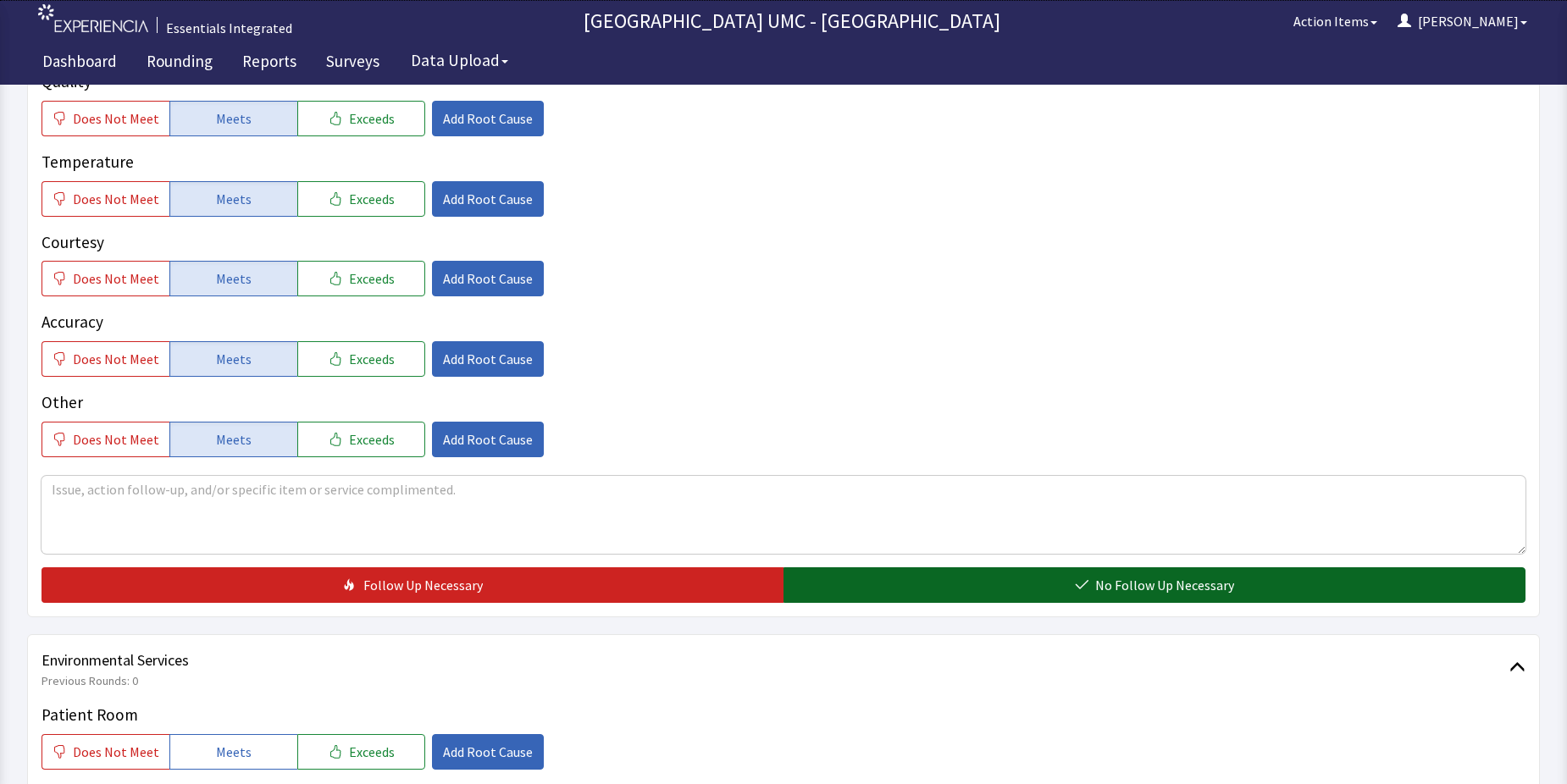
click at [1116, 588] on span "No Follow Up Necessary" at bounding box center [1164, 585] width 139 height 20
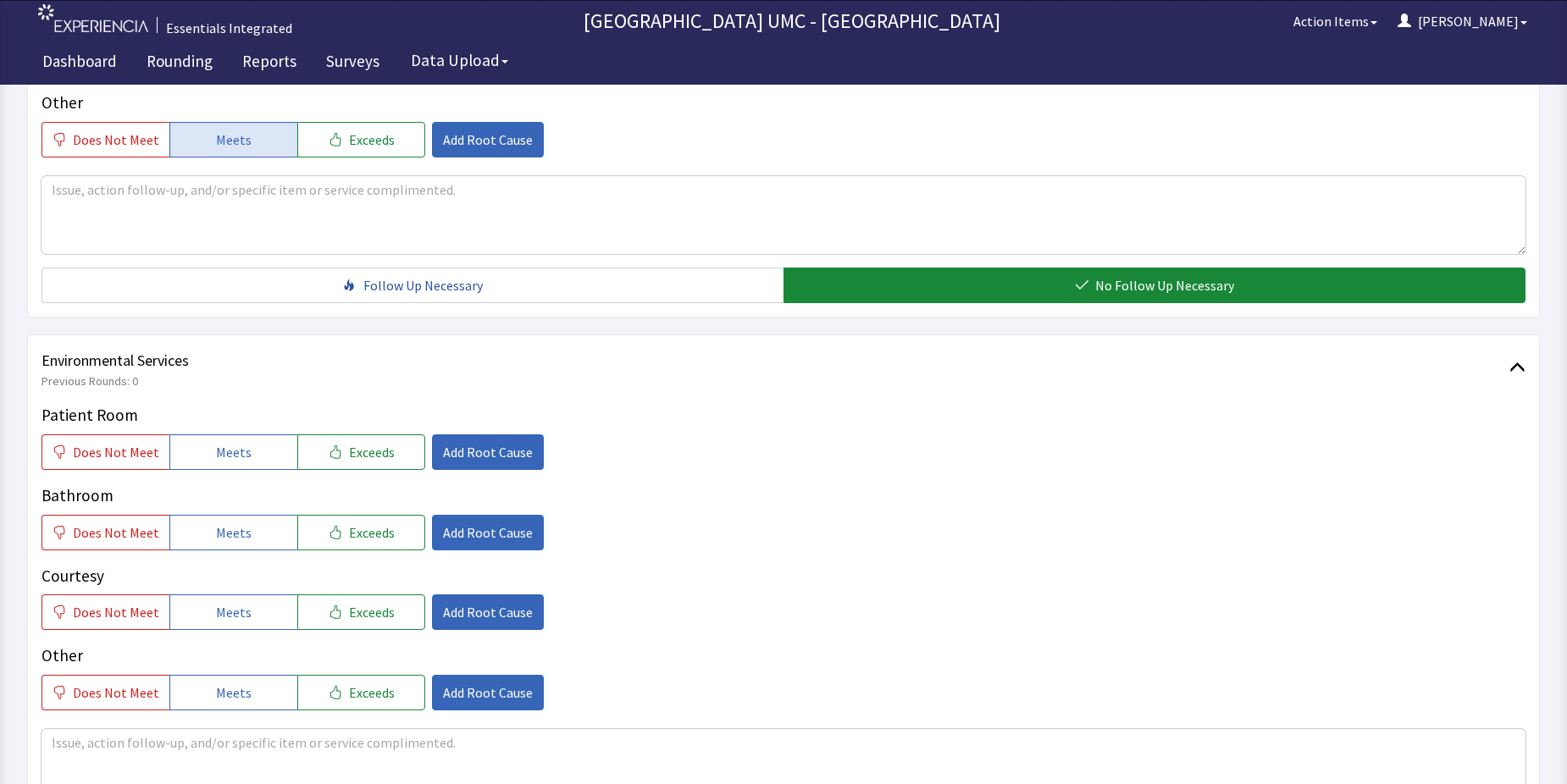
scroll to position [762, 0]
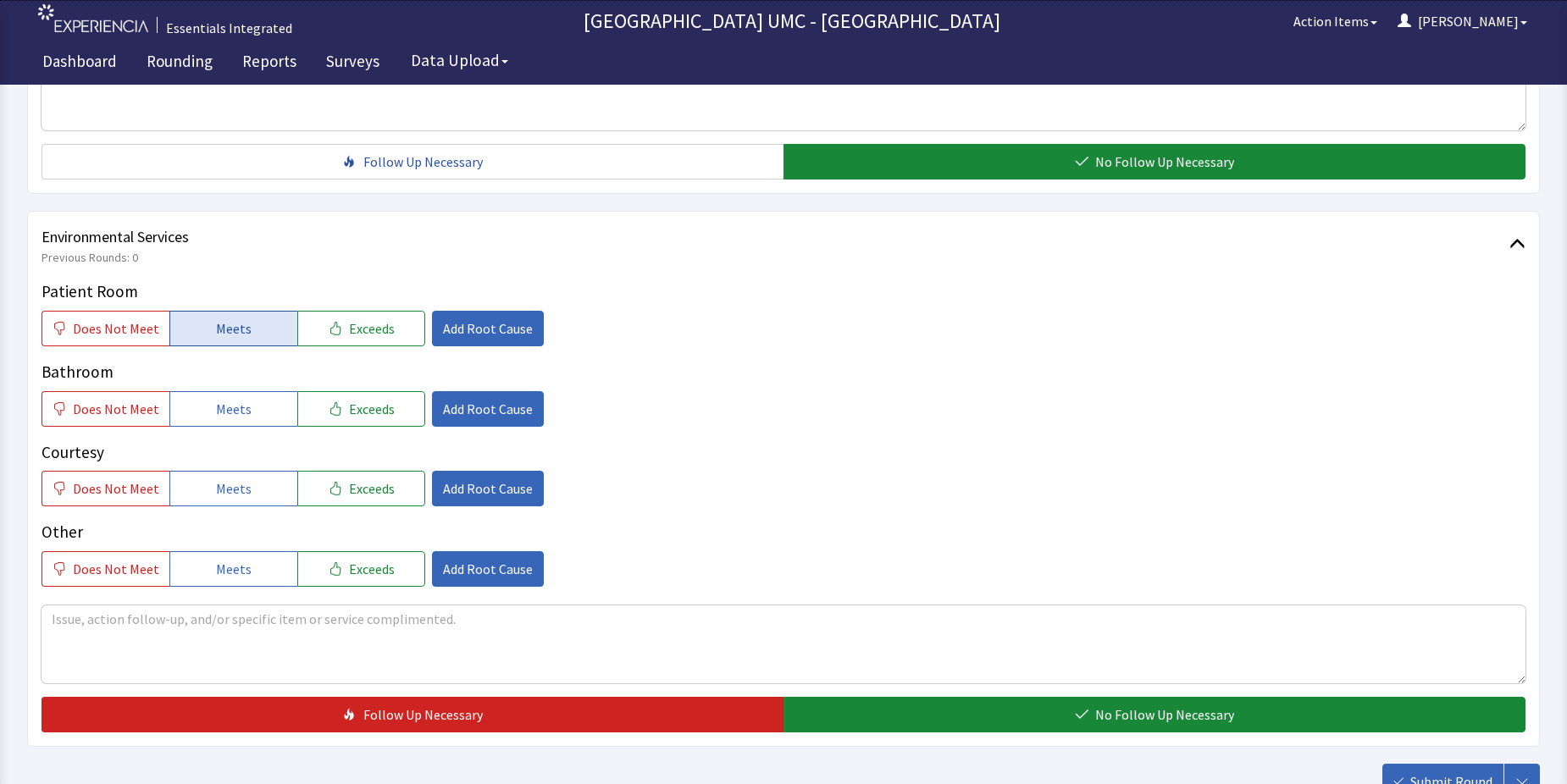
click at [216, 327] on span "Meets" at bounding box center [233, 328] width 35 height 20
drag, startPoint x: 218, startPoint y: 413, endPoint x: 224, endPoint y: 486, distance: 73.2
click at [218, 426] on button "Meets" at bounding box center [233, 408] width 128 height 35
click at [225, 487] on span "Meets" at bounding box center [233, 488] width 35 height 20
drag, startPoint x: 225, startPoint y: 562, endPoint x: 259, endPoint y: 580, distance: 38.5
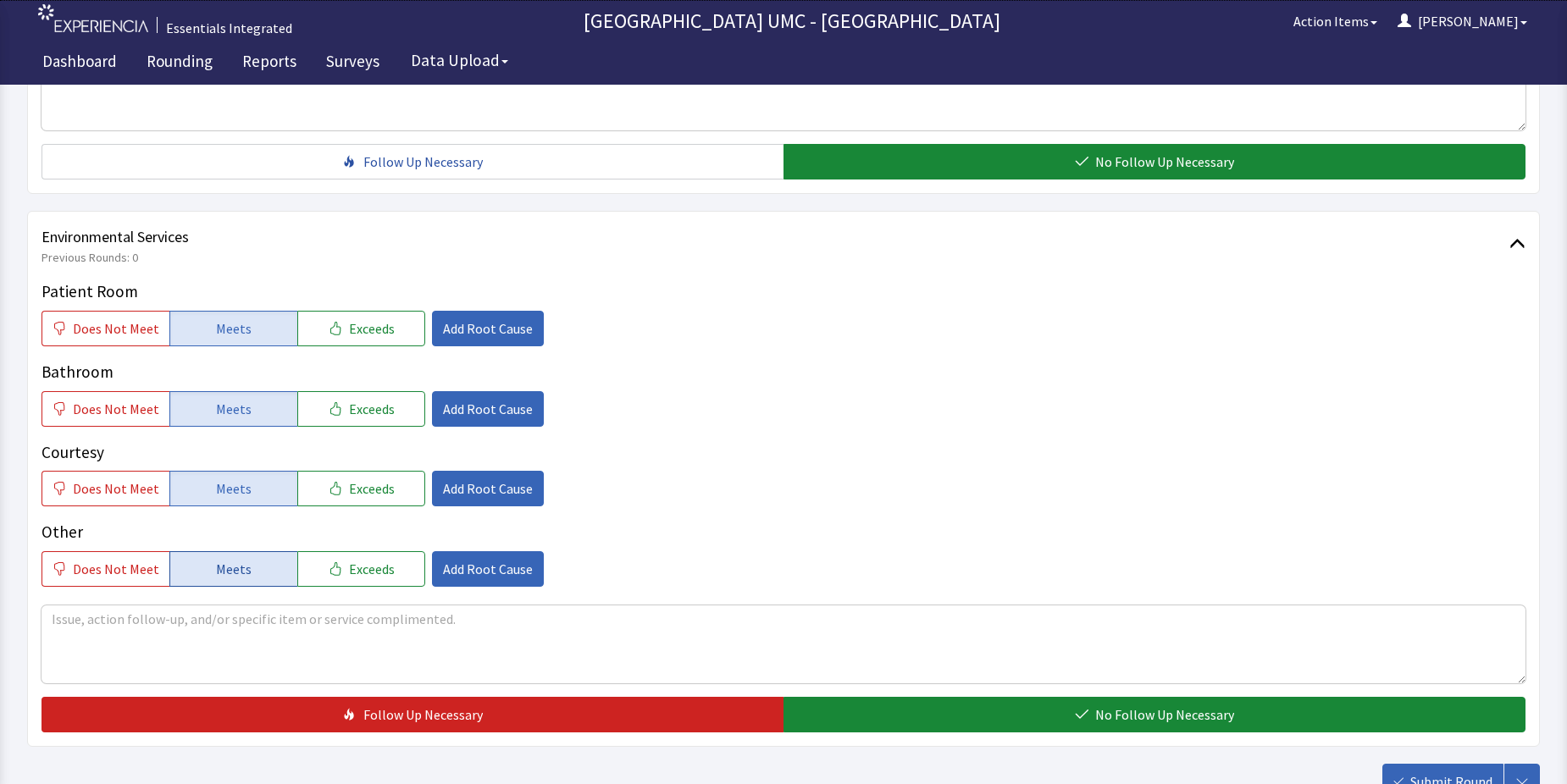
click at [225, 563] on span "Meets" at bounding box center [233, 569] width 35 height 20
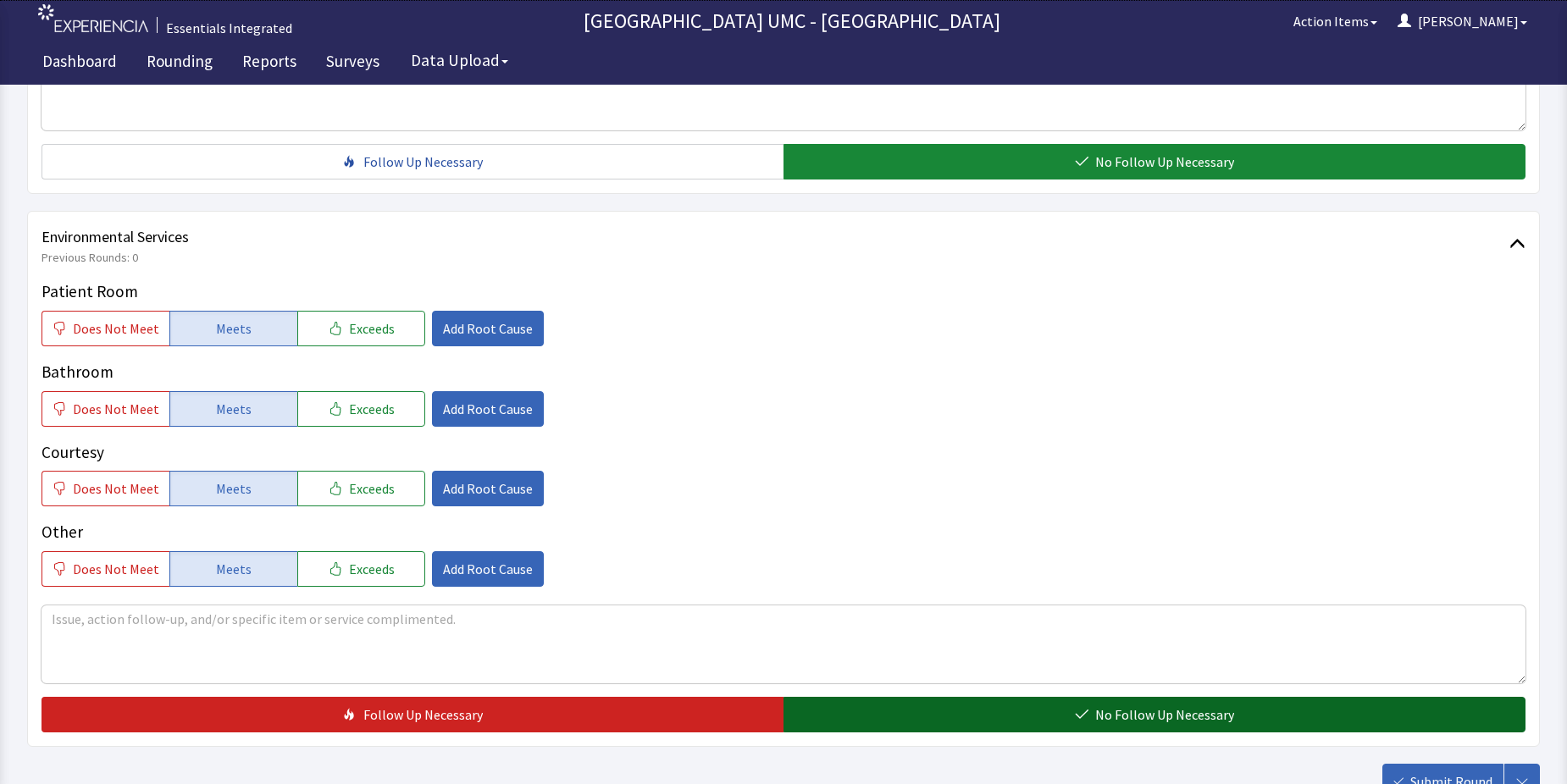
click at [995, 727] on button "No Follow Up Necessary" at bounding box center [1154, 714] width 742 height 35
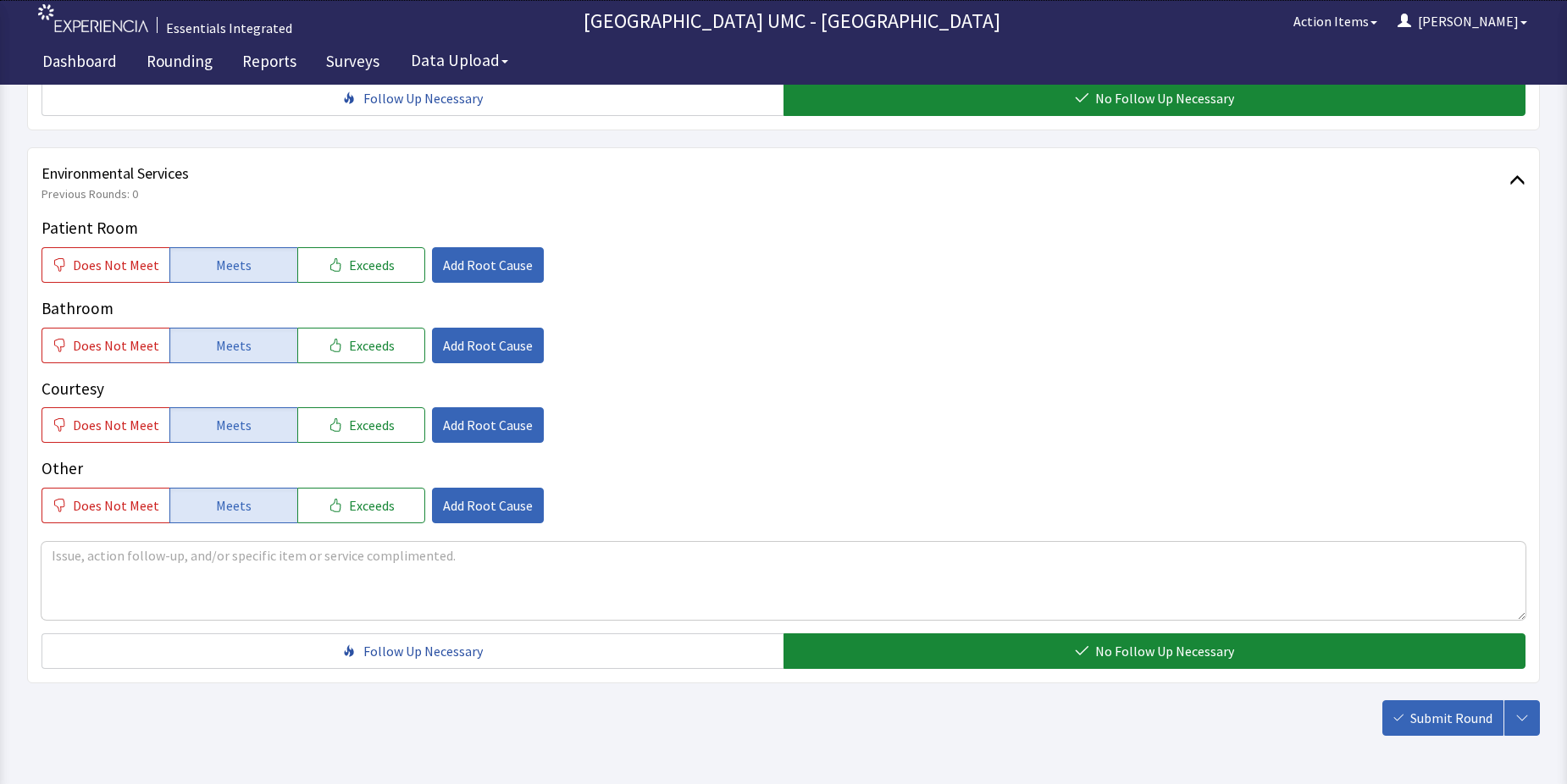
scroll to position [889, 0]
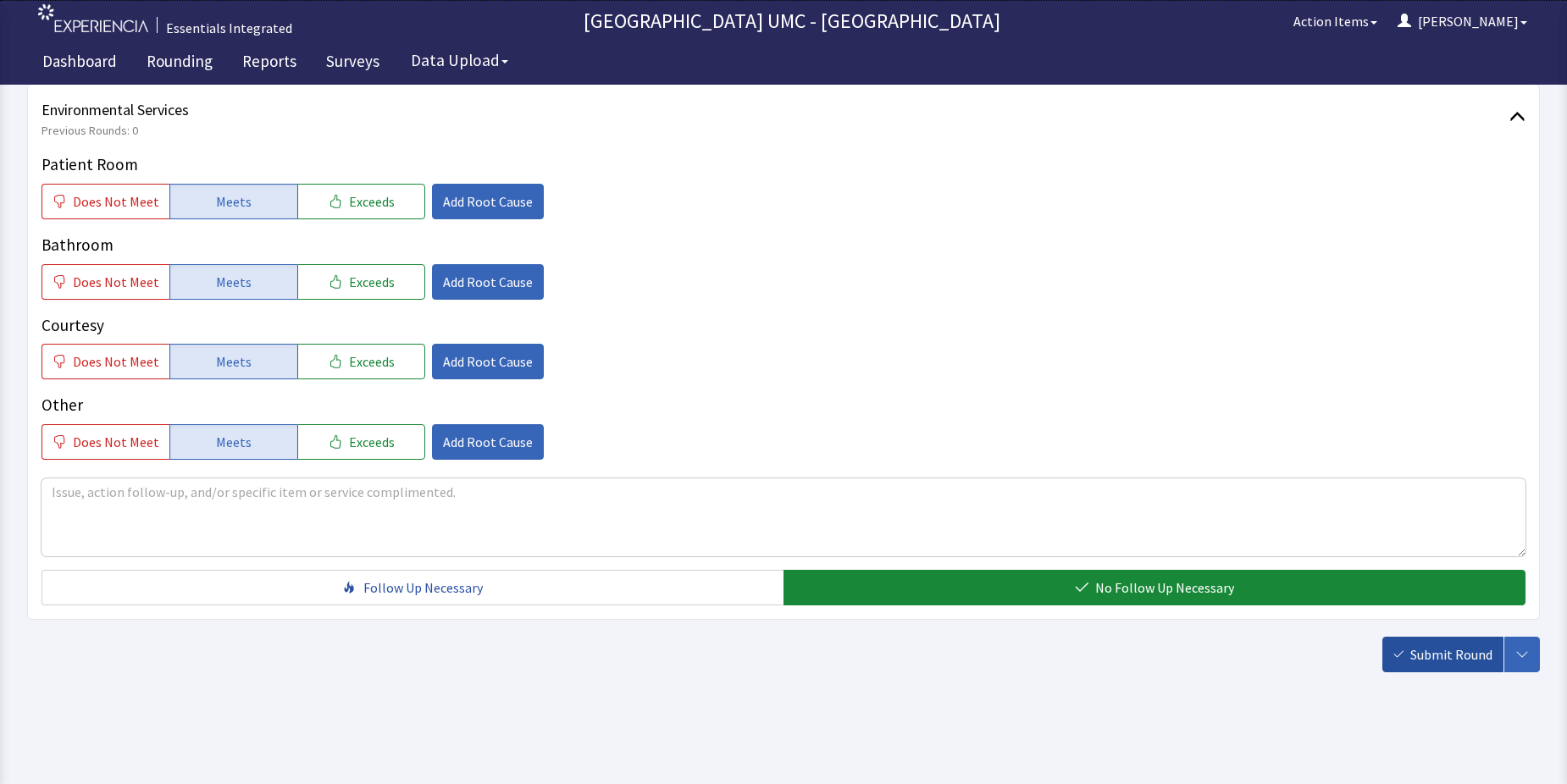
click at [1437, 649] on span "Submit Round" at bounding box center [1451, 654] width 83 height 20
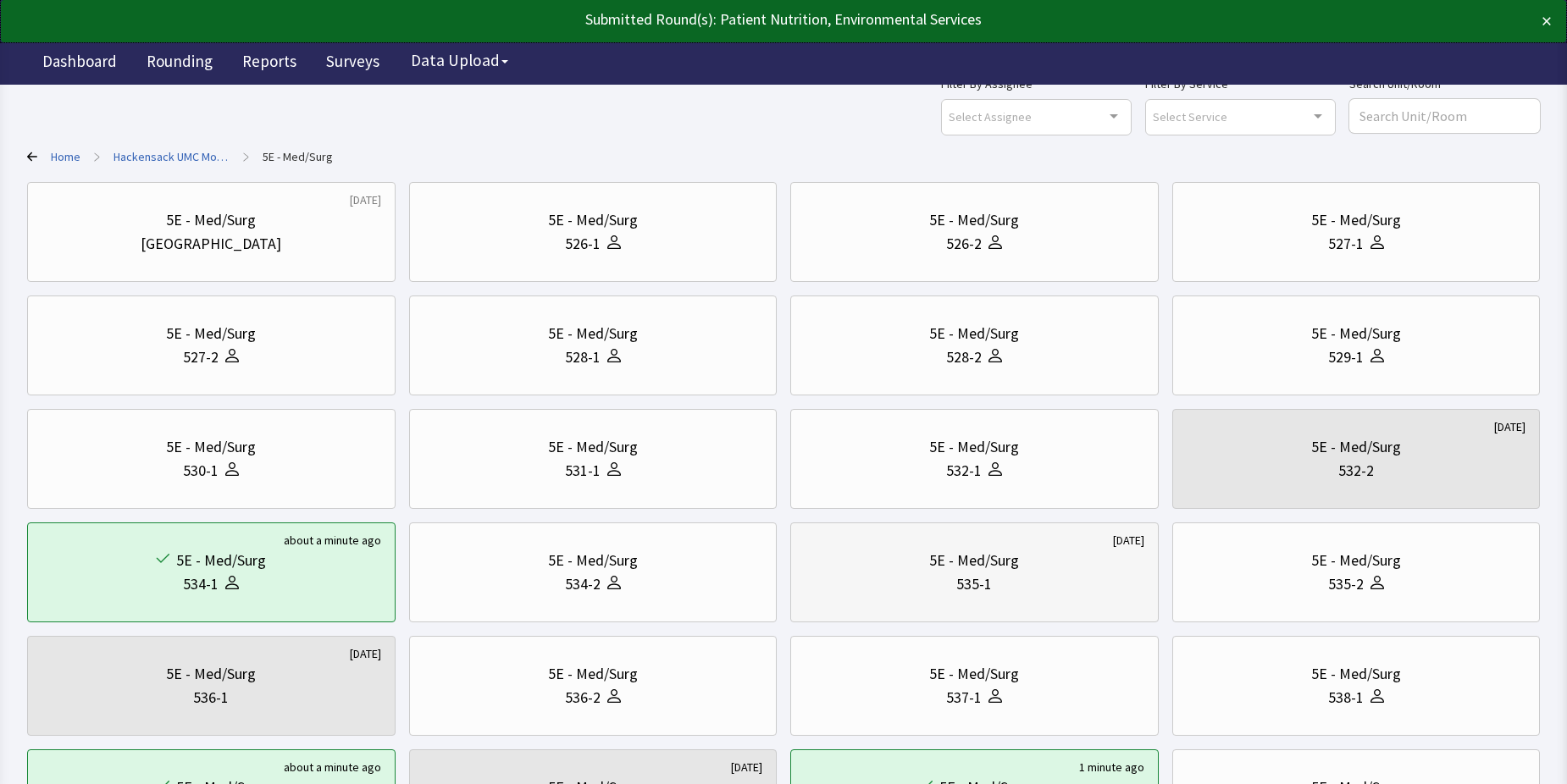
scroll to position [84, 0]
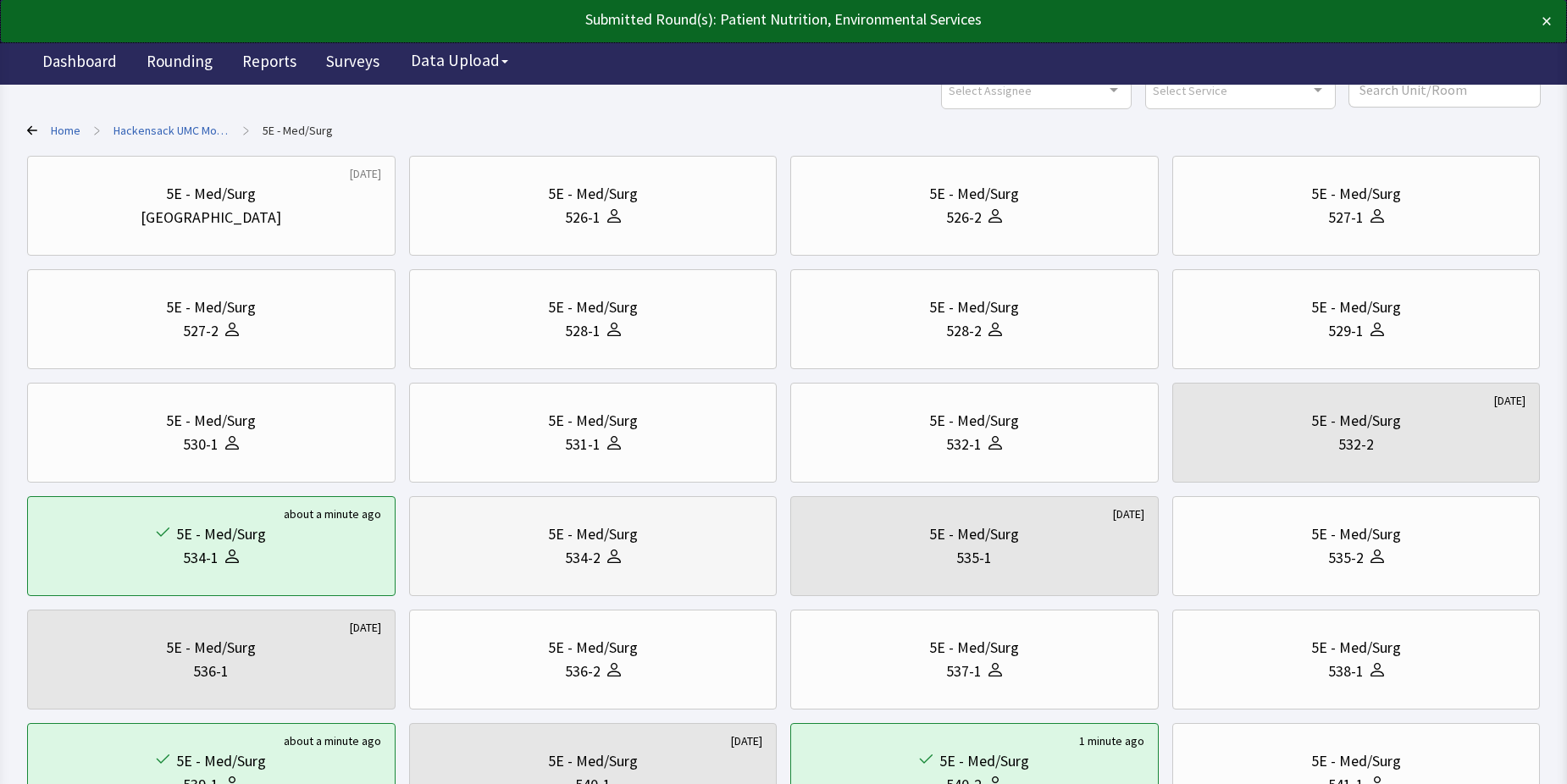
click at [685, 545] on div "5E - Med/Surg" at bounding box center [594, 534] width 340 height 24
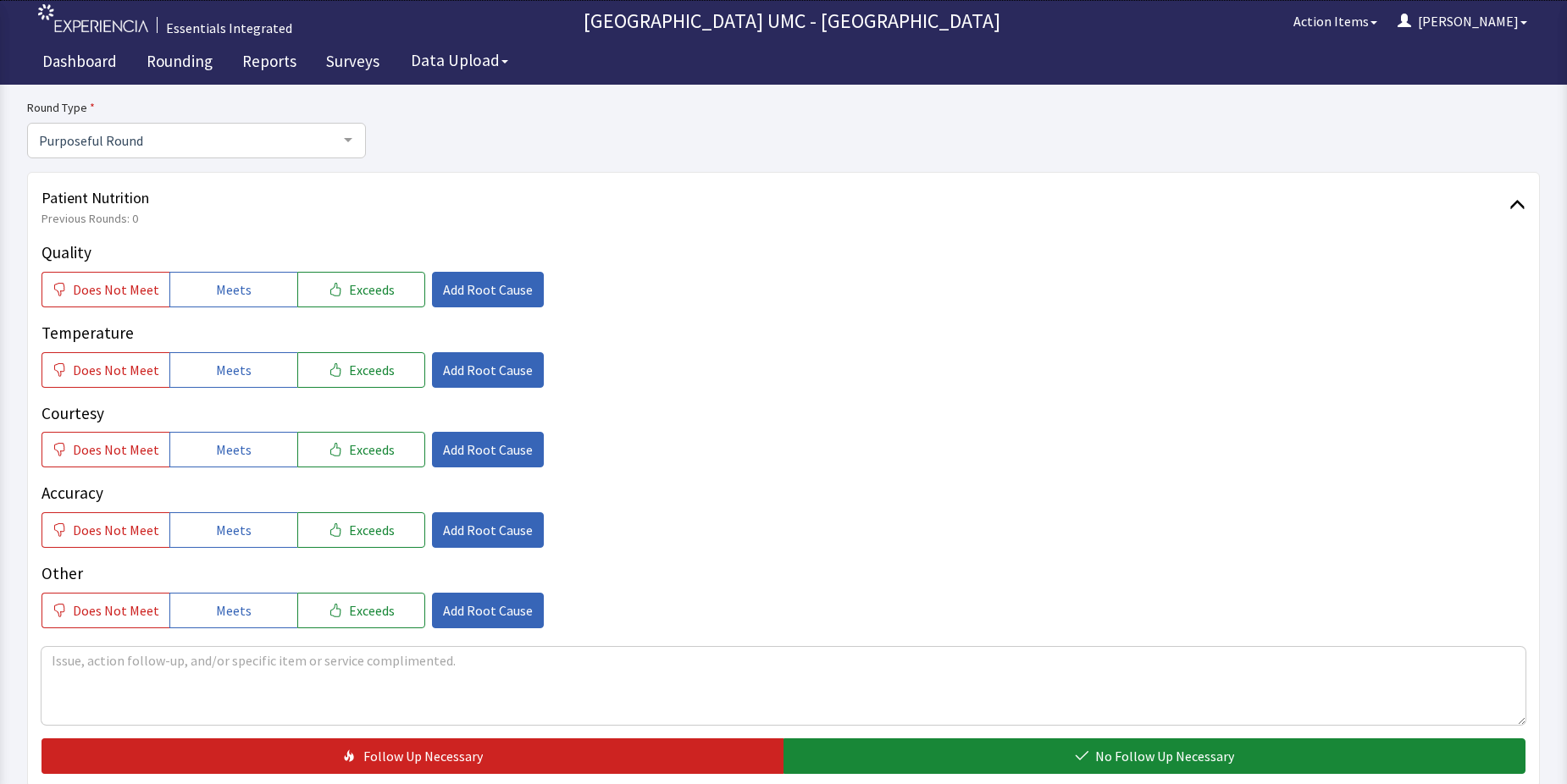
scroll to position [170, 0]
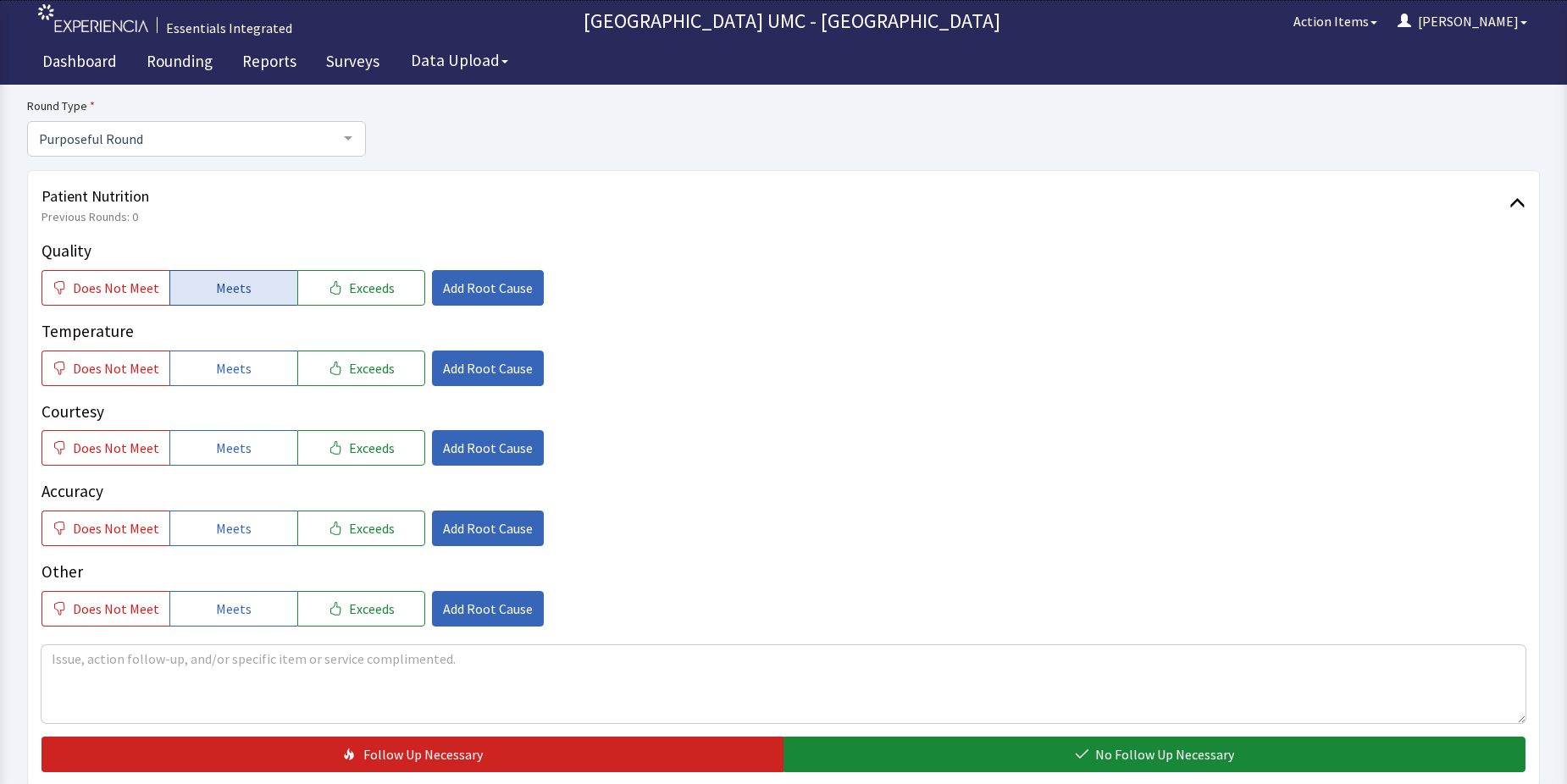
click at [239, 289] on span "Meets" at bounding box center [233, 288] width 35 height 20
drag, startPoint x: 244, startPoint y: 367, endPoint x: 243, endPoint y: 412, distance: 45.0
click at [243, 368] on button "Meets" at bounding box center [233, 368] width 128 height 35
drag, startPoint x: 243, startPoint y: 446, endPoint x: 230, endPoint y: 516, distance: 71.2
click at [243, 447] on span "Meets" at bounding box center [233, 447] width 35 height 20
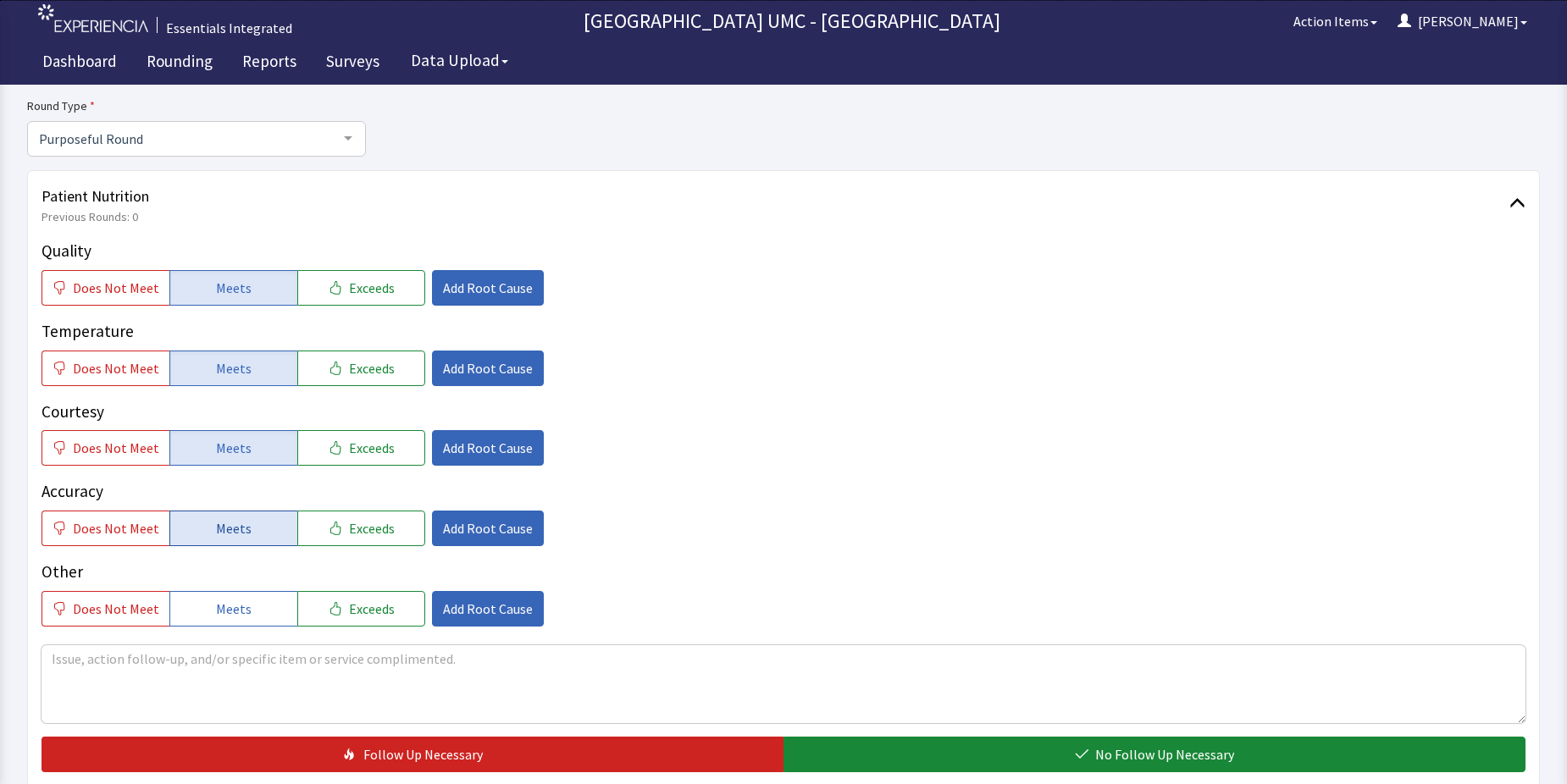
drag, startPoint x: 219, startPoint y: 518, endPoint x: 226, endPoint y: 605, distance: 87.3
click at [219, 521] on span "Meets" at bounding box center [233, 528] width 35 height 20
drag, startPoint x: 226, startPoint y: 608, endPoint x: 512, endPoint y: 671, distance: 292.9
click at [245, 610] on button "Meets" at bounding box center [233, 608] width 128 height 35
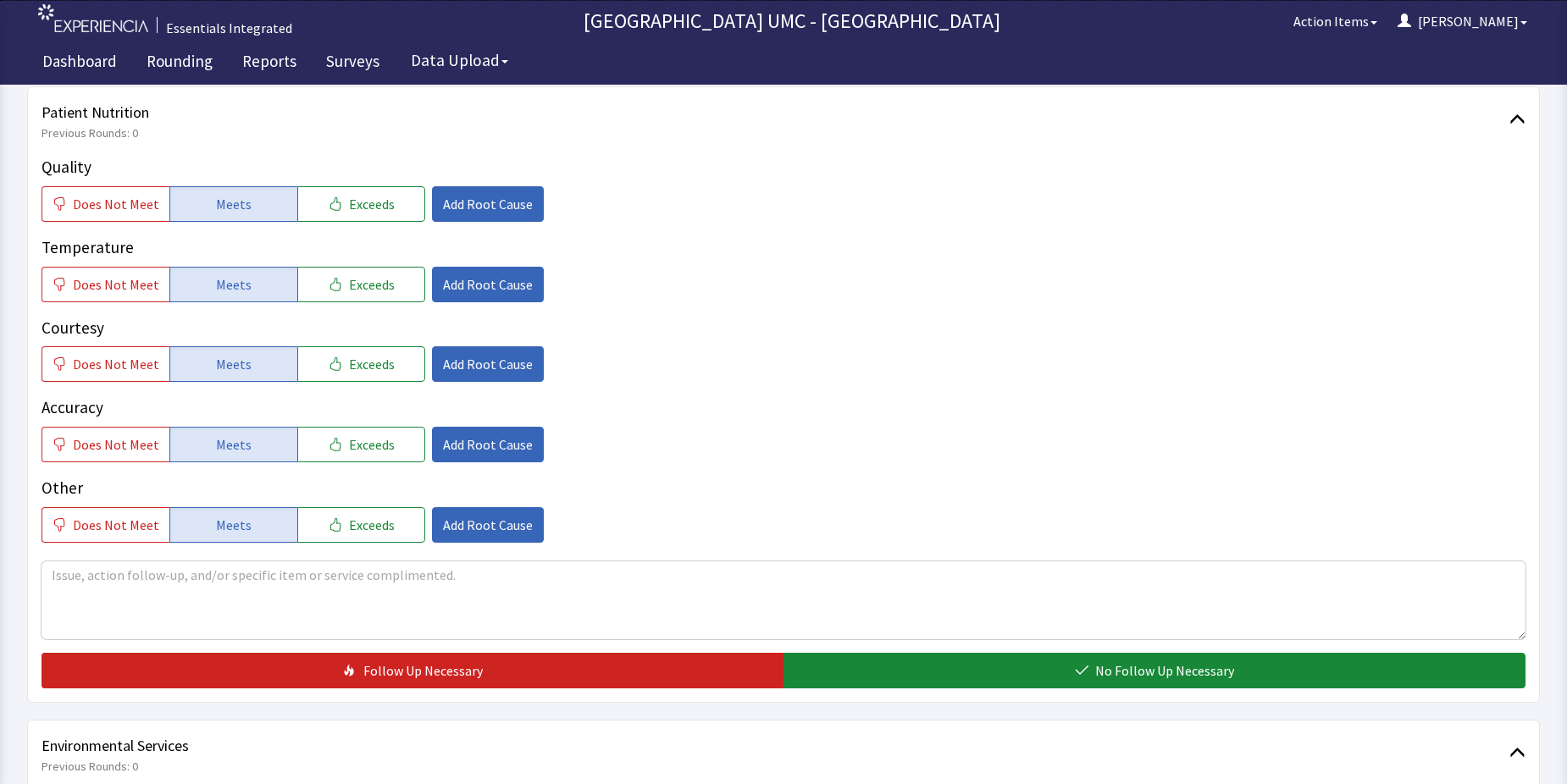
scroll to position [254, 0]
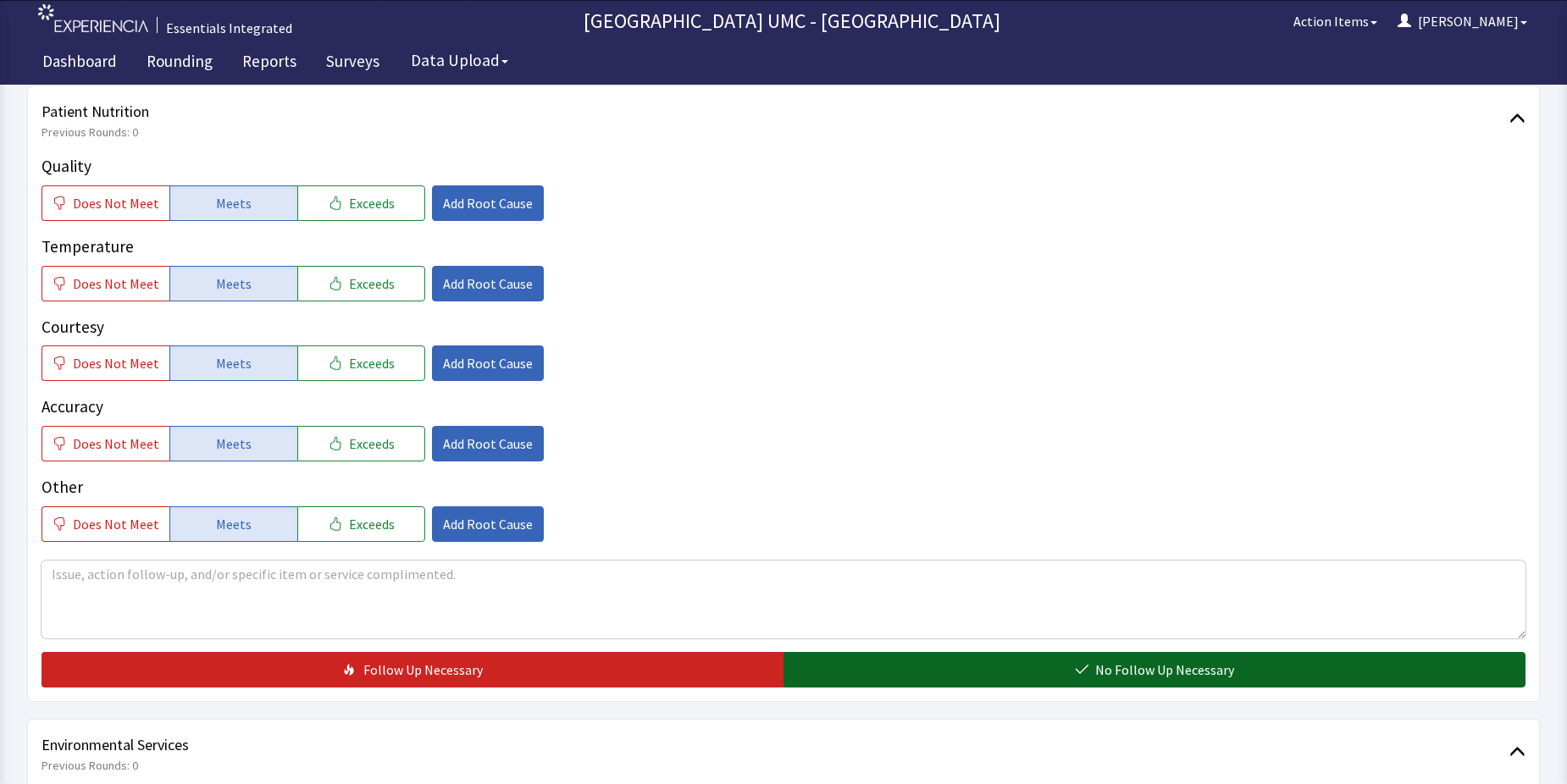
click at [1130, 669] on span "No Follow Up Necessary" at bounding box center [1164, 670] width 139 height 20
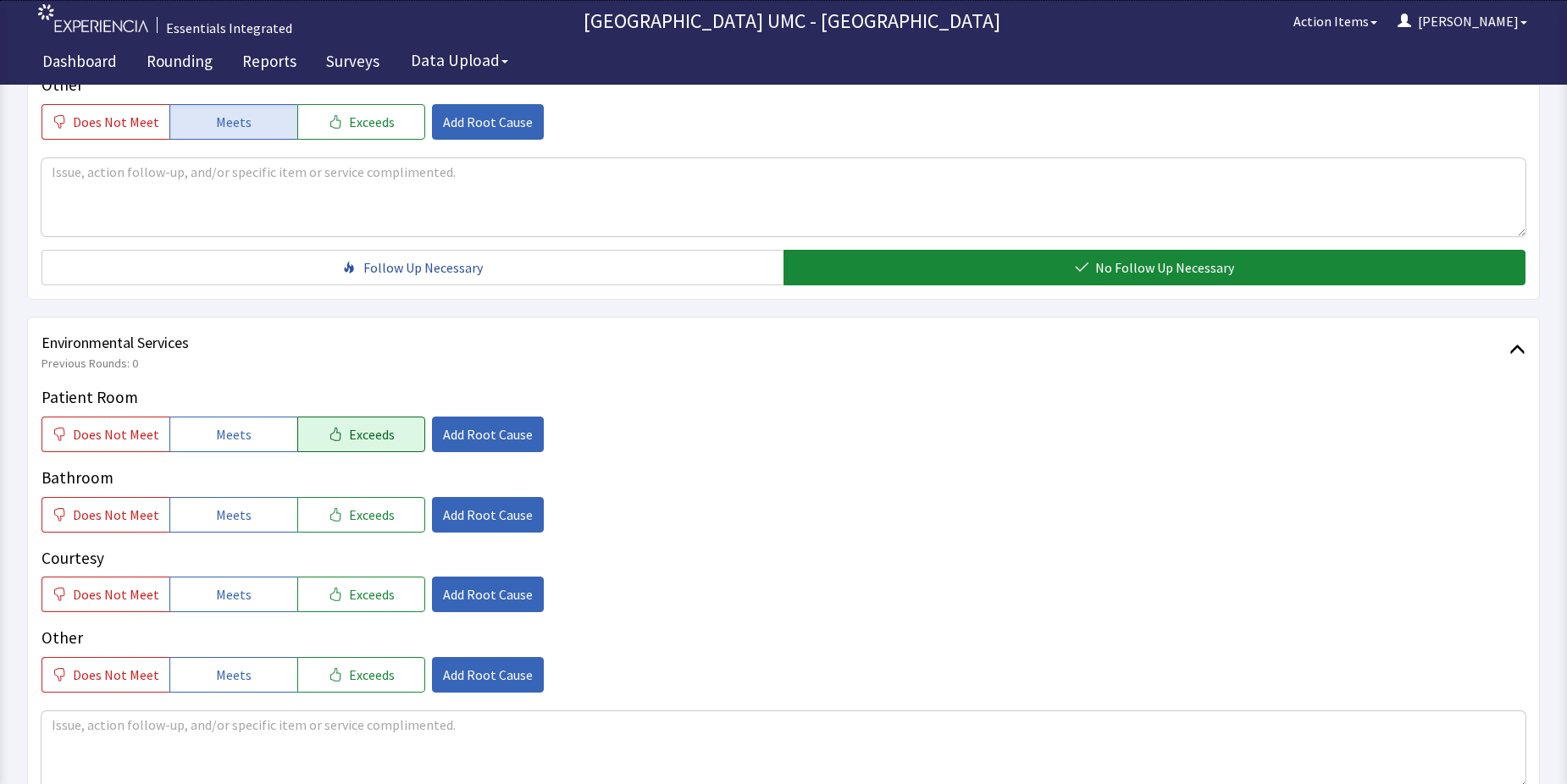
scroll to position [677, 0]
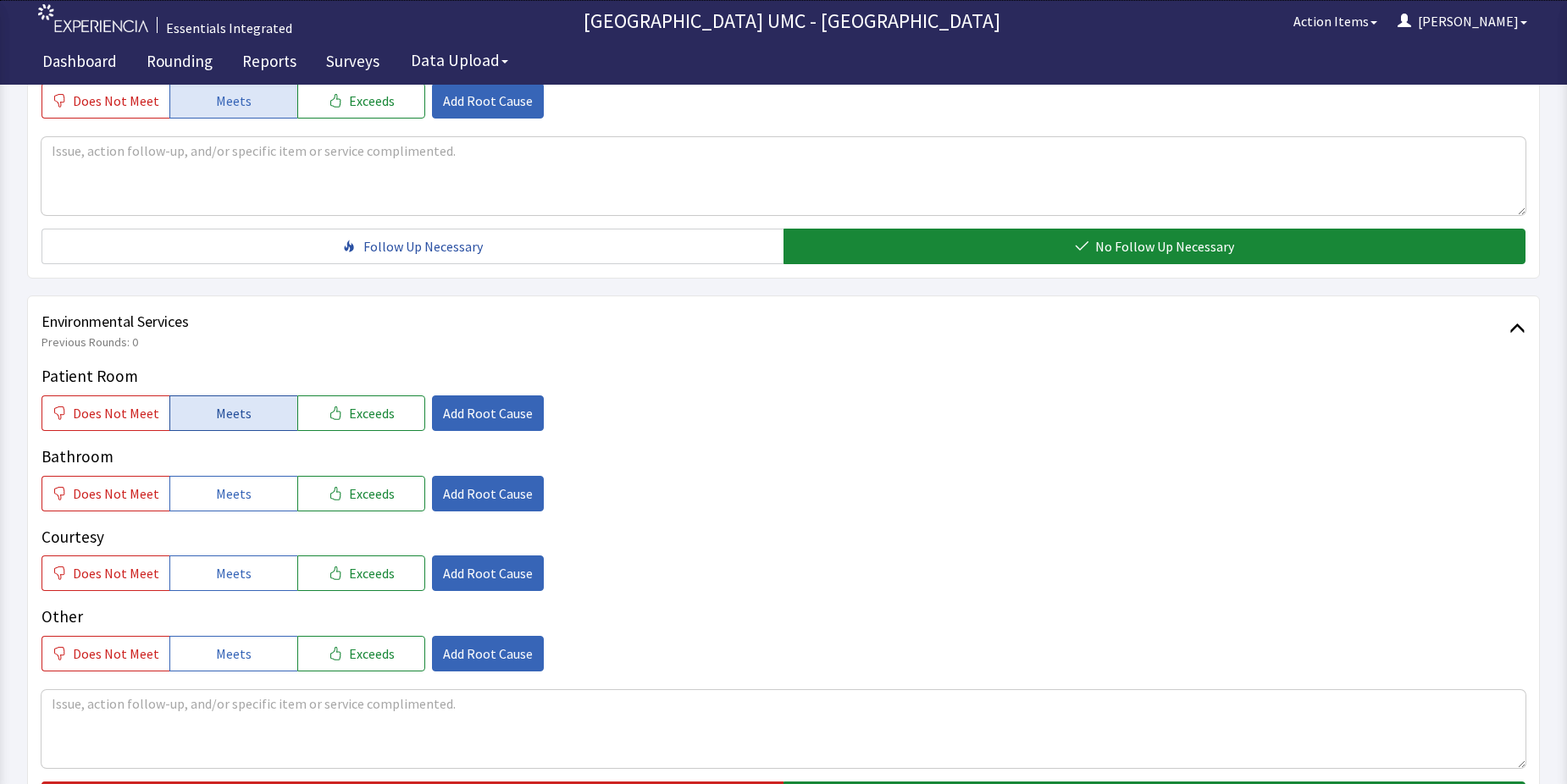
click at [226, 407] on span "Meets" at bounding box center [233, 413] width 35 height 20
drag, startPoint x: 236, startPoint y: 497, endPoint x: 211, endPoint y: 567, distance: 74.3
click at [236, 502] on span "Meets" at bounding box center [233, 494] width 35 height 20
drag, startPoint x: 206, startPoint y: 577, endPoint x: 236, endPoint y: 652, distance: 80.8
click at [209, 585] on button "Meets" at bounding box center [233, 573] width 128 height 35
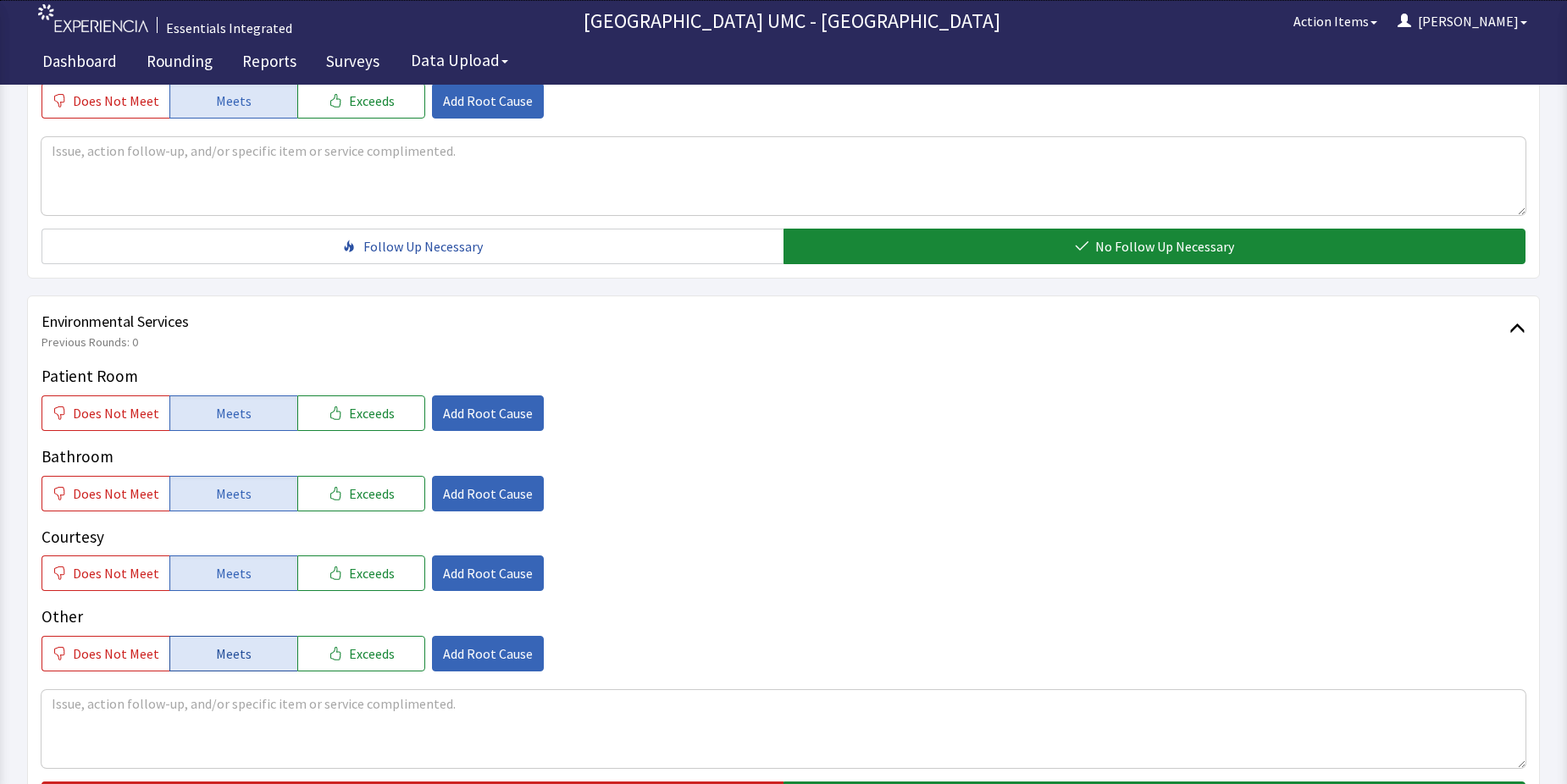
click at [232, 651] on span "Meets" at bounding box center [233, 653] width 35 height 20
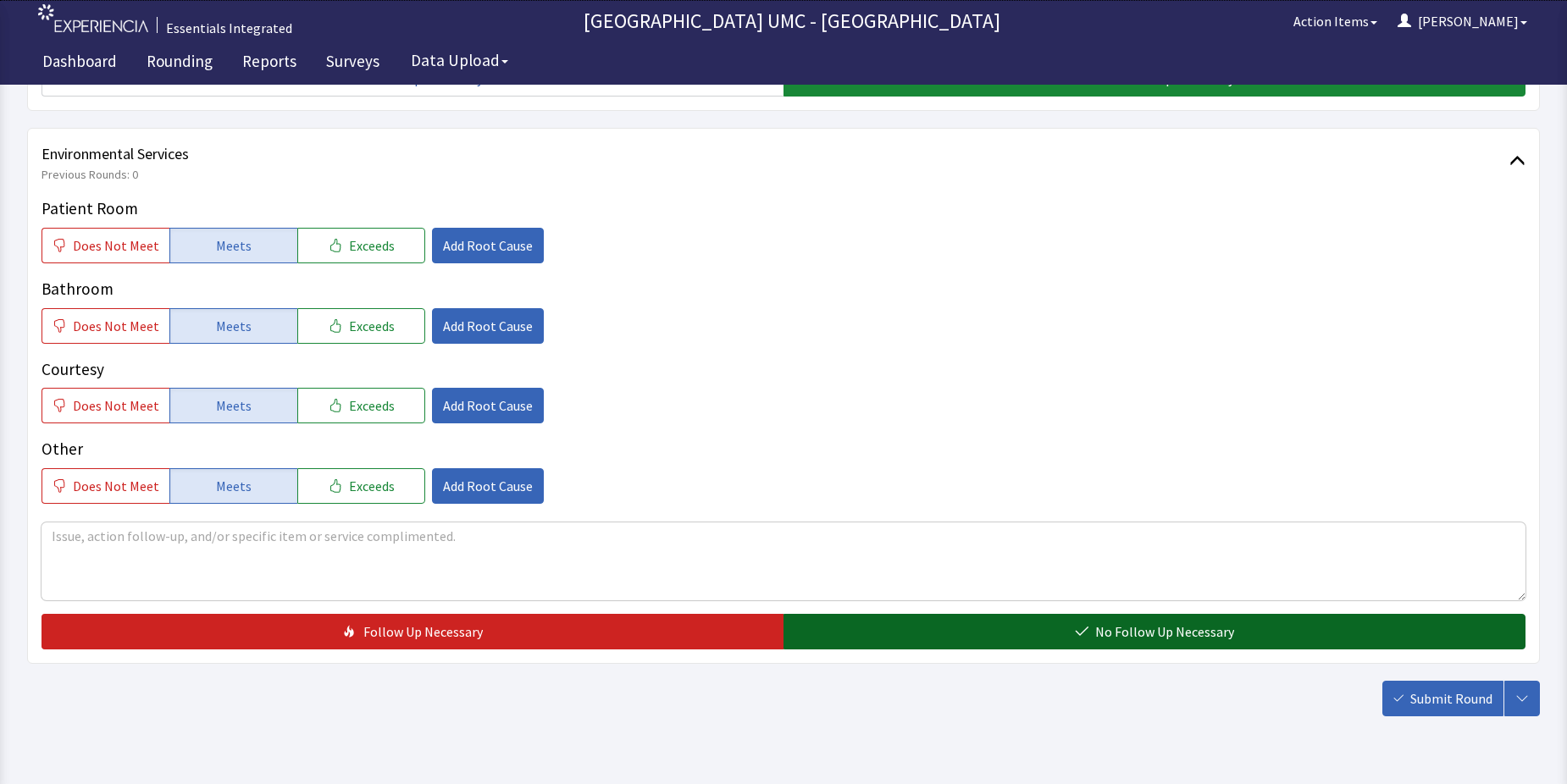
scroll to position [847, 0]
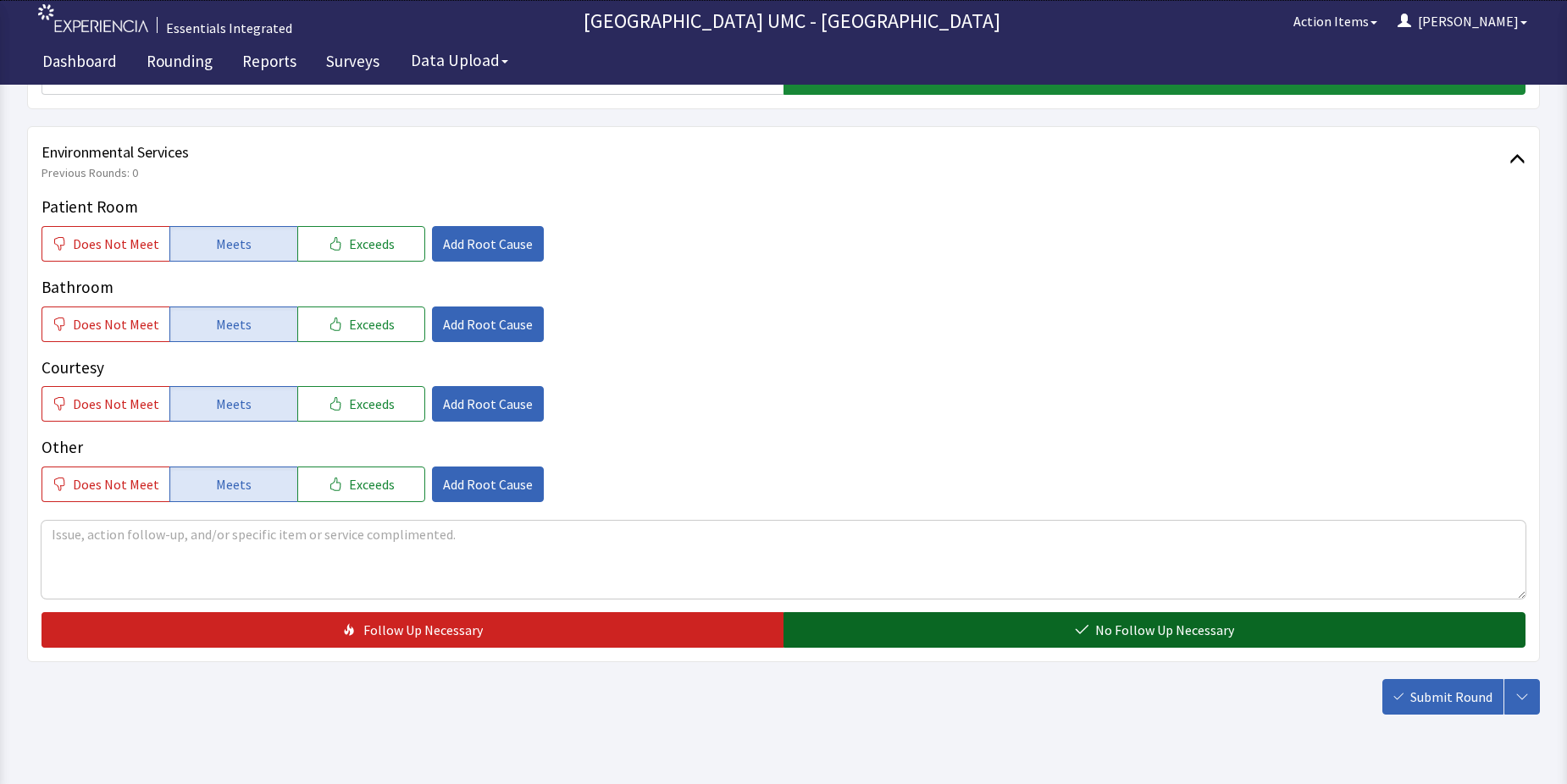
drag, startPoint x: 1178, startPoint y: 633, endPoint x: 1181, endPoint y: 642, distance: 9.5
click at [1178, 637] on span "No Follow Up Necessary" at bounding box center [1164, 630] width 139 height 20
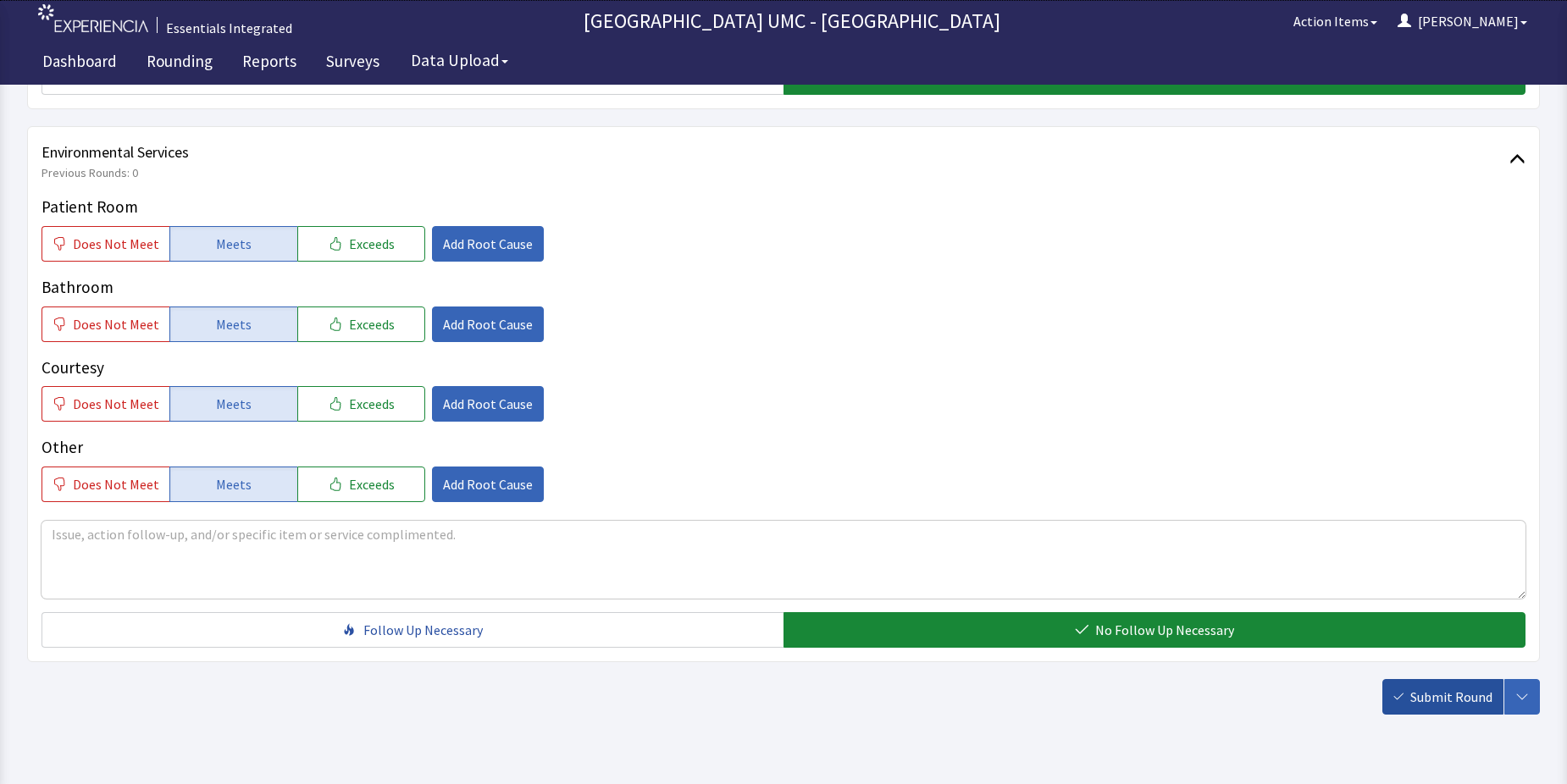
click at [1419, 696] on span "Submit Round" at bounding box center [1451, 697] width 83 height 20
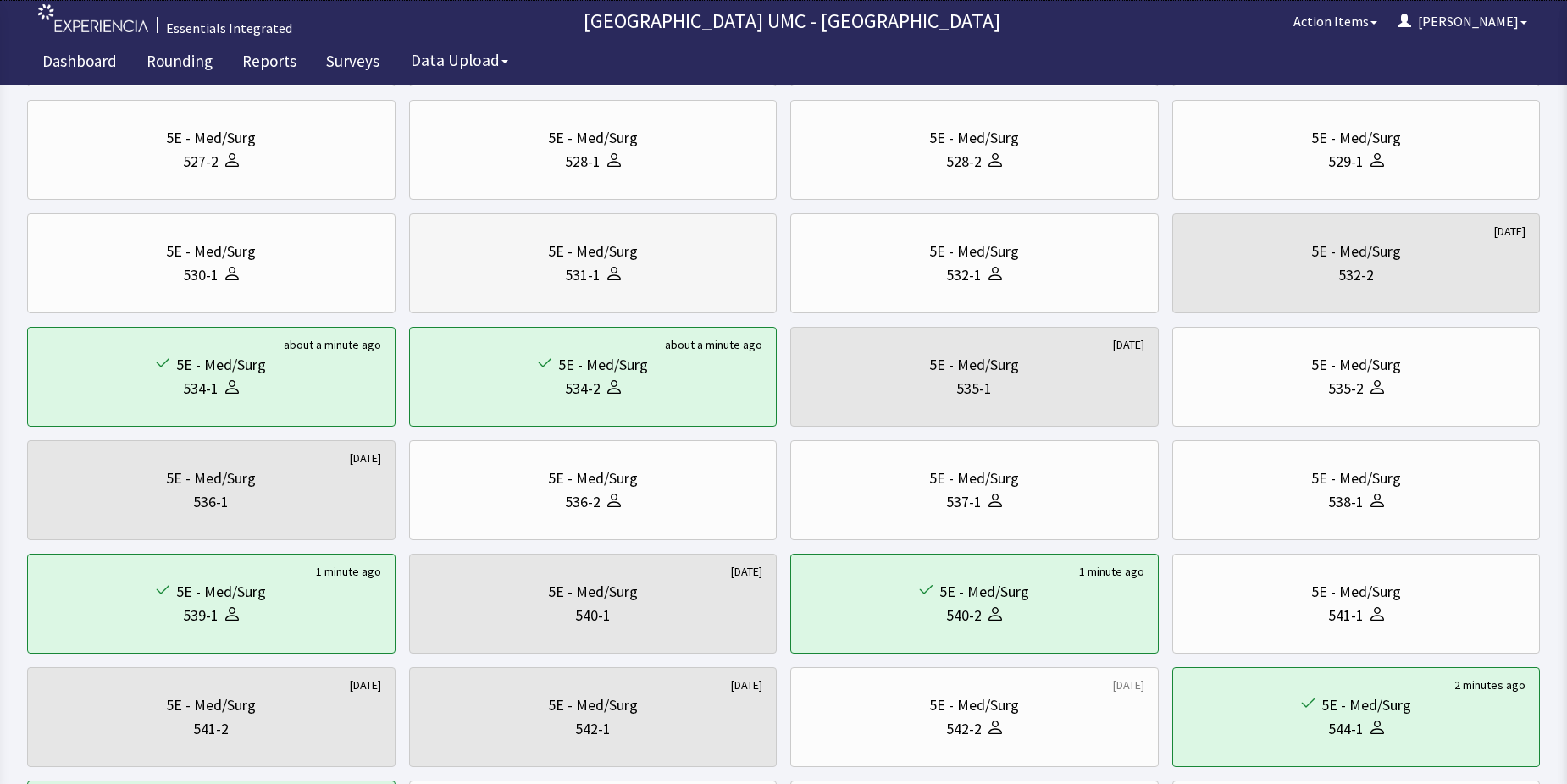
scroll to position [170, 0]
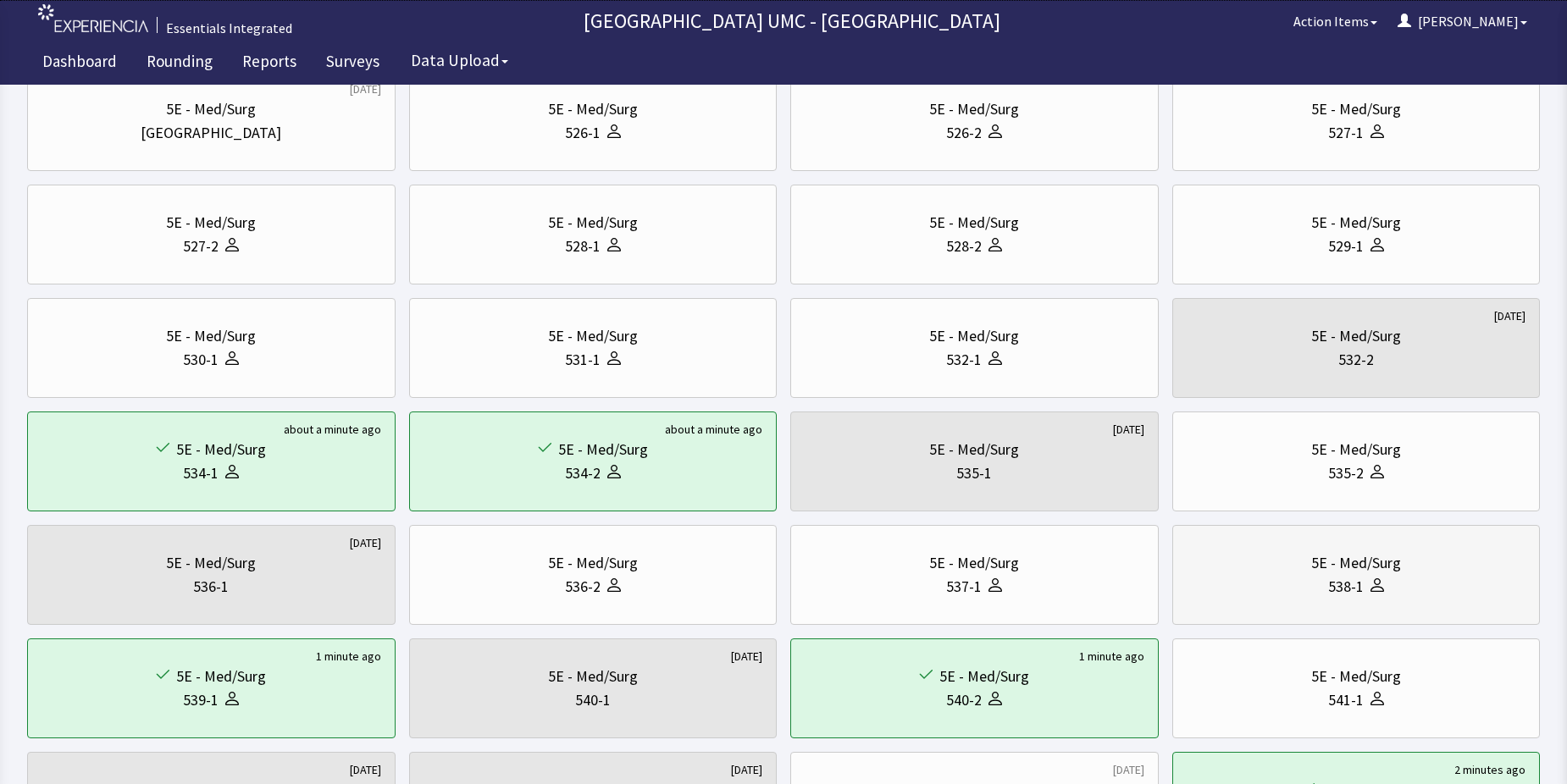
click at [1355, 587] on div "538-1" at bounding box center [1345, 587] width 35 height 24
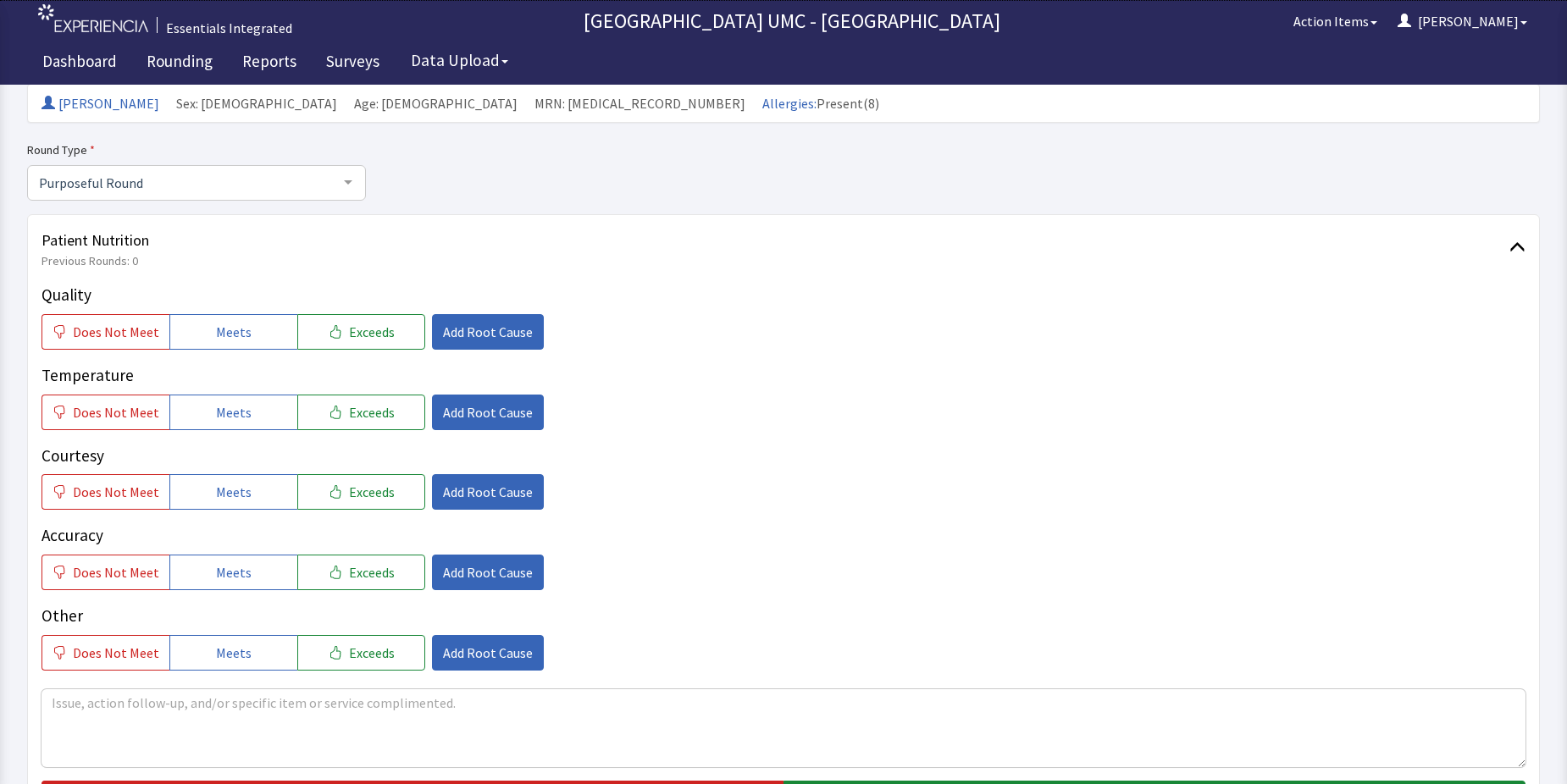
scroll to position [170, 0]
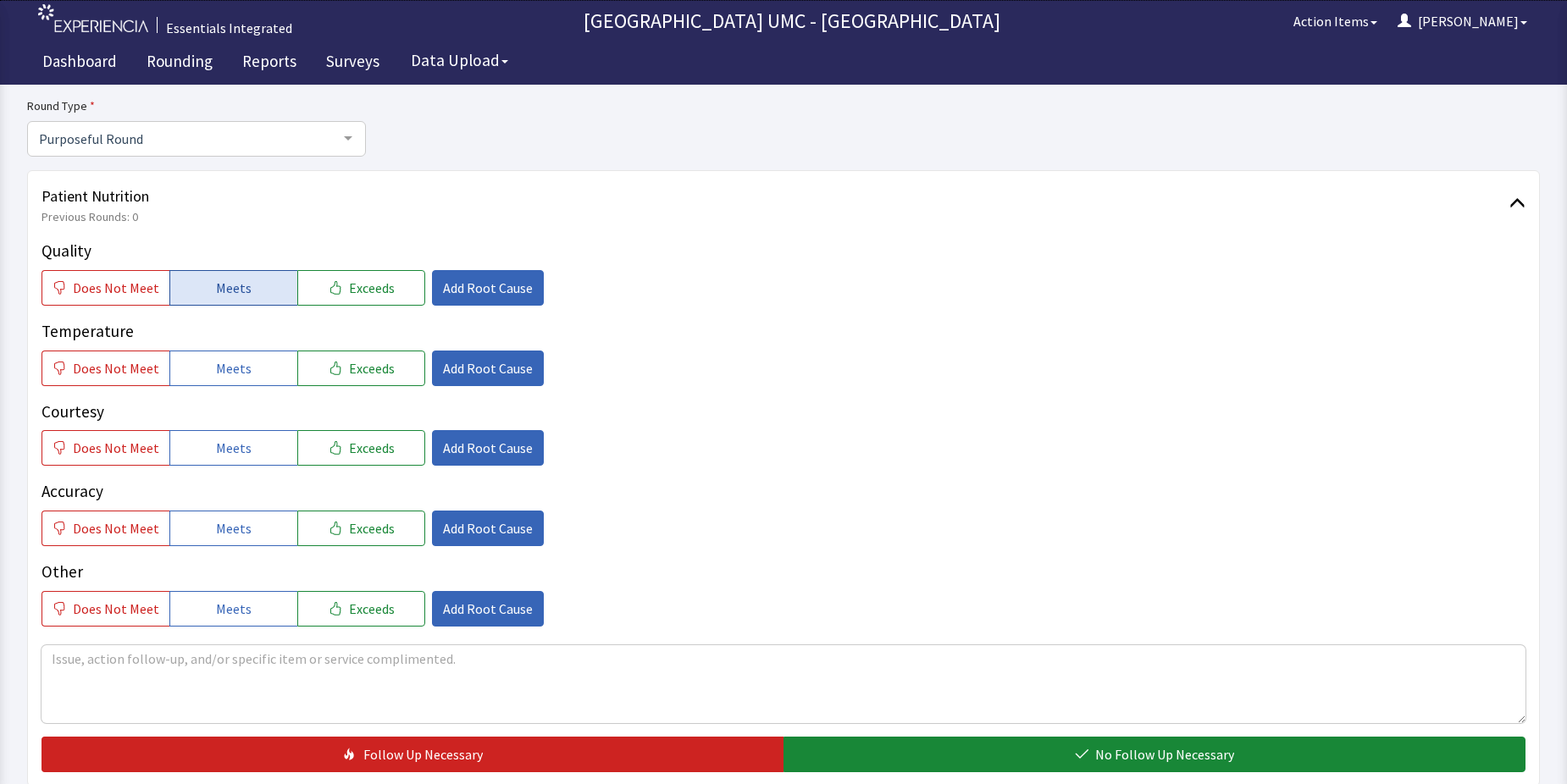
click at [240, 295] on span "Meets" at bounding box center [233, 288] width 35 height 20
click at [252, 361] on button "Meets" at bounding box center [233, 368] width 128 height 35
click at [284, 451] on button "Meets" at bounding box center [233, 447] width 128 height 35
click at [250, 553] on div "Quality Does Not Meet Meets Exceeds Add Root Cause Temperature Does Not Meet Me…" at bounding box center [784, 432] width 1484 height 387
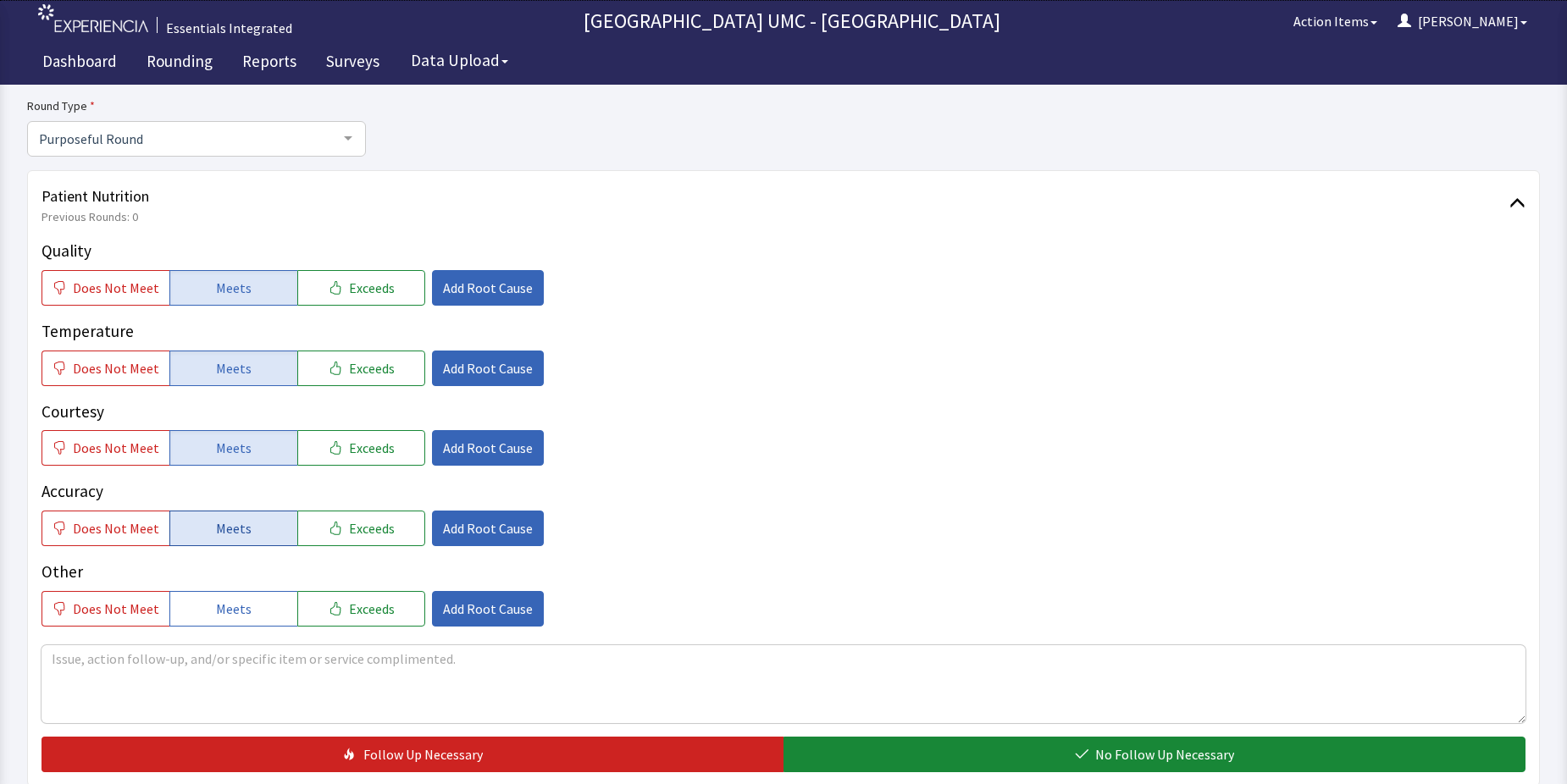
drag, startPoint x: 218, startPoint y: 520, endPoint x: 258, endPoint y: 603, distance: 92.1
click at [218, 521] on span "Meets" at bounding box center [233, 528] width 35 height 20
drag, startPoint x: 257, startPoint y: 608, endPoint x: 488, endPoint y: 689, distance: 244.8
click at [256, 609] on button "Meets" at bounding box center [233, 608] width 128 height 35
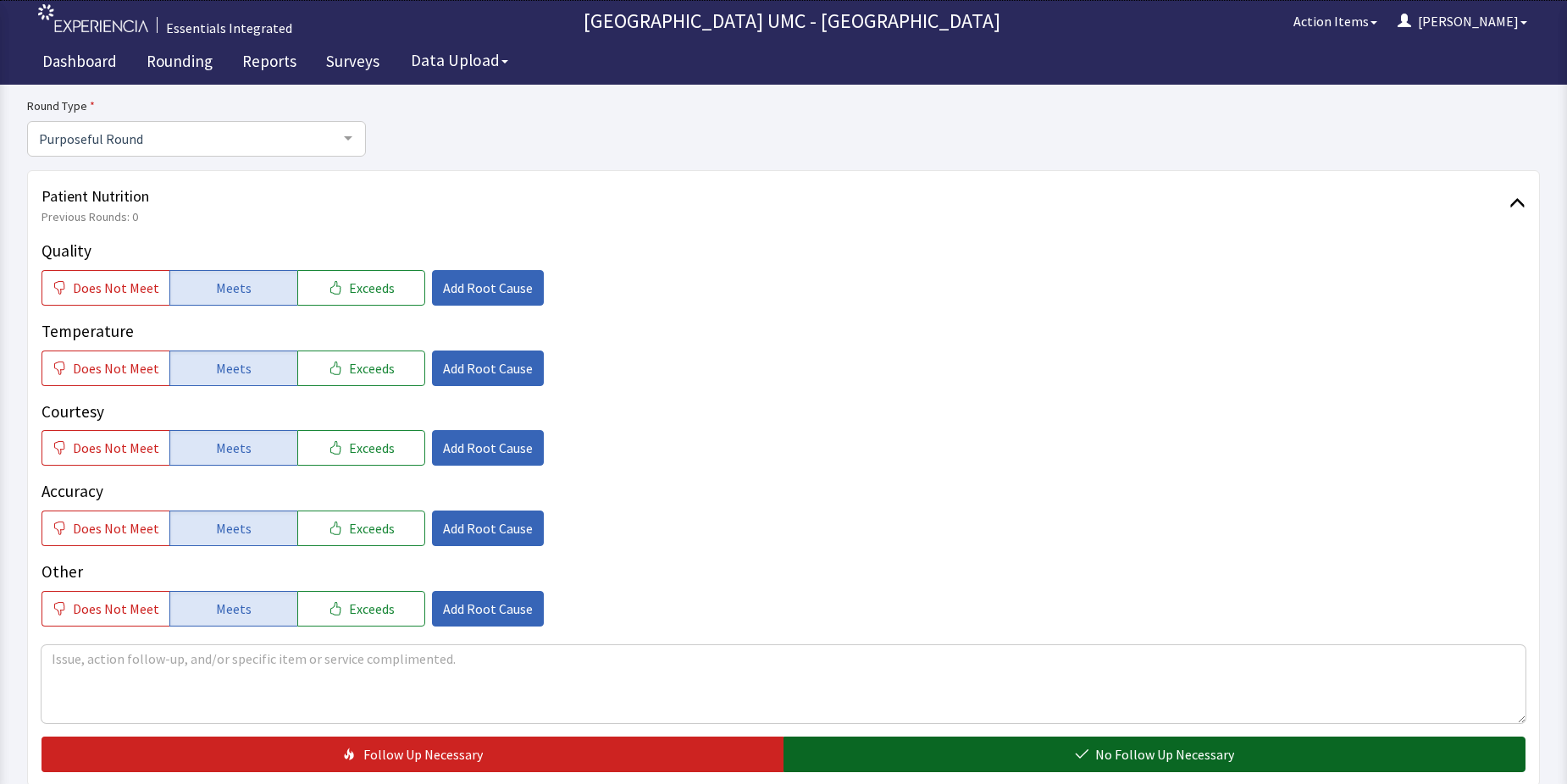
click at [991, 753] on button "No Follow Up Necessary" at bounding box center [1154, 754] width 742 height 35
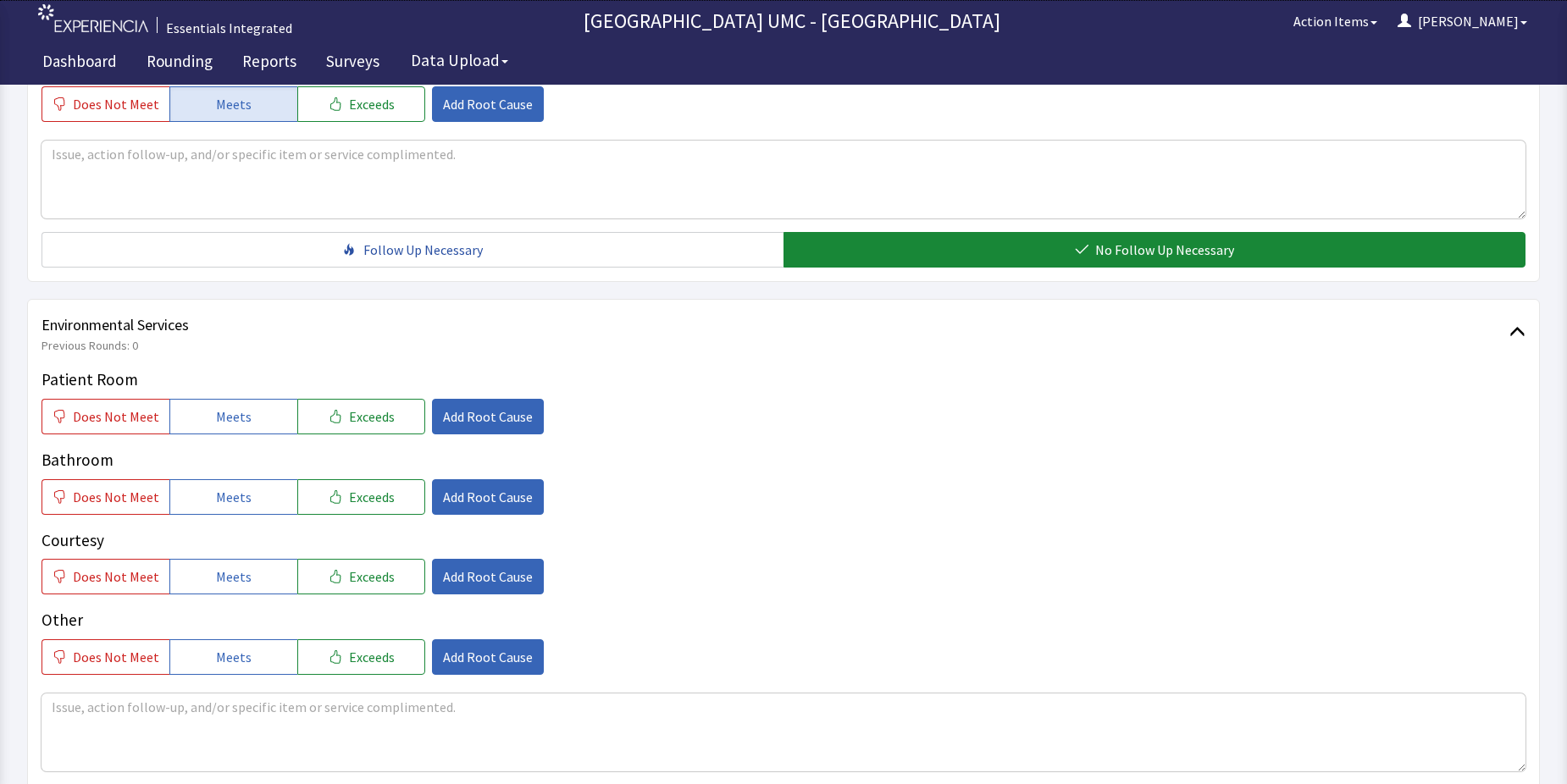
scroll to position [677, 0]
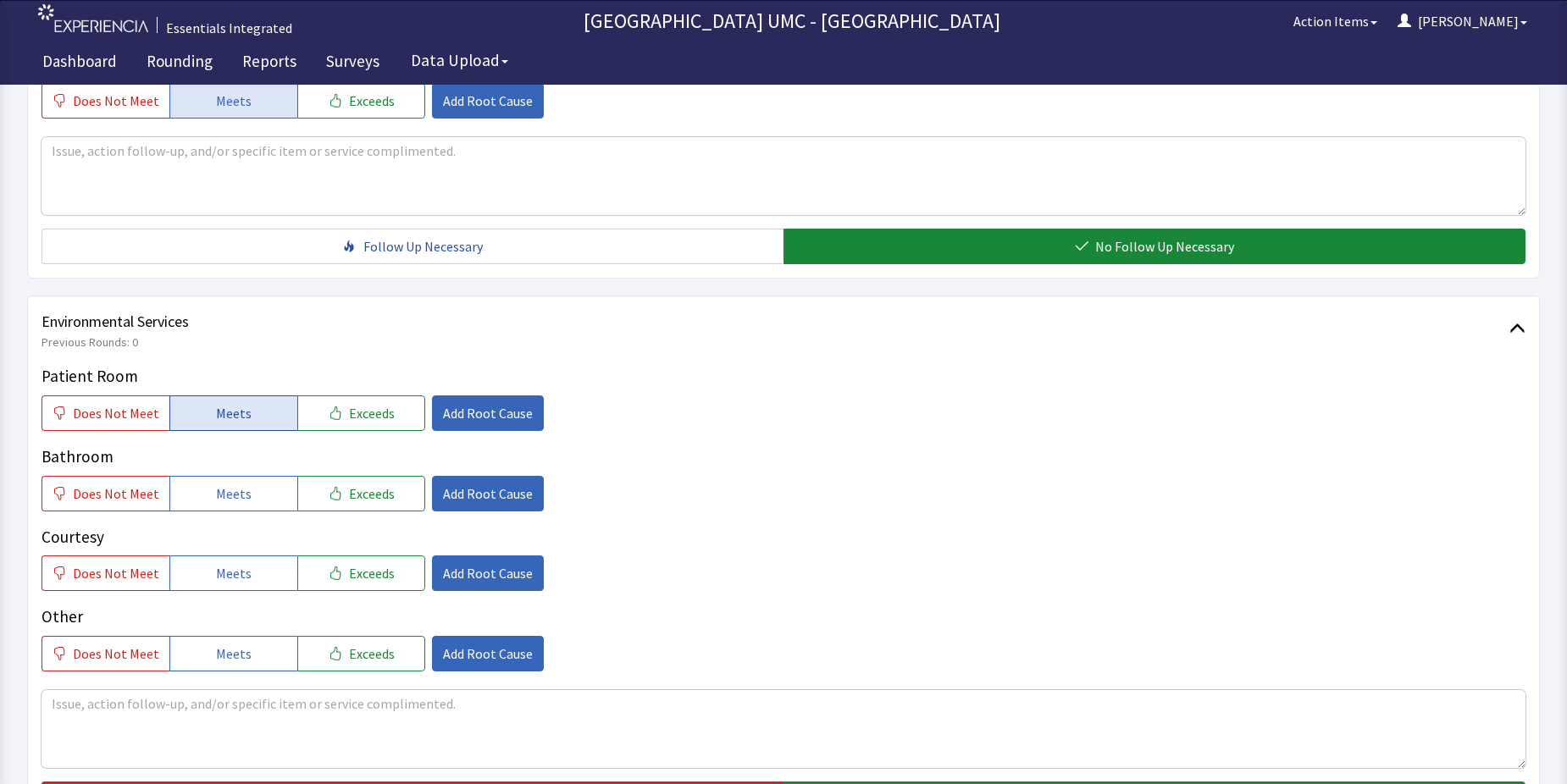
click at [216, 420] on span "Meets" at bounding box center [233, 413] width 35 height 20
drag, startPoint x: 216, startPoint y: 493, endPoint x: 258, endPoint y: 609, distance: 123.4
click at [222, 512] on div "Patient Room Does Not Meet Meets Exceeds Add Root Cause Bathroom Does Not Meet …" at bounding box center [784, 517] width 1484 height 308
click at [247, 582] on button "Meets" at bounding box center [233, 573] width 128 height 35
click at [234, 502] on span "Meets" at bounding box center [233, 494] width 35 height 20
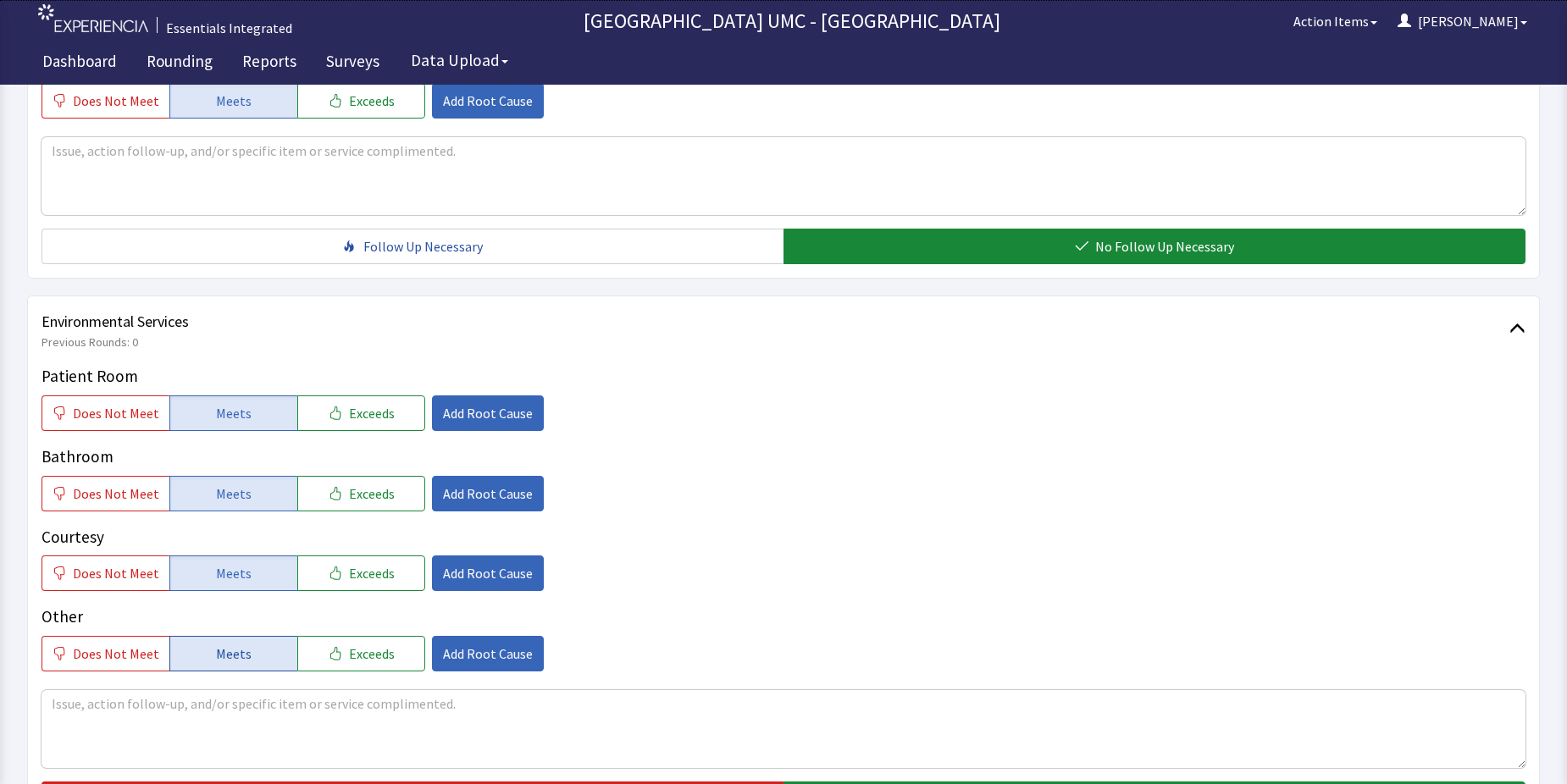
drag, startPoint x: 241, startPoint y: 650, endPoint x: 305, endPoint y: 651, distance: 64.0
click at [242, 651] on span "Meets" at bounding box center [233, 653] width 35 height 20
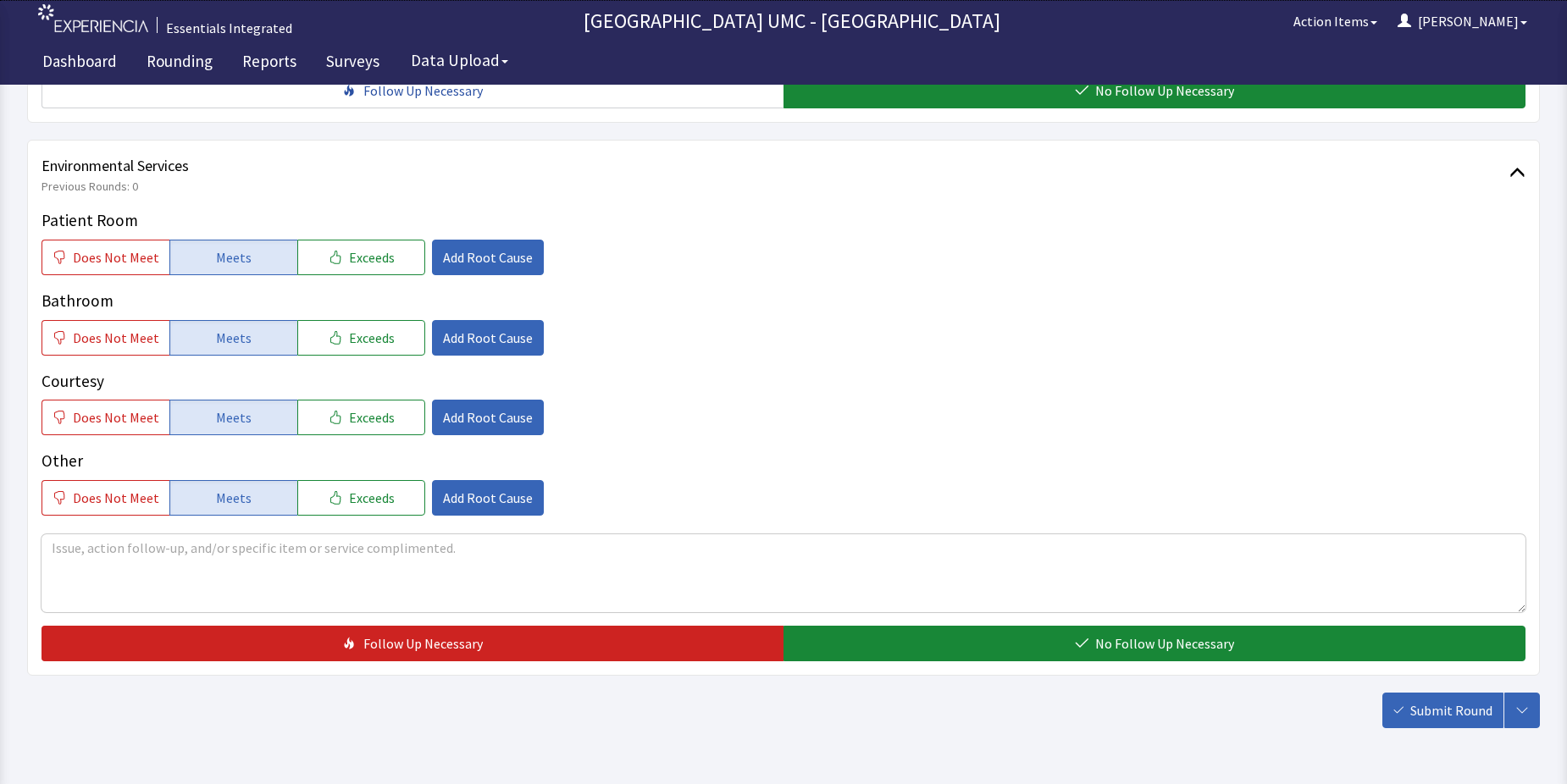
scroll to position [847, 0]
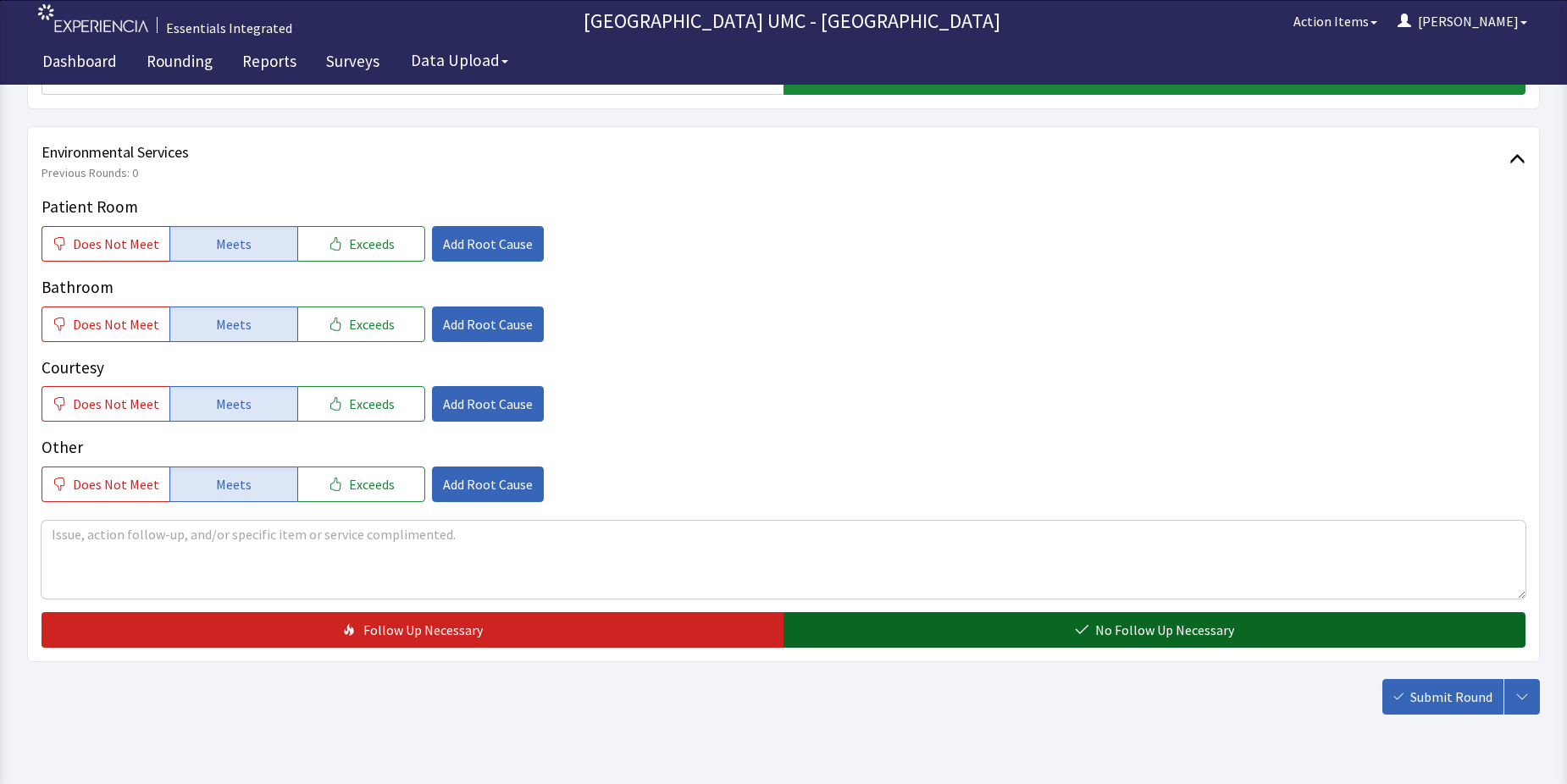
click at [1147, 626] on span "No Follow Up Necessary" at bounding box center [1164, 630] width 139 height 20
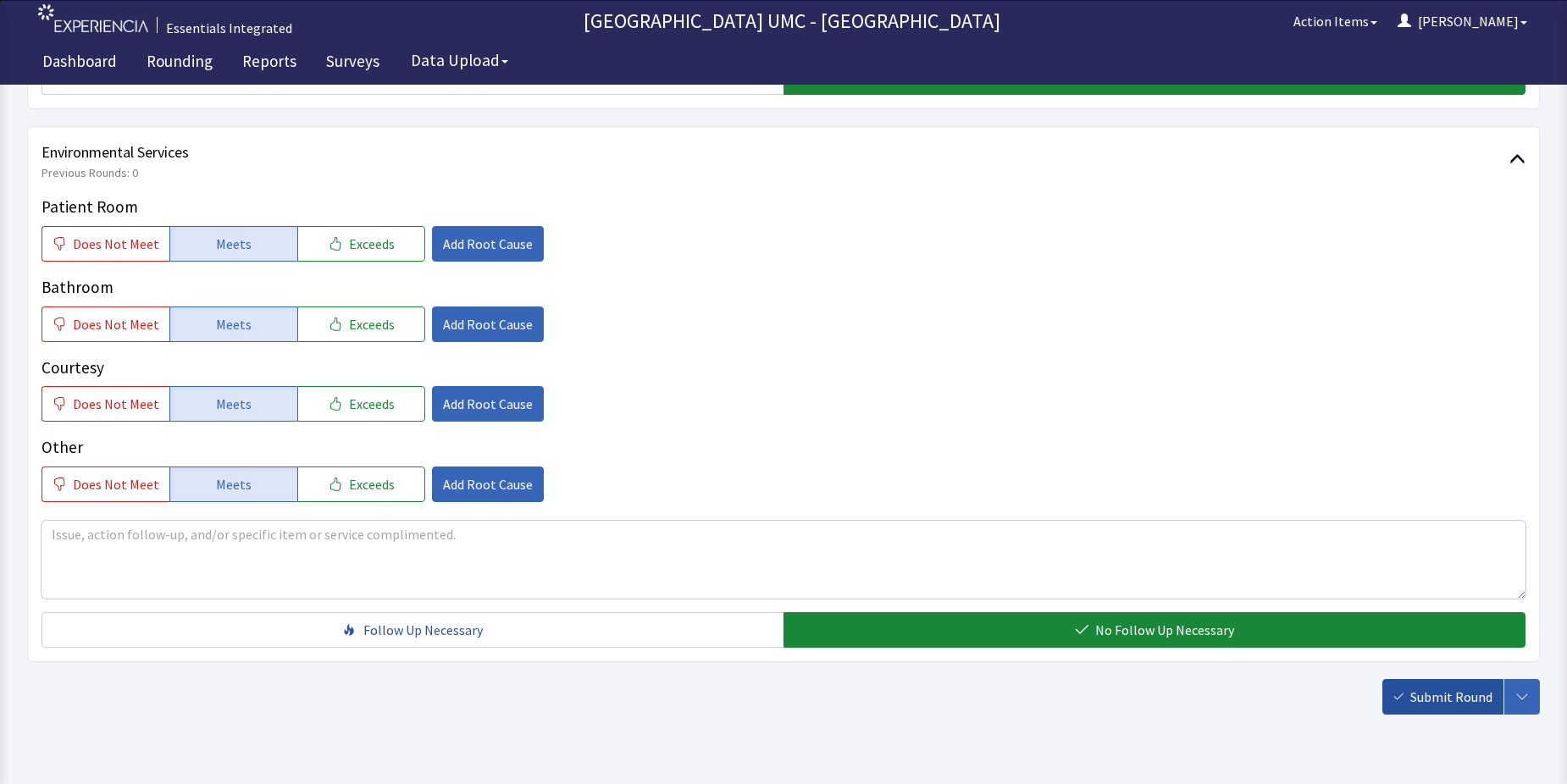
click at [1425, 697] on span "Submit Round" at bounding box center [1451, 697] width 83 height 20
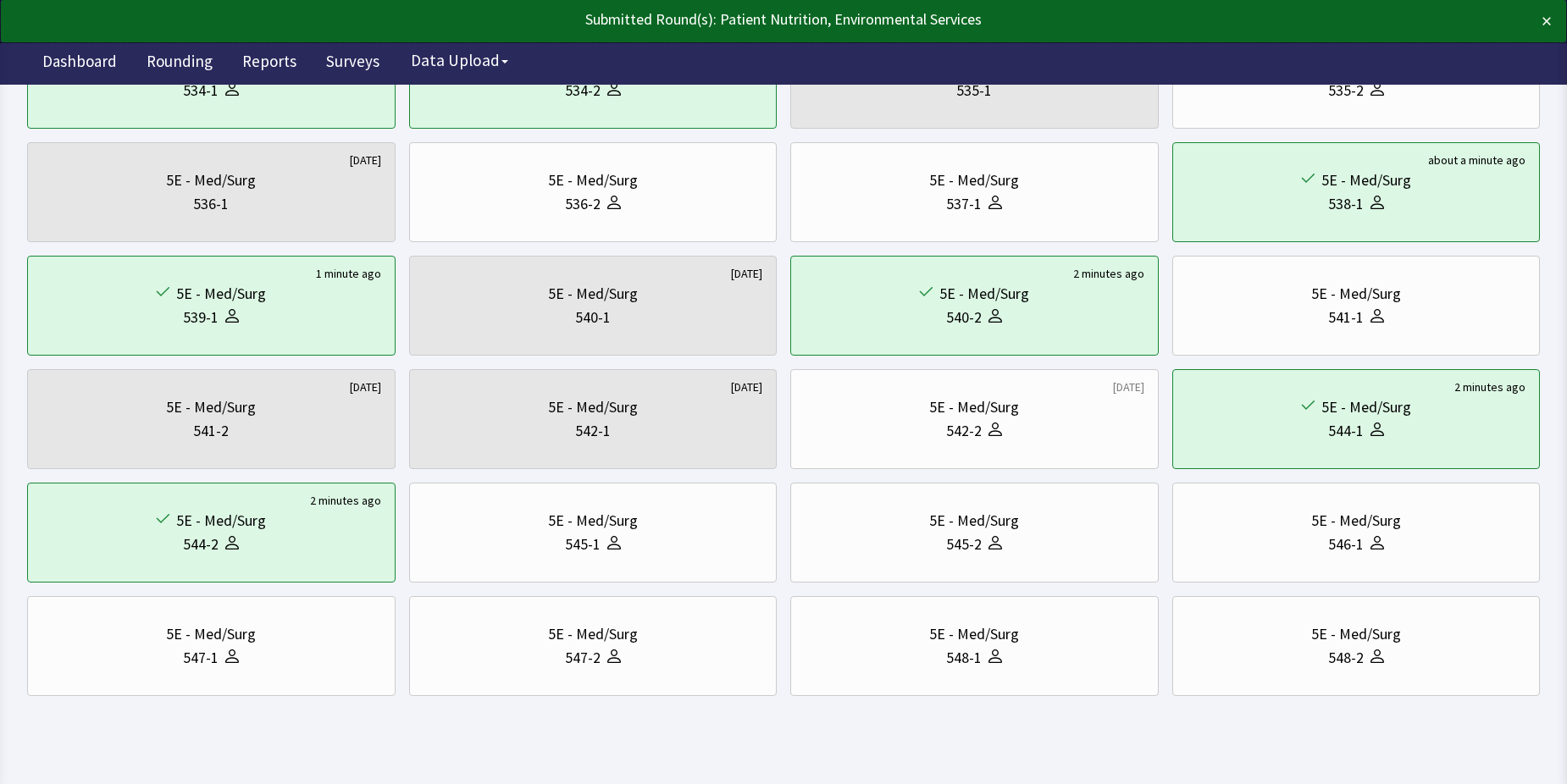
scroll to position [575, 0]
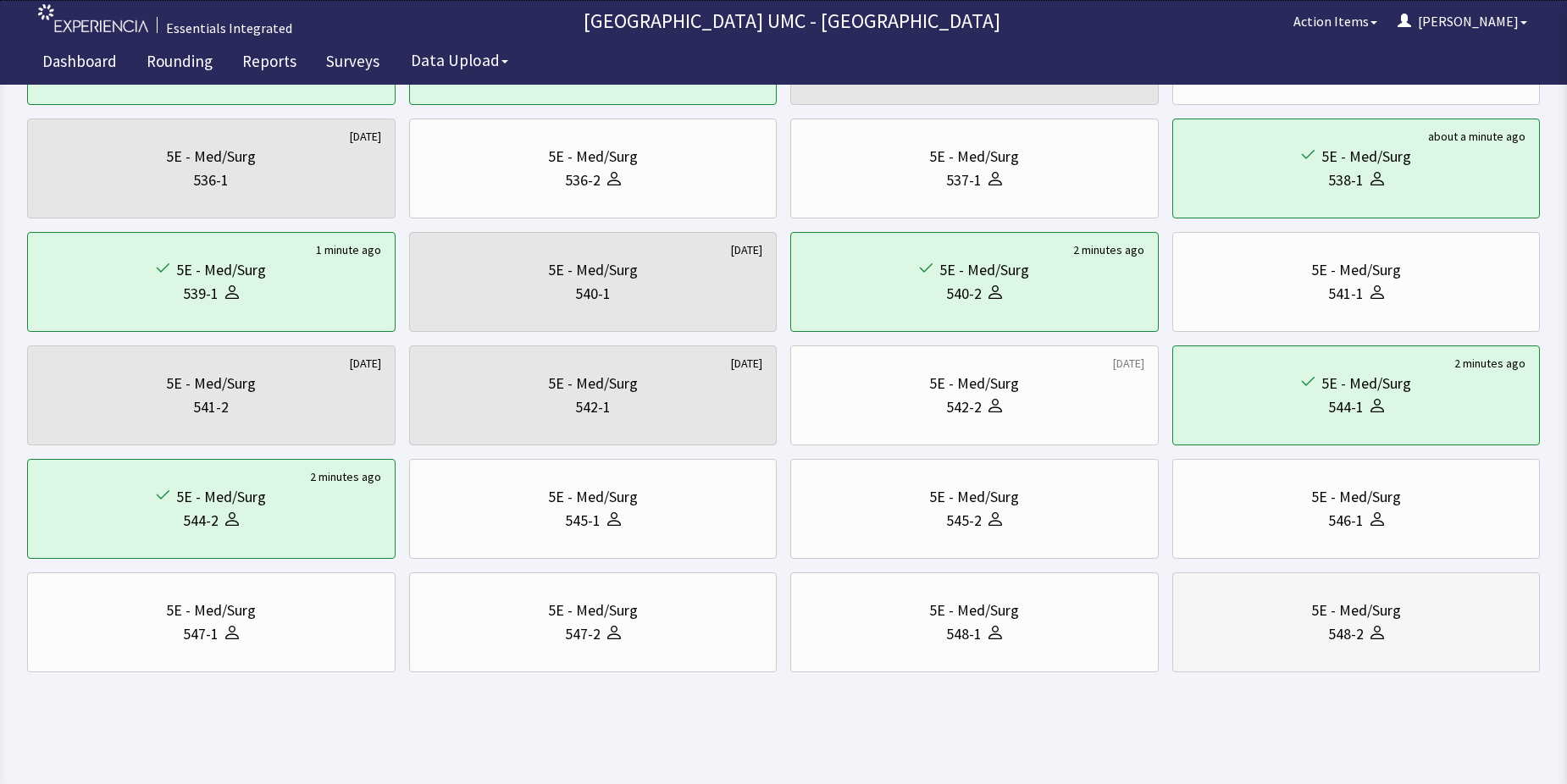
click at [1416, 622] on div "5E - Med/Surg" at bounding box center [1356, 611] width 340 height 24
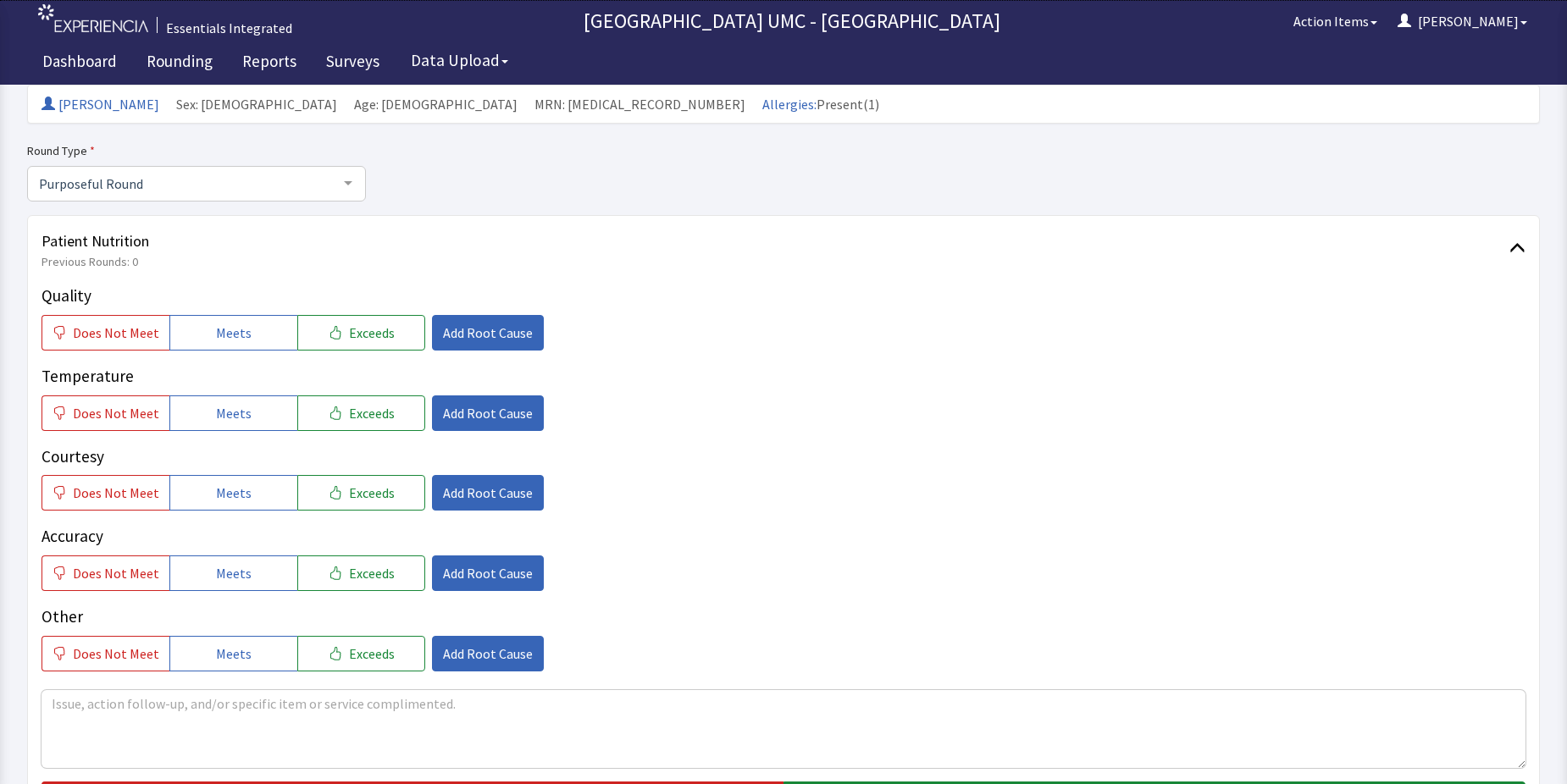
scroll to position [170, 0]
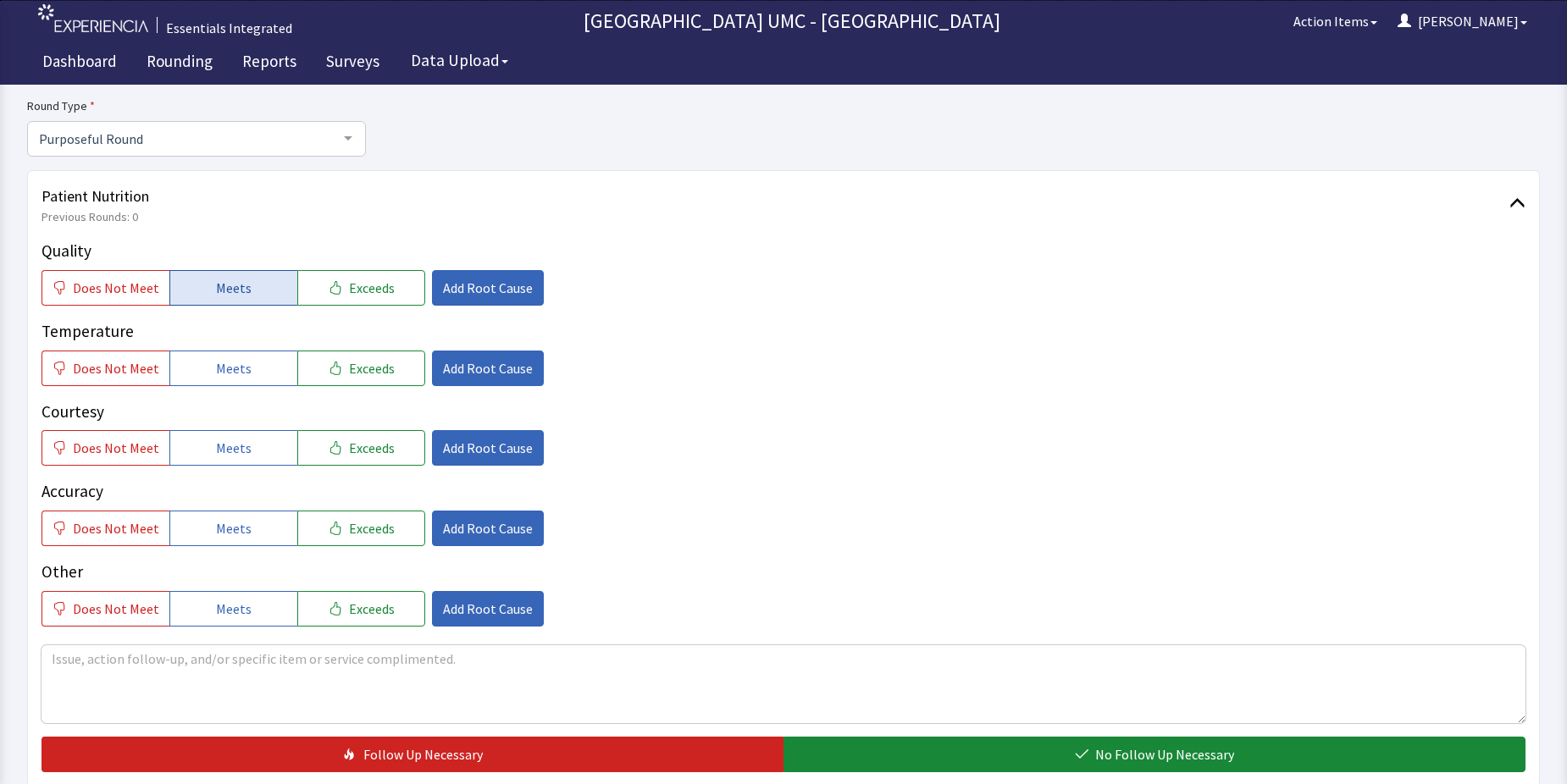
click at [196, 284] on button "Meets" at bounding box center [233, 288] width 128 height 35
drag, startPoint x: 218, startPoint y: 368, endPoint x: 235, endPoint y: 417, distance: 51.9
click at [218, 368] on span "Meets" at bounding box center [233, 368] width 35 height 20
click at [232, 452] on span "Meets" at bounding box center [233, 447] width 35 height 20
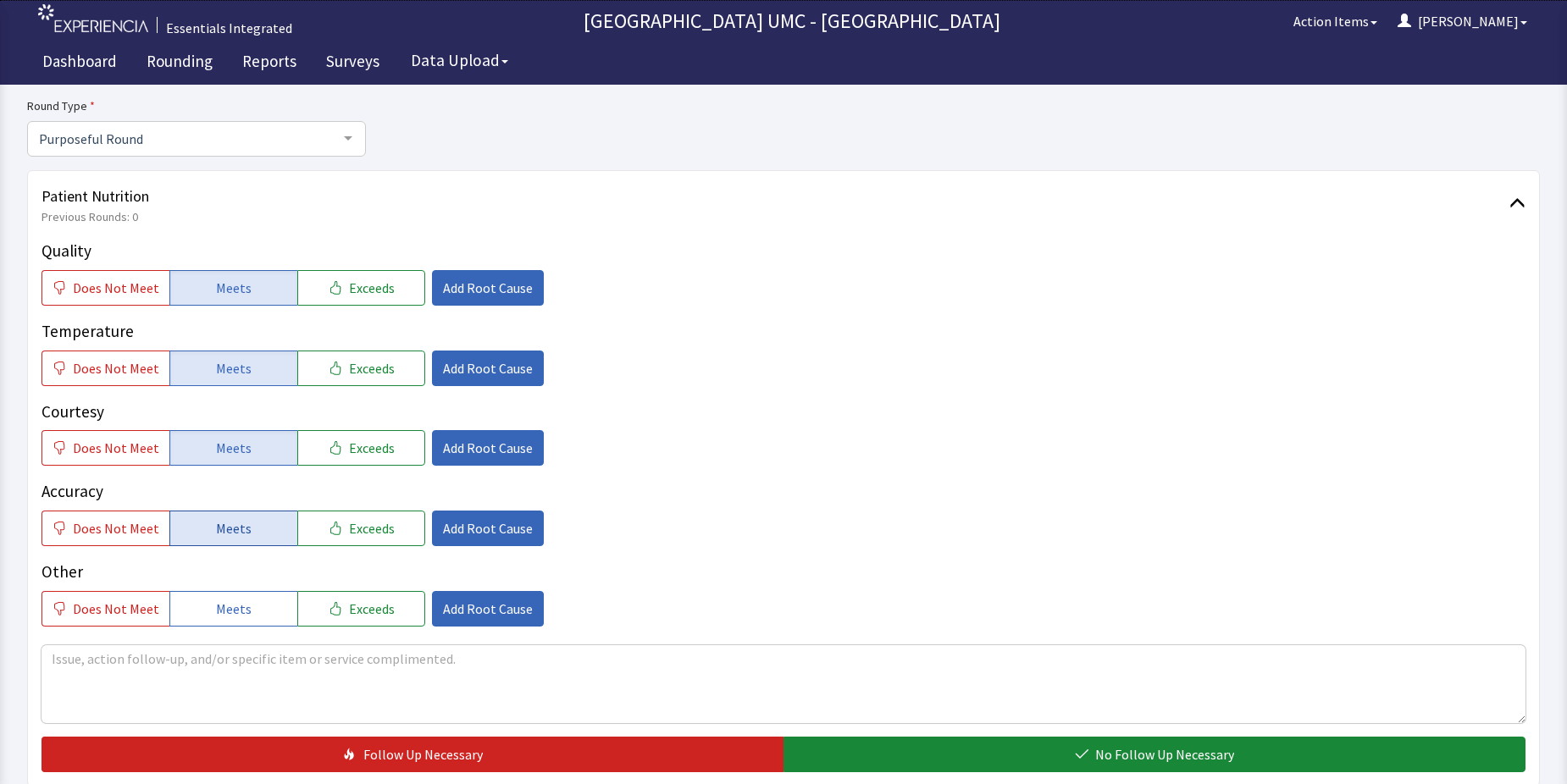
click at [243, 529] on span "Meets" at bounding box center [233, 528] width 35 height 20
click at [246, 604] on button "Meets" at bounding box center [233, 608] width 128 height 35
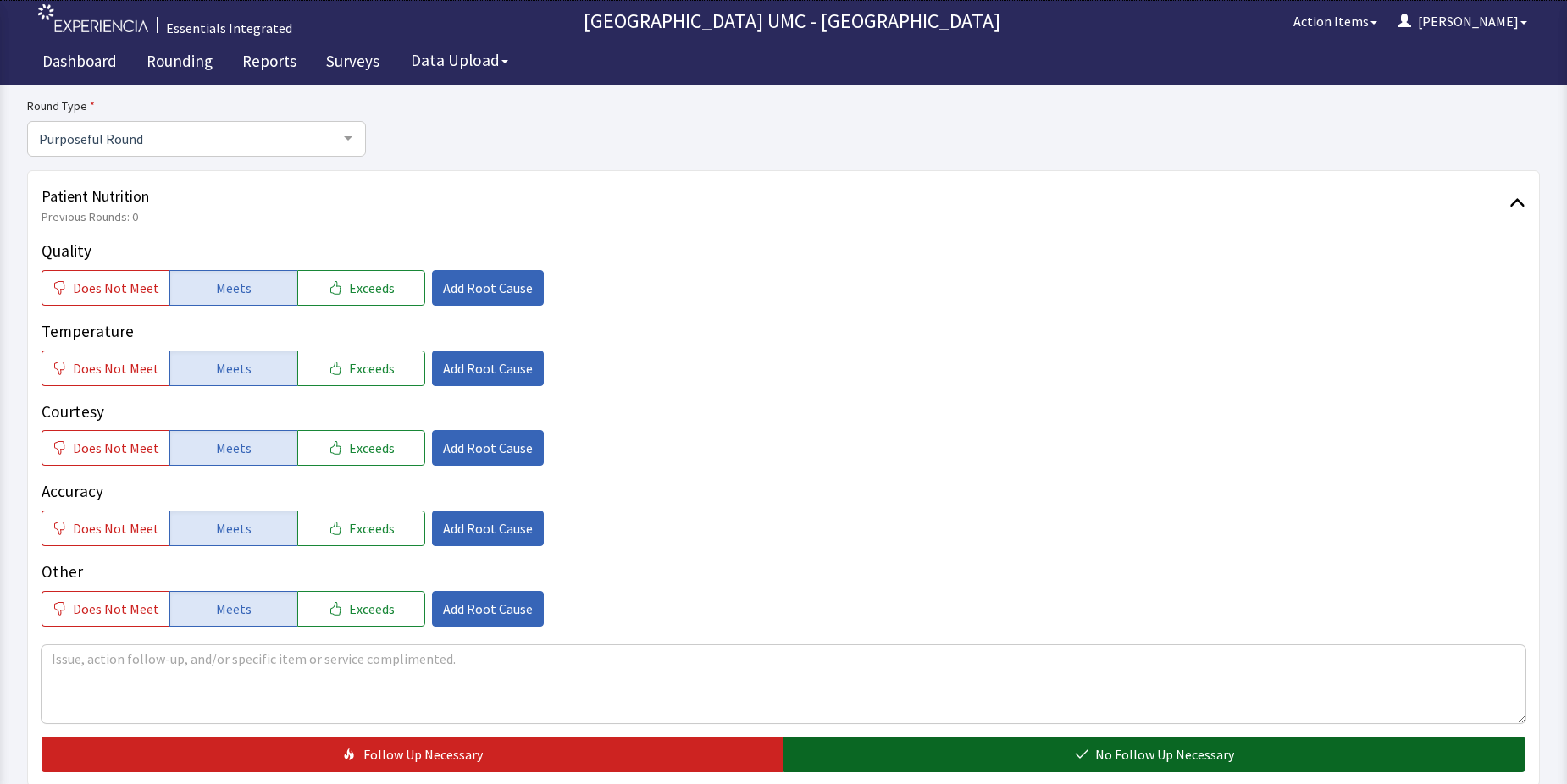
click at [909, 758] on button "No Follow Up Necessary" at bounding box center [1154, 754] width 742 height 35
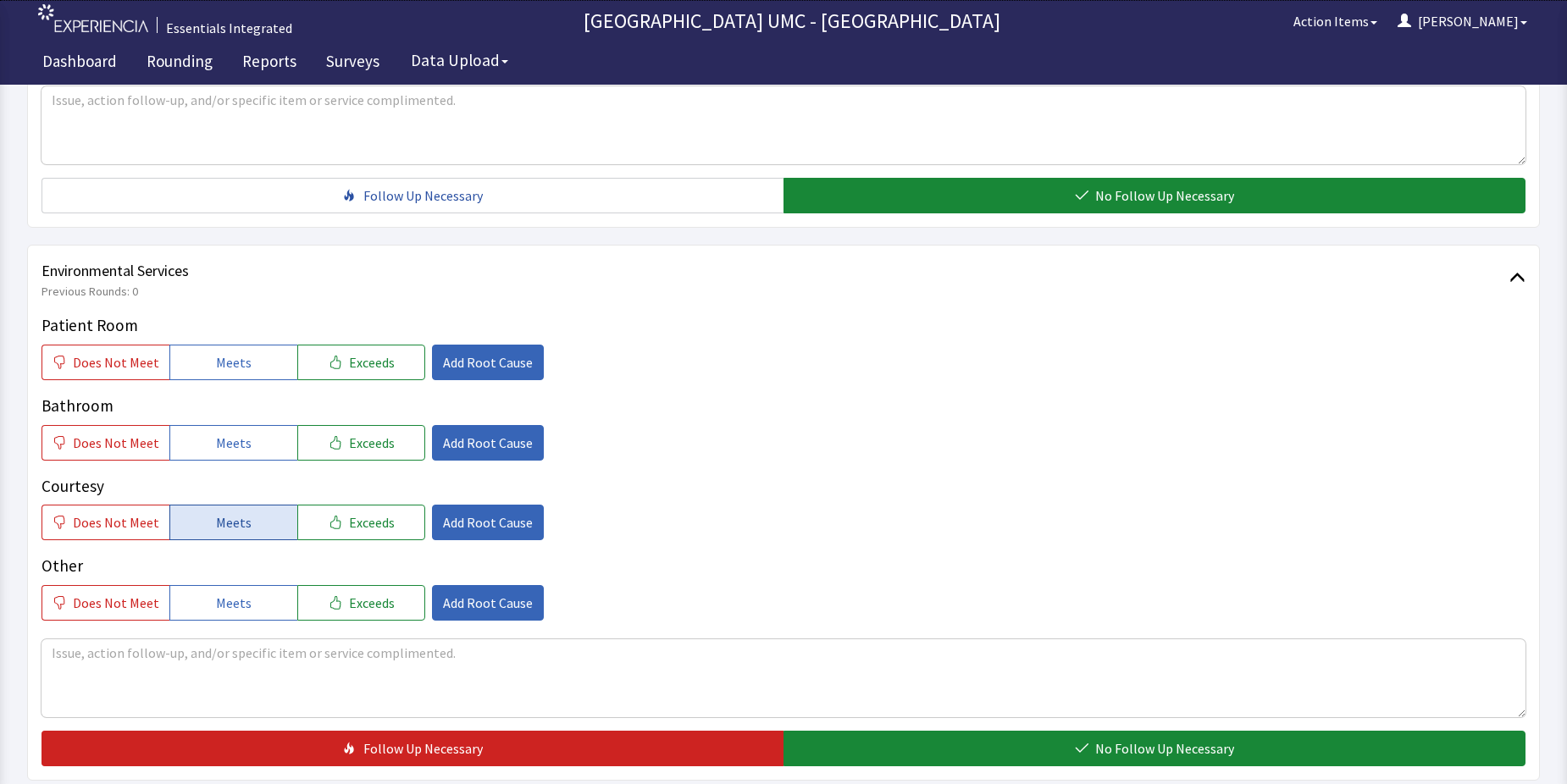
scroll to position [762, 0]
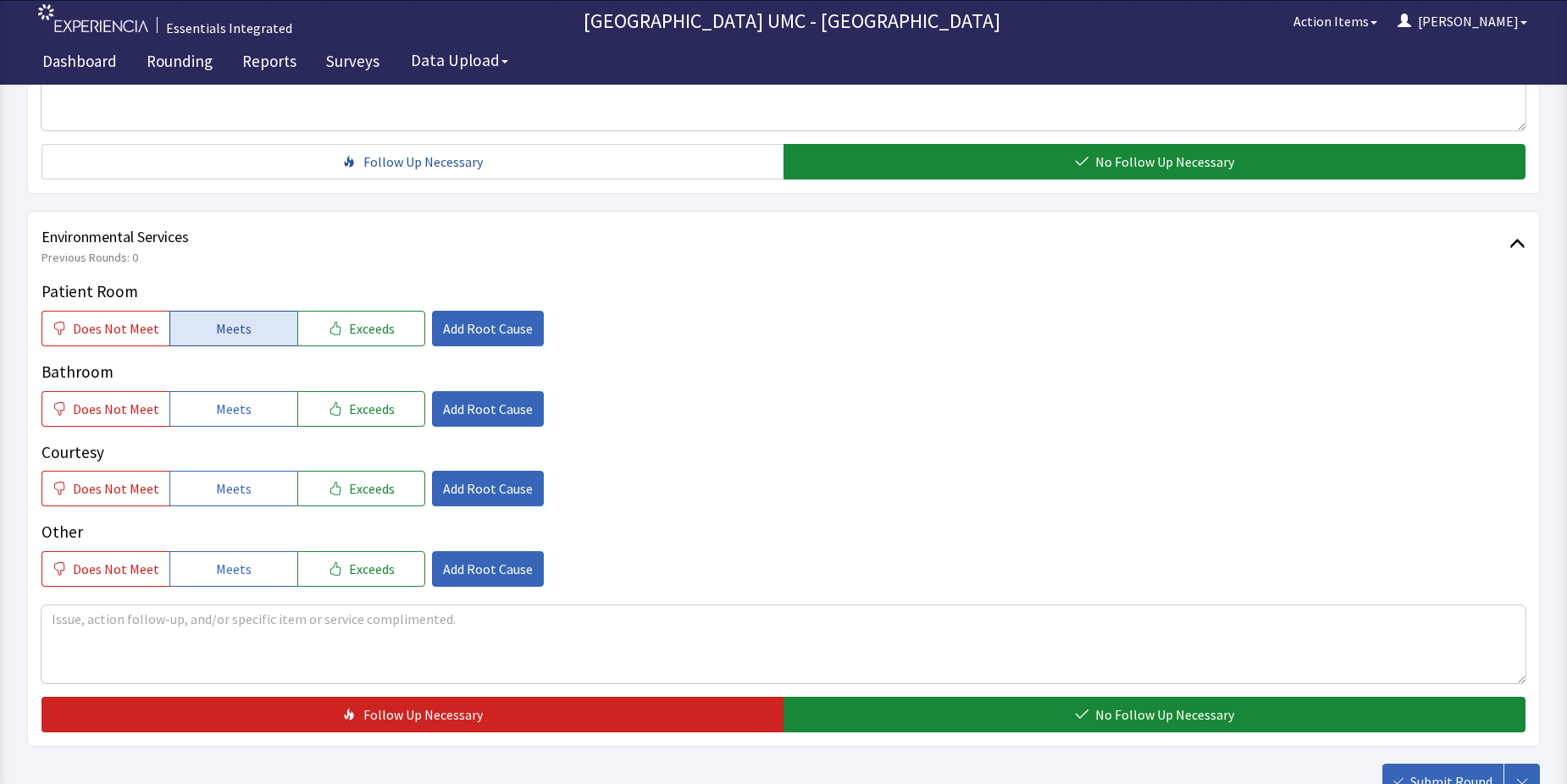
click at [227, 341] on button "Meets" at bounding box center [233, 328] width 128 height 35
click at [228, 419] on button "Meets" at bounding box center [233, 408] width 128 height 35
drag, startPoint x: 232, startPoint y: 496, endPoint x: 260, endPoint y: 573, distance: 81.9
click at [232, 498] on span "Meets" at bounding box center [233, 488] width 35 height 20
click at [247, 578] on button "Meets" at bounding box center [233, 568] width 128 height 35
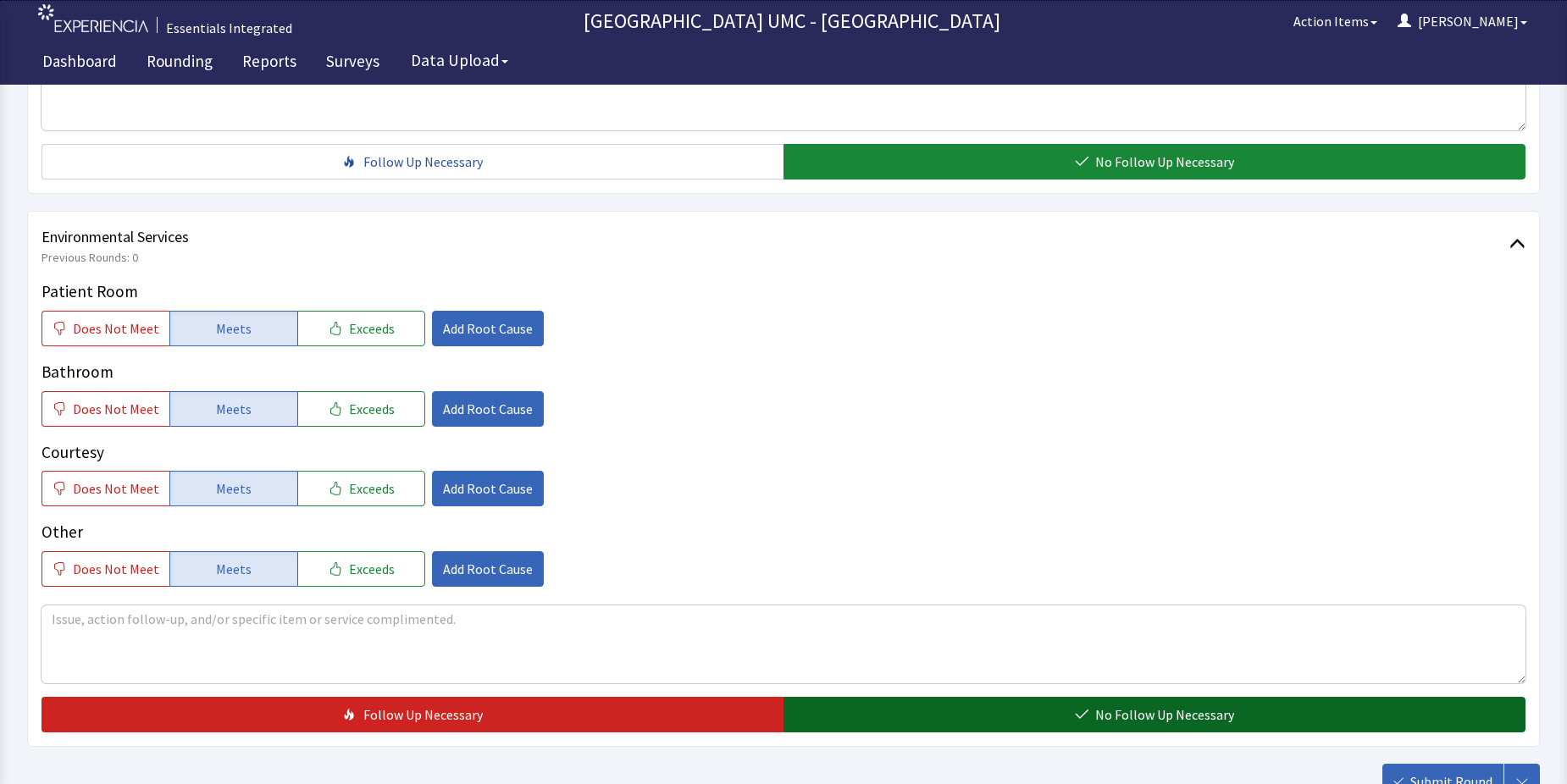
click at [1119, 720] on span "No Follow Up Necessary" at bounding box center [1164, 714] width 139 height 20
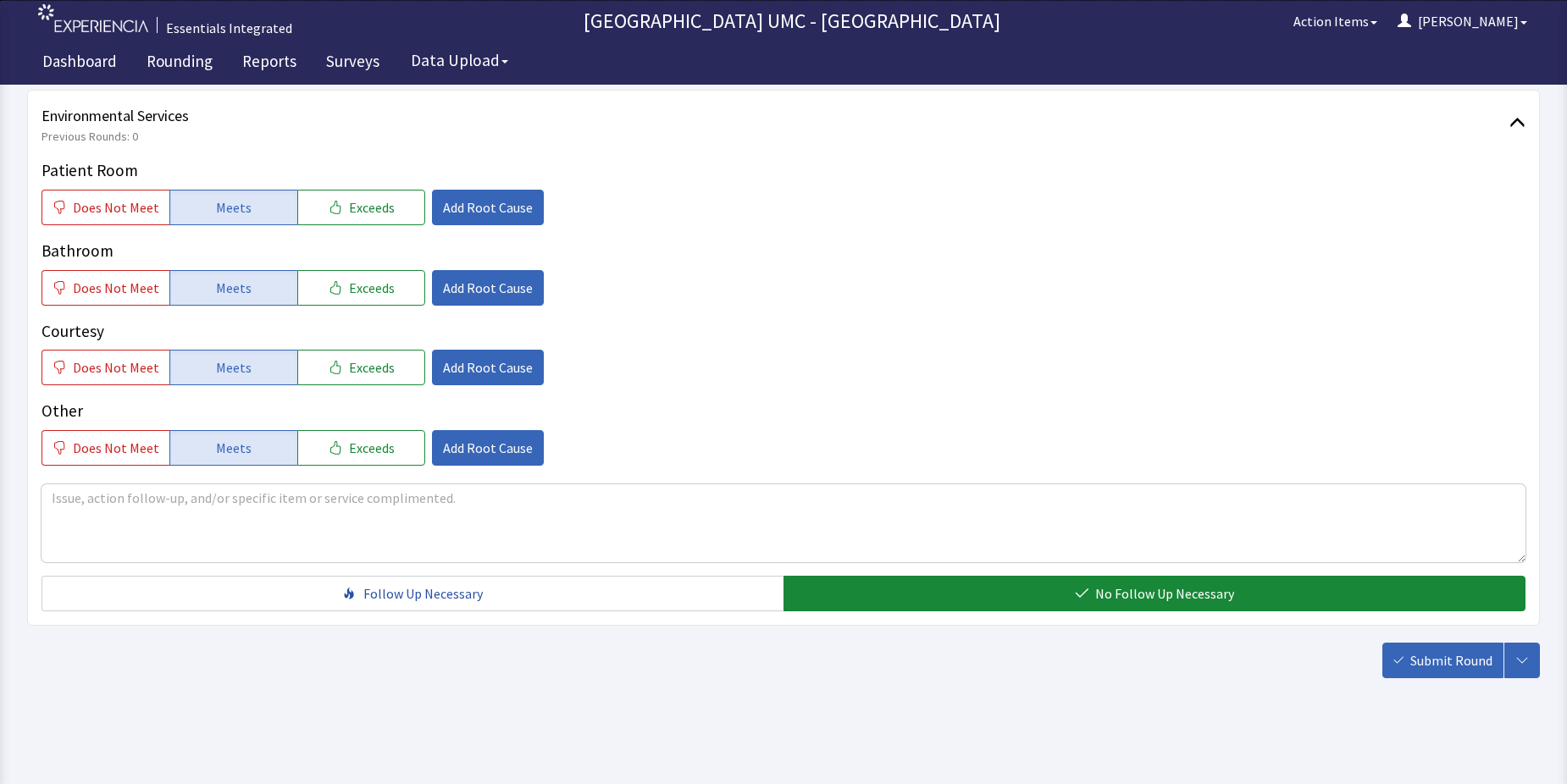
scroll to position [889, 0]
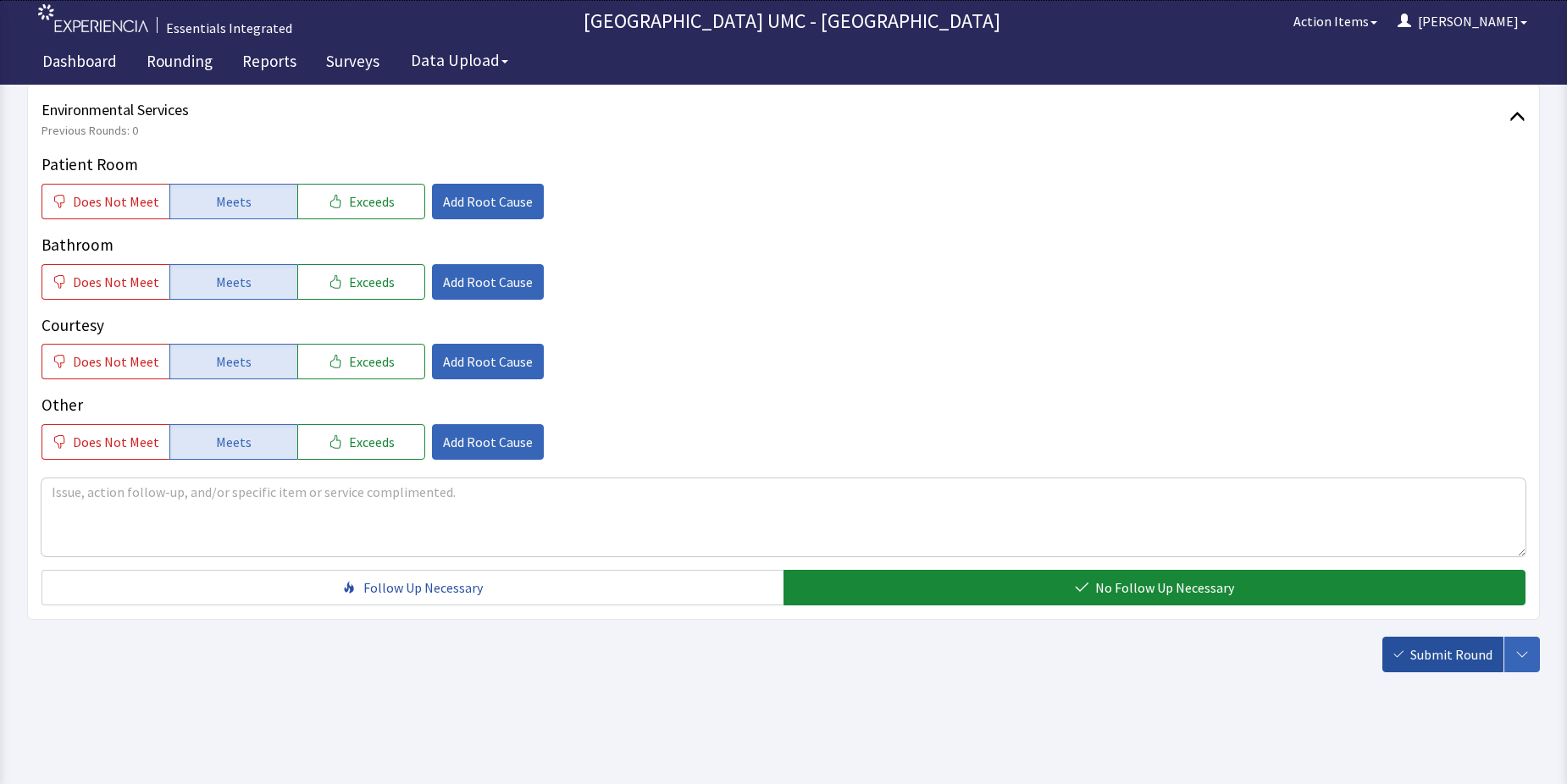
click at [1444, 652] on span "Submit Round" at bounding box center [1451, 654] width 83 height 20
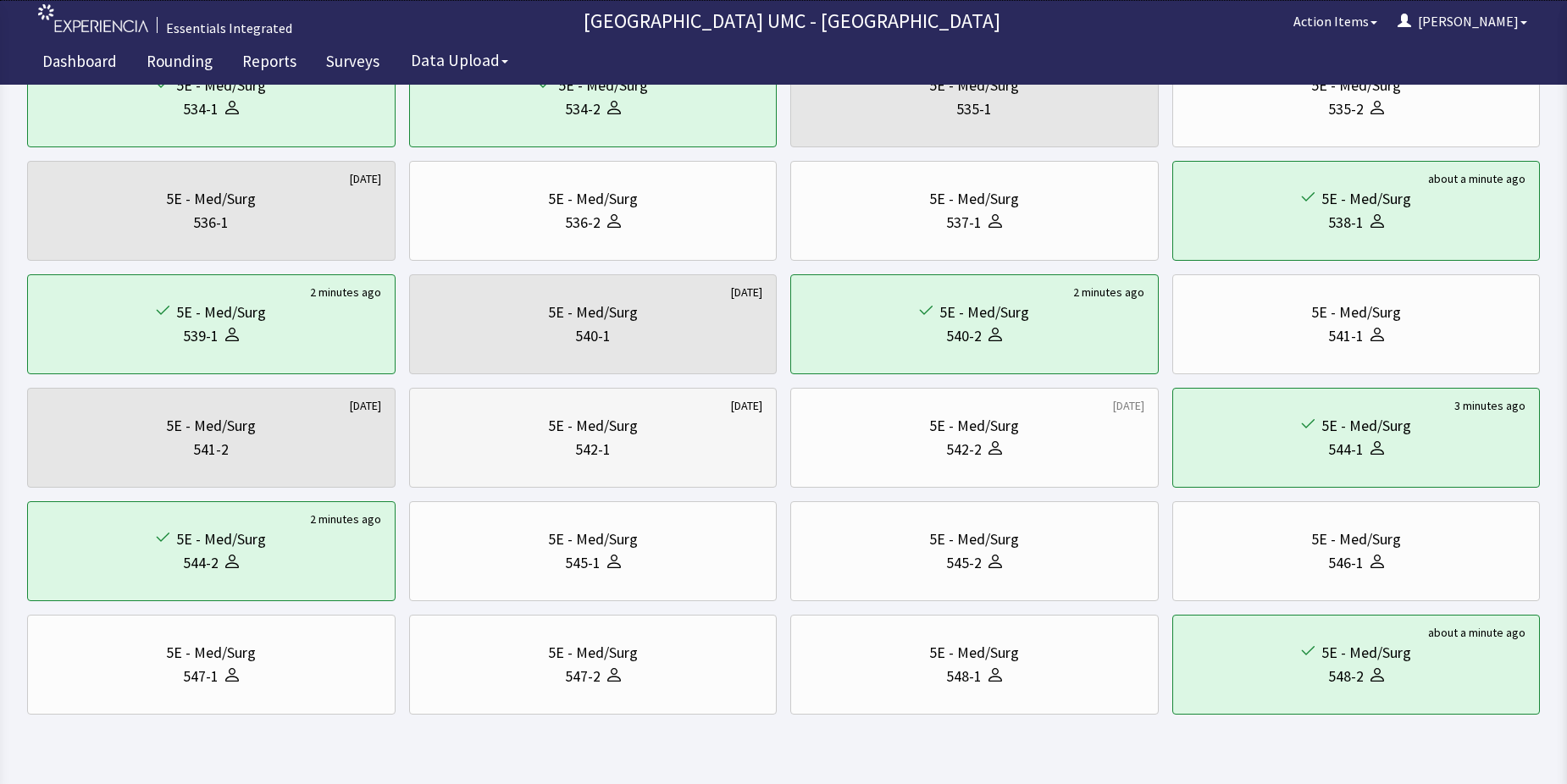
scroll to position [575, 0]
